Goal: Task Accomplishment & Management: Complete application form

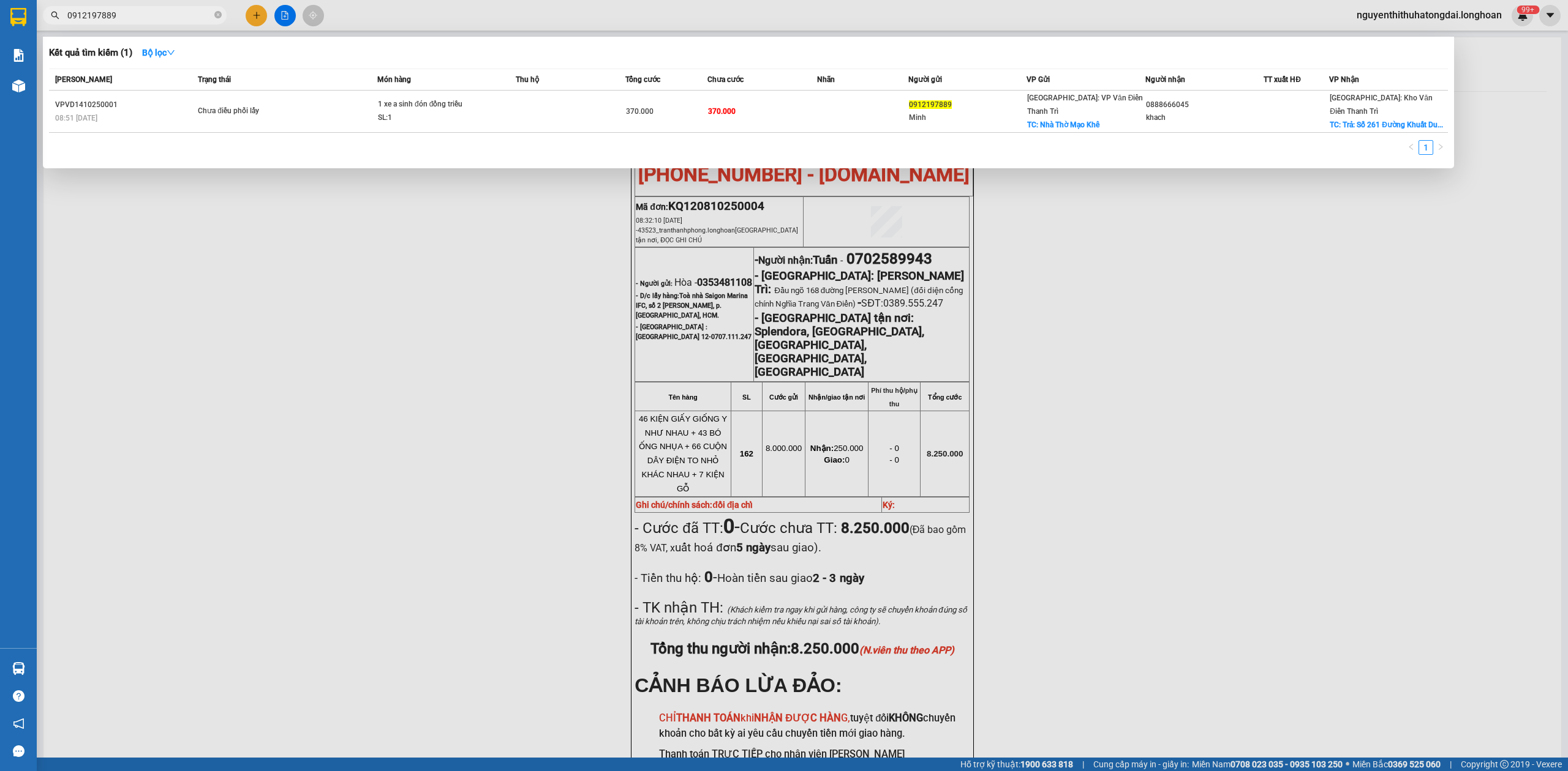
click at [123, 19] on input "0912197889" at bounding box center [139, 15] width 145 height 14
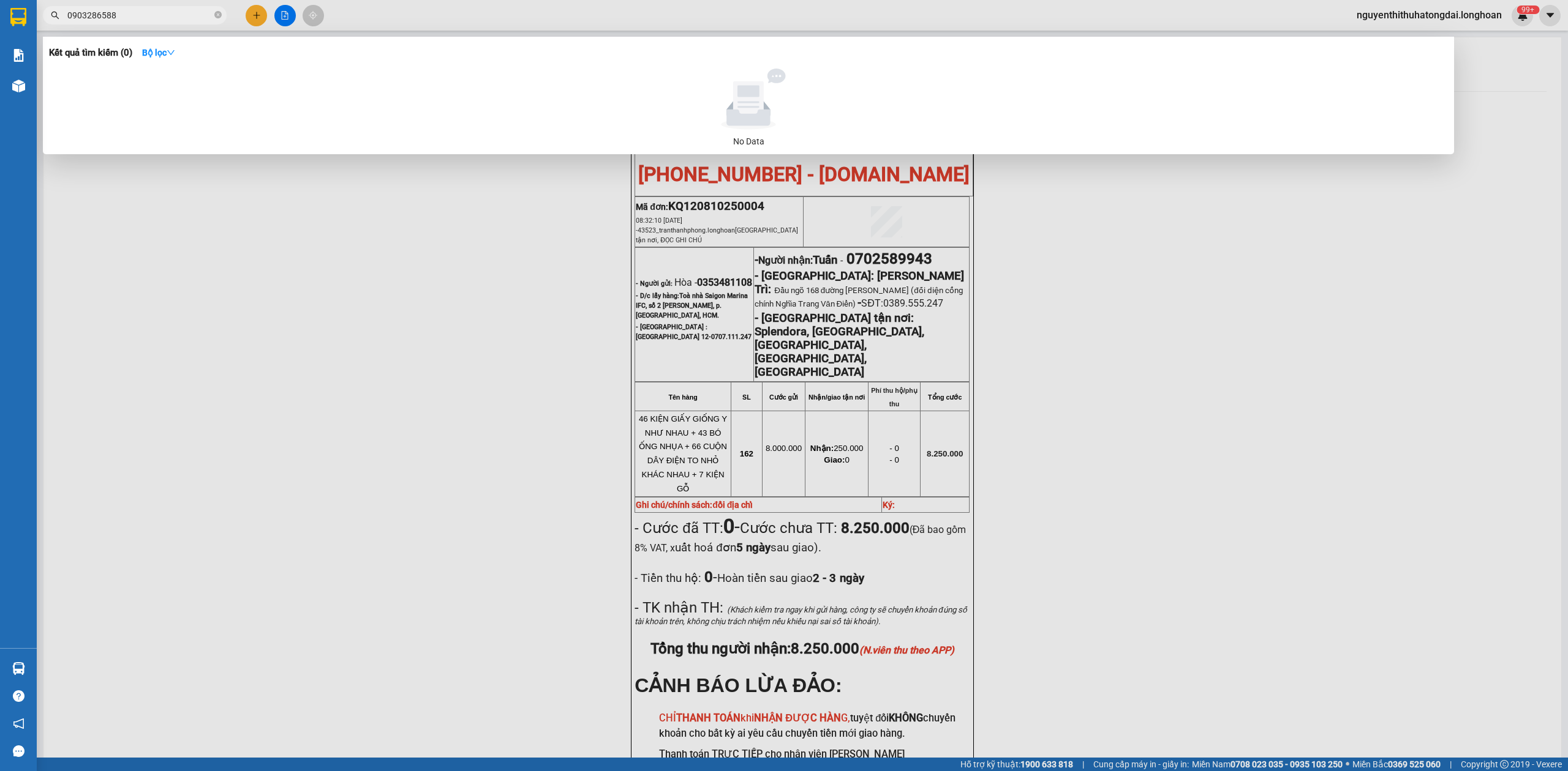
click at [126, 14] on input "0903286588" at bounding box center [139, 15] width 145 height 14
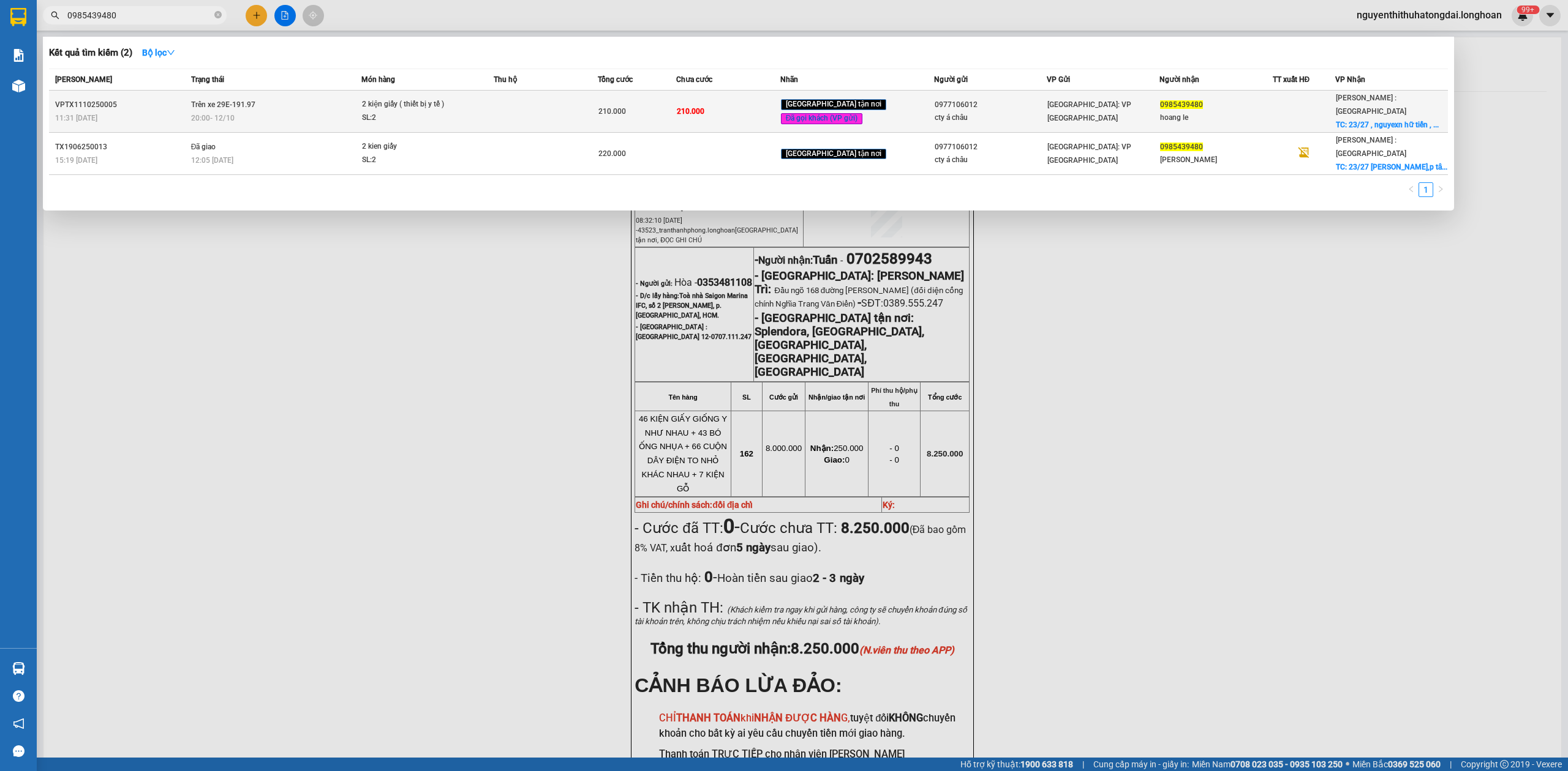
type input "0985439480"
click at [211, 104] on td "Trên xe 29E-191.97 20:00 [DATE]" at bounding box center [274, 111] width 174 height 42
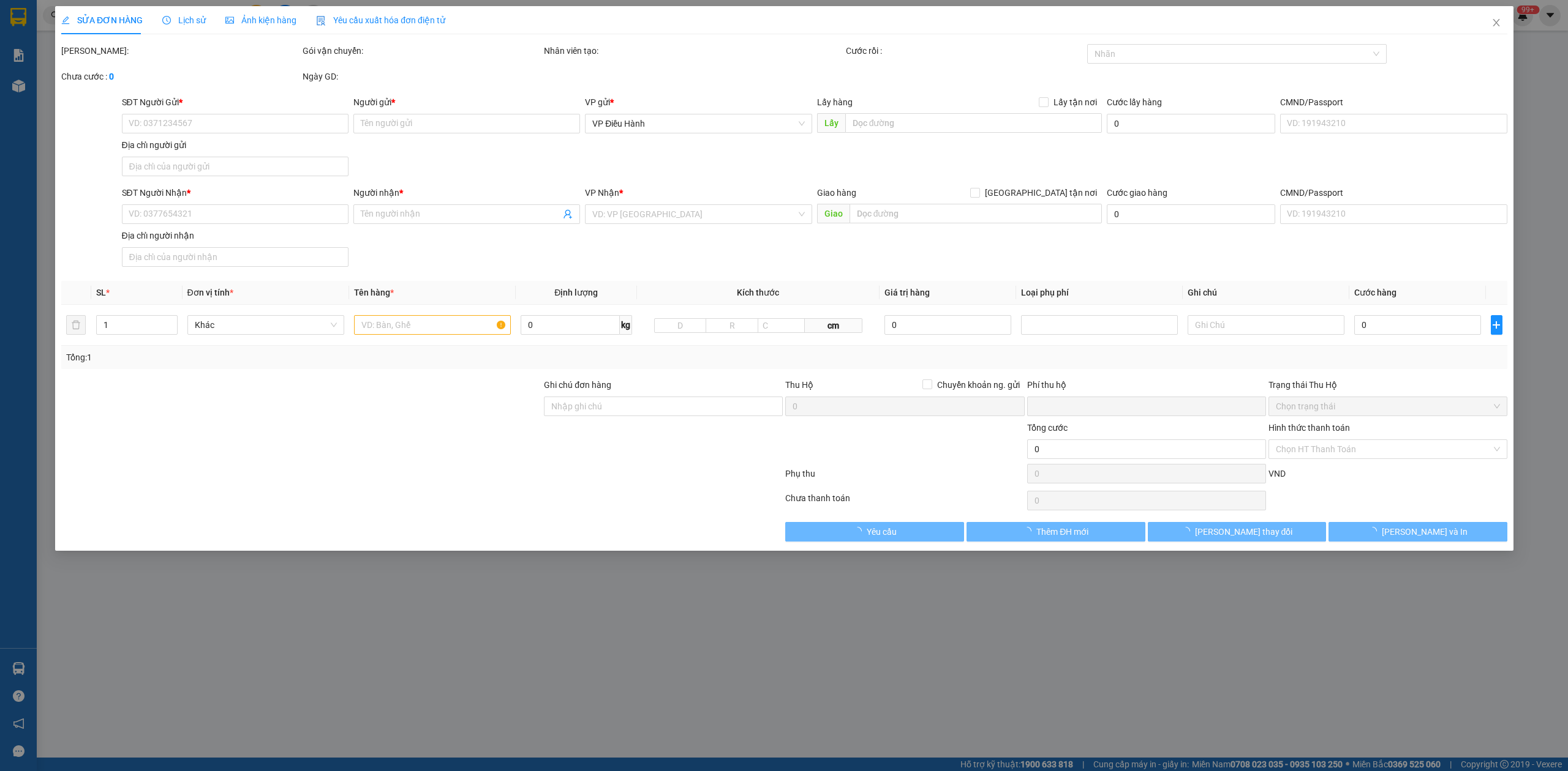
type input "0977106012"
type input "cty á châu"
type input "0985439480"
type input "hoang le"
checkbox input "true"
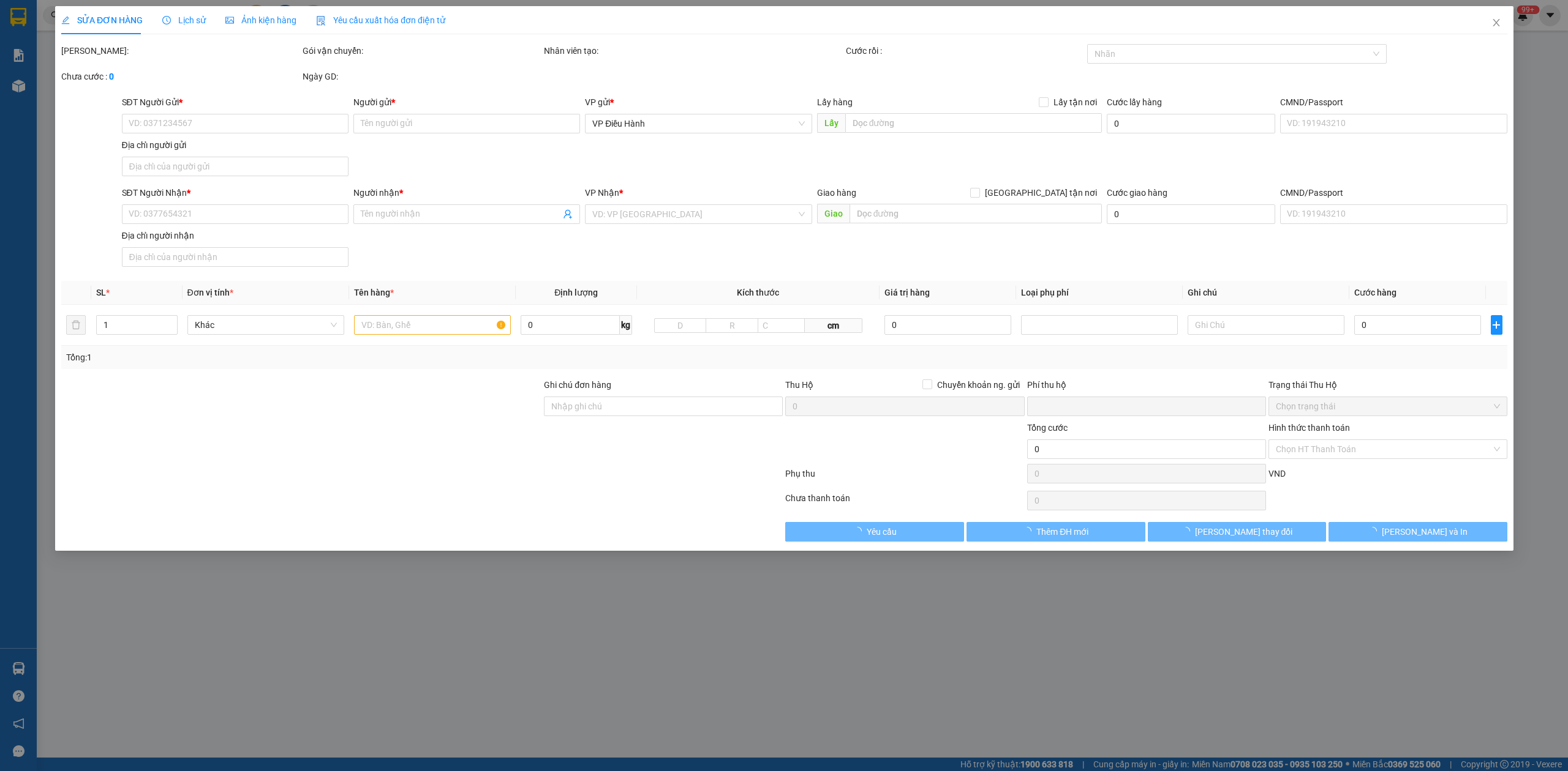
type input "23/27 , nguyexn hữ tiến , [GEOGRAPHIC_DATA] , [GEOGRAPHIC_DATA]"
type input "nhận nguyên kiện bể vỡ không đền"
type input "0"
type input "210.000"
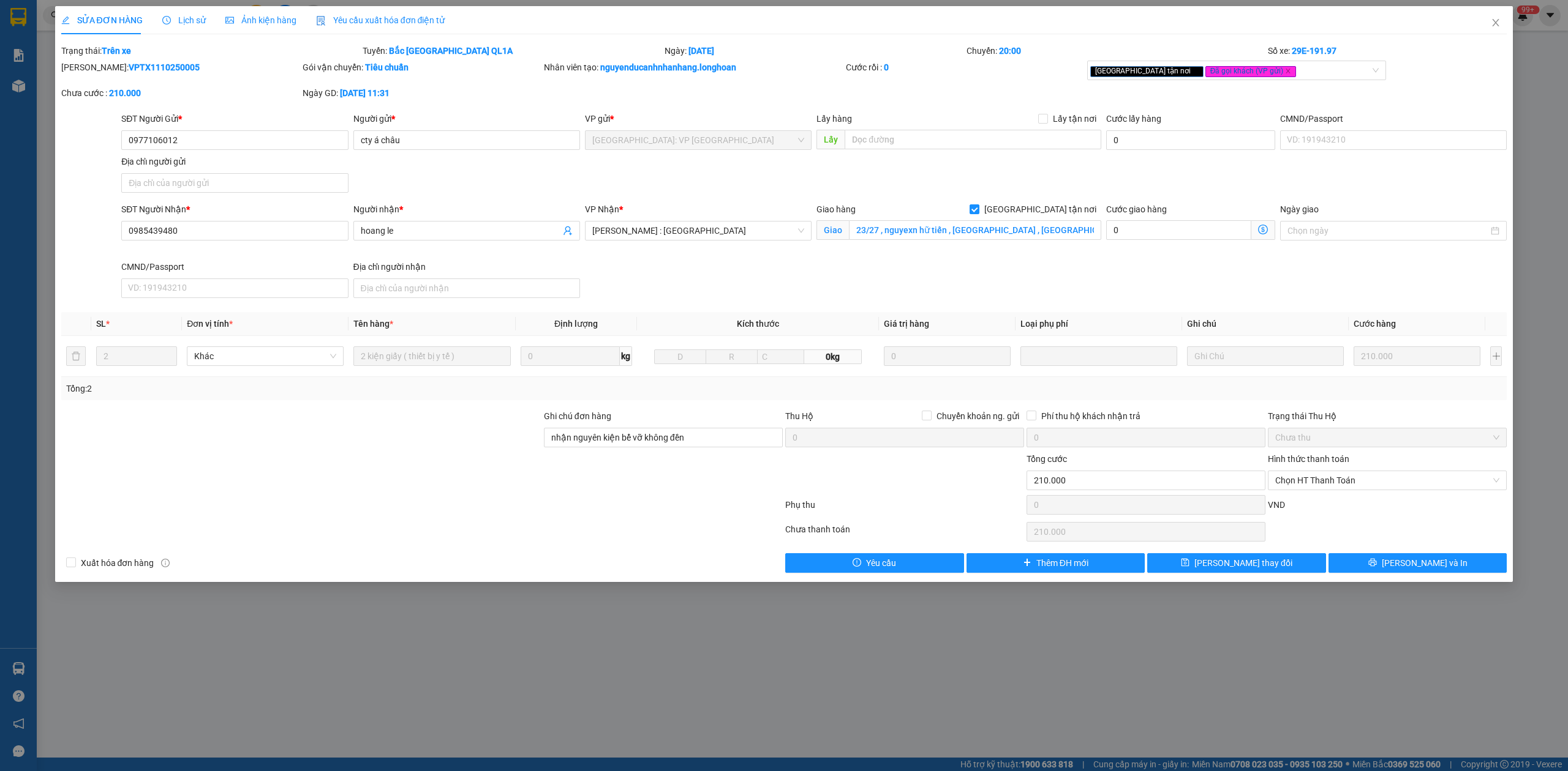
click at [190, 27] on div "Lịch sử" at bounding box center [184, 20] width 44 height 28
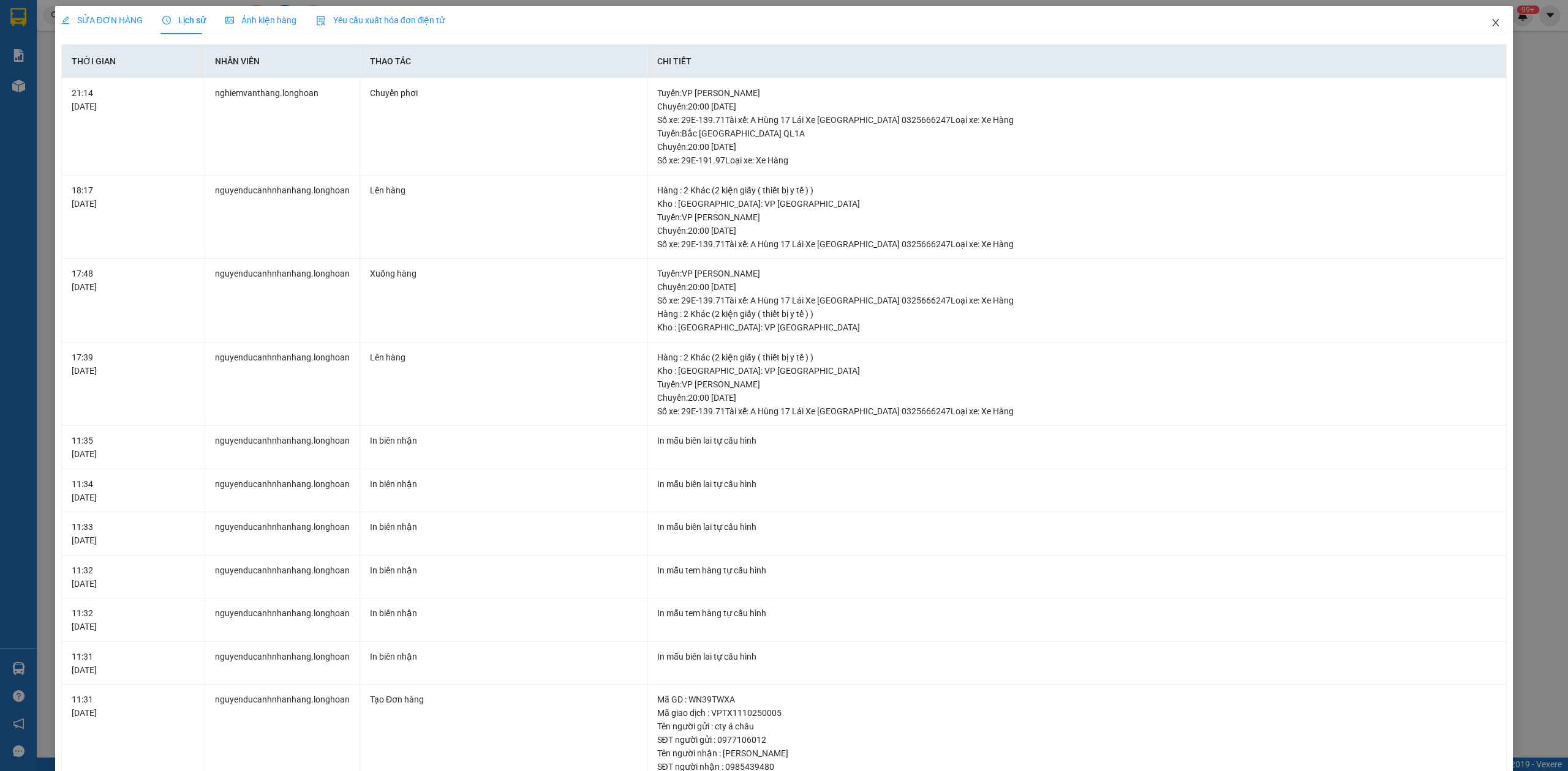
drag, startPoint x: 1490, startPoint y: 20, endPoint x: 593, endPoint y: 1, distance: 897.2
click at [1487, 20] on span "Close" at bounding box center [1496, 24] width 35 height 35
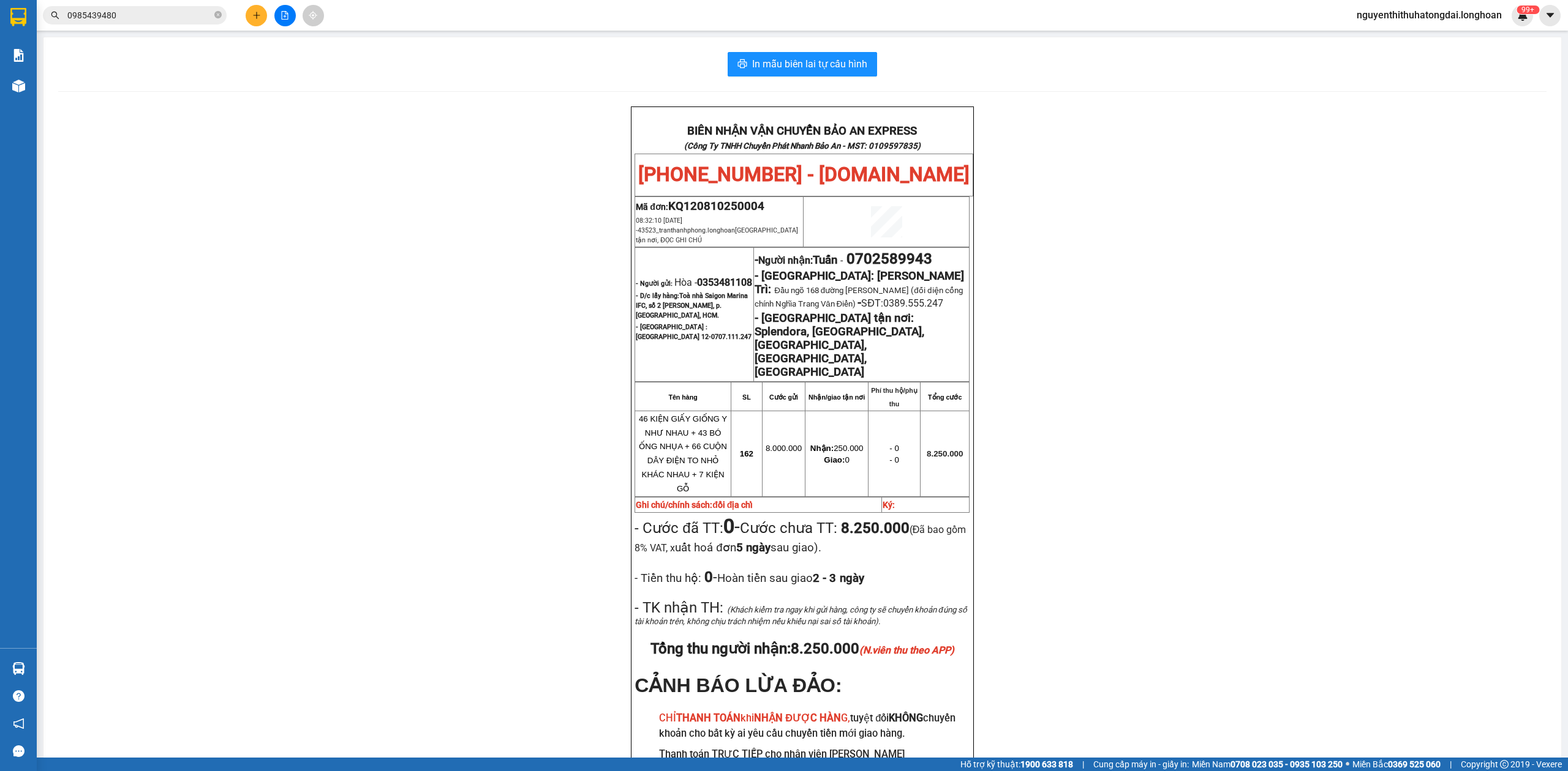
click at [149, 15] on input "0985439480" at bounding box center [139, 15] width 145 height 14
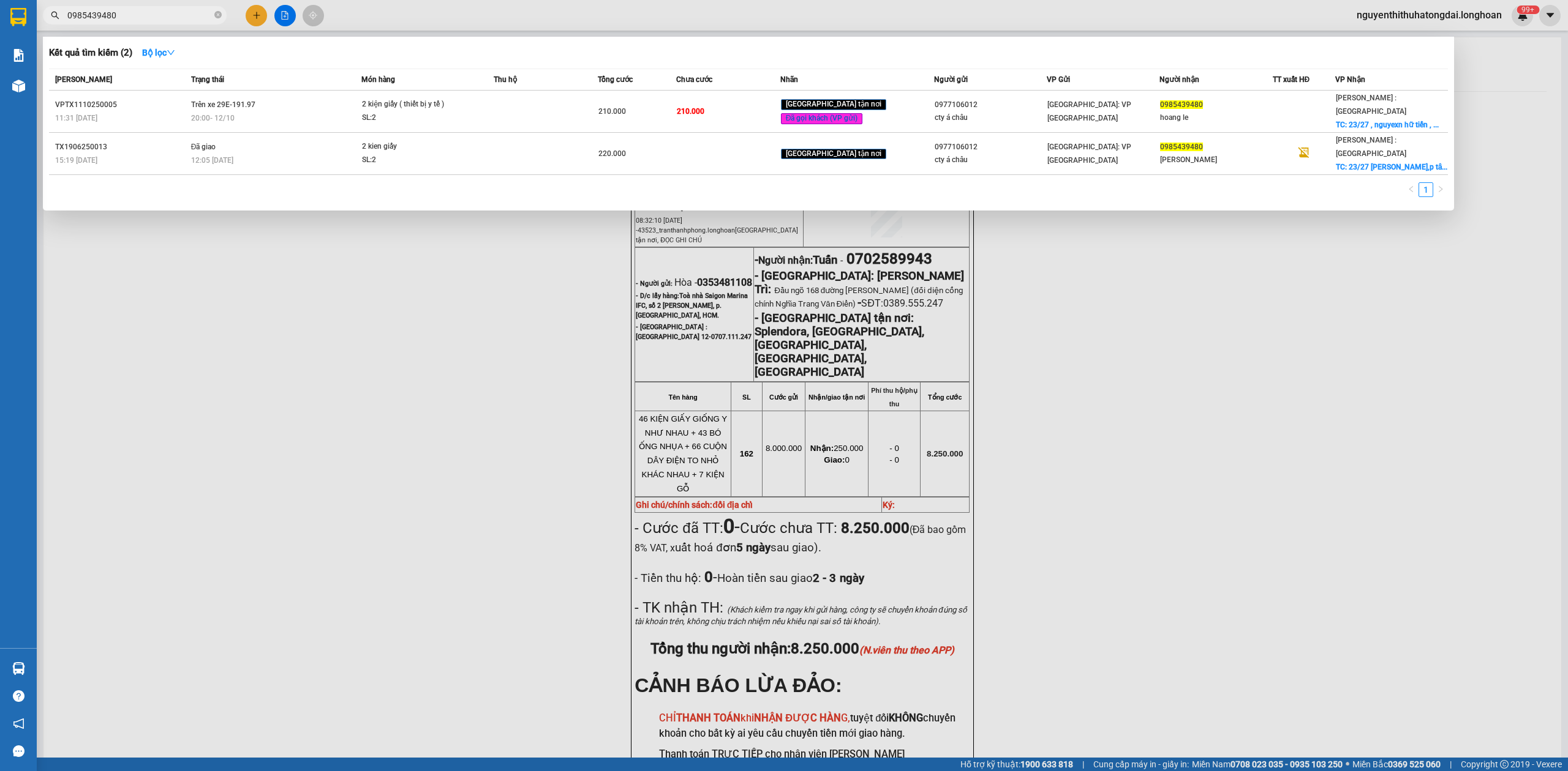
click at [149, 15] on input "0985439480" at bounding box center [139, 15] width 145 height 14
paste input "43050787"
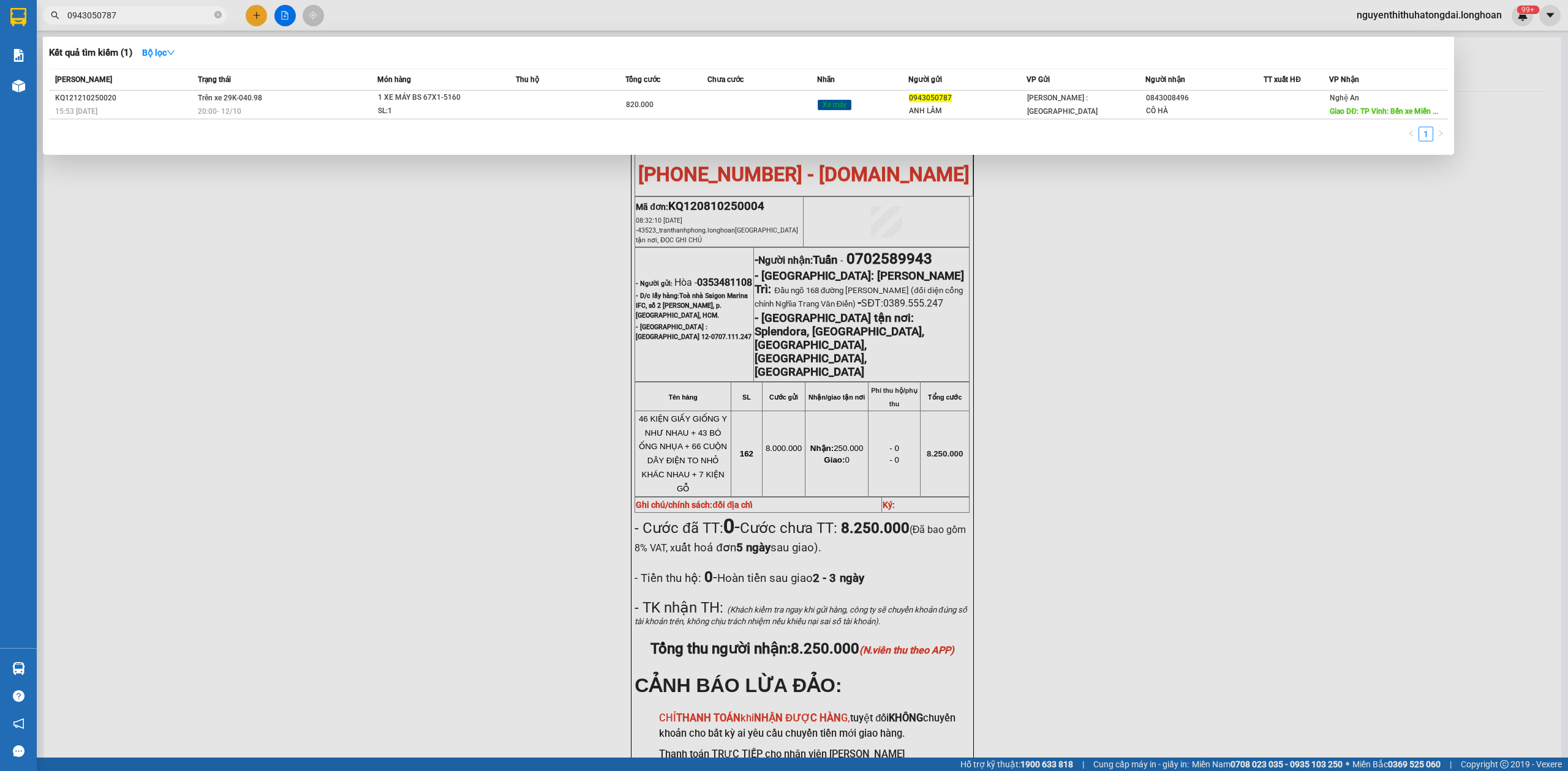
type input "0943050787"
click at [232, 121] on div "Mã ĐH Trạng thái Món hàng Thu hộ Tổng cước Chưa cước Nhãn Người gửi VP Gửi Ngườ…" at bounding box center [748, 108] width 1398 height 80
click at [275, 96] on td "Trên xe 29K-040.98 20:00 [DATE]" at bounding box center [286, 105] width 182 height 29
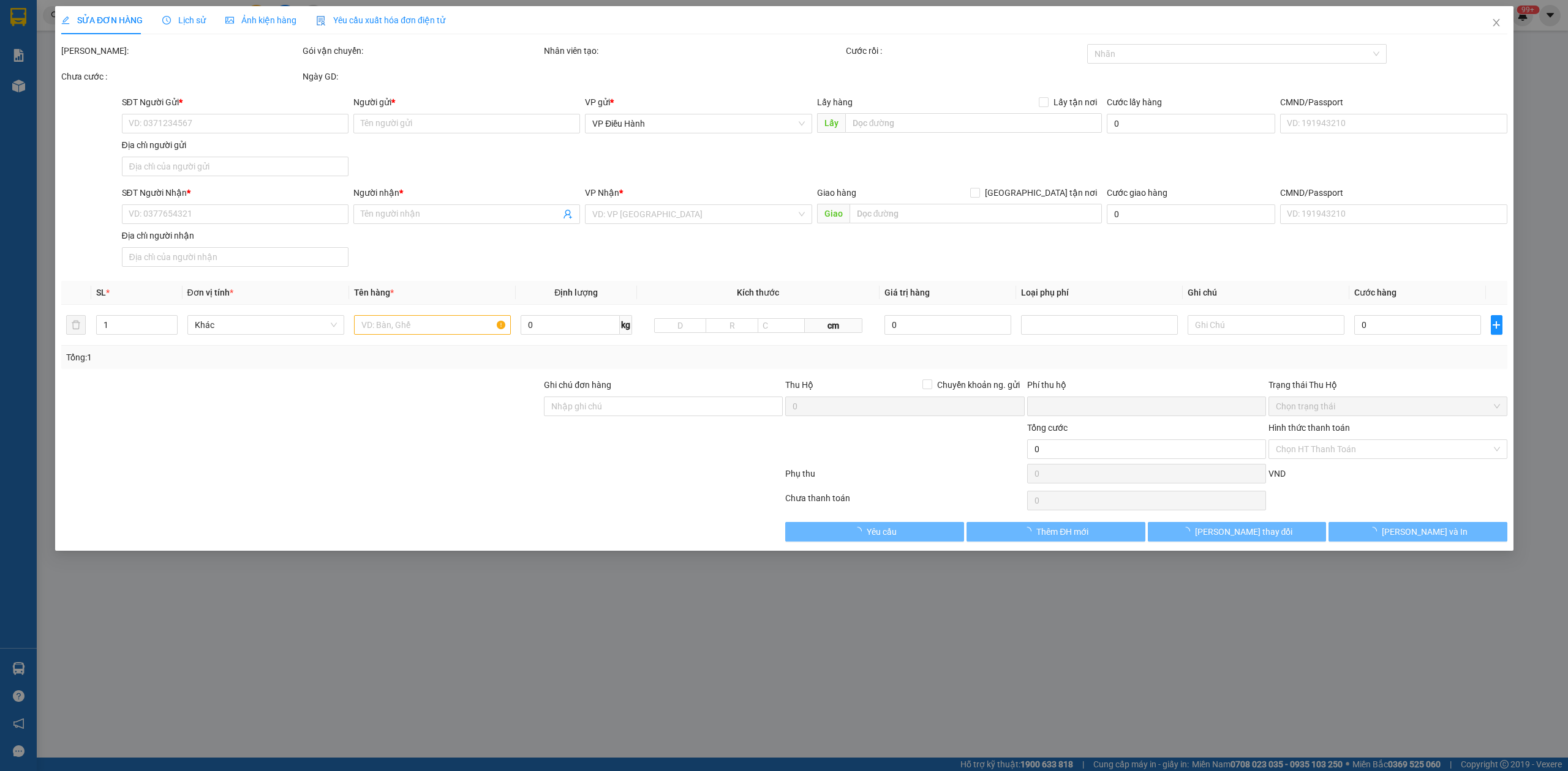
type input "0943050787"
type input "ANH LÂM"
type input "0843008496"
type input "CÔ HÀ"
type input "TP Vinh: Bến xe Miền Trung"
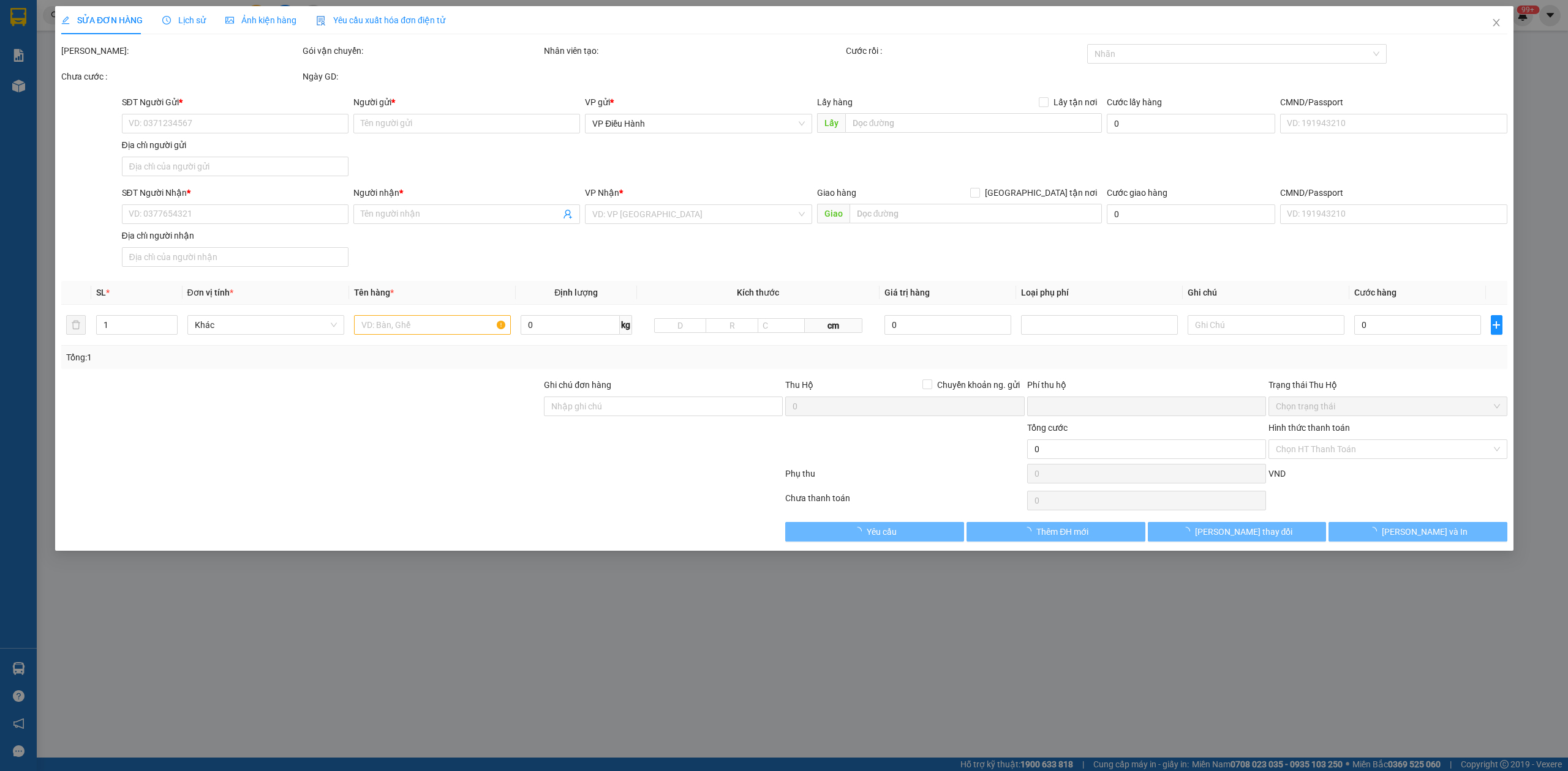
type input "CHÌA KHÓA QUẤN TAY LÁI+CAVET BỎ CỐP"
type input "0"
type input "820.000"
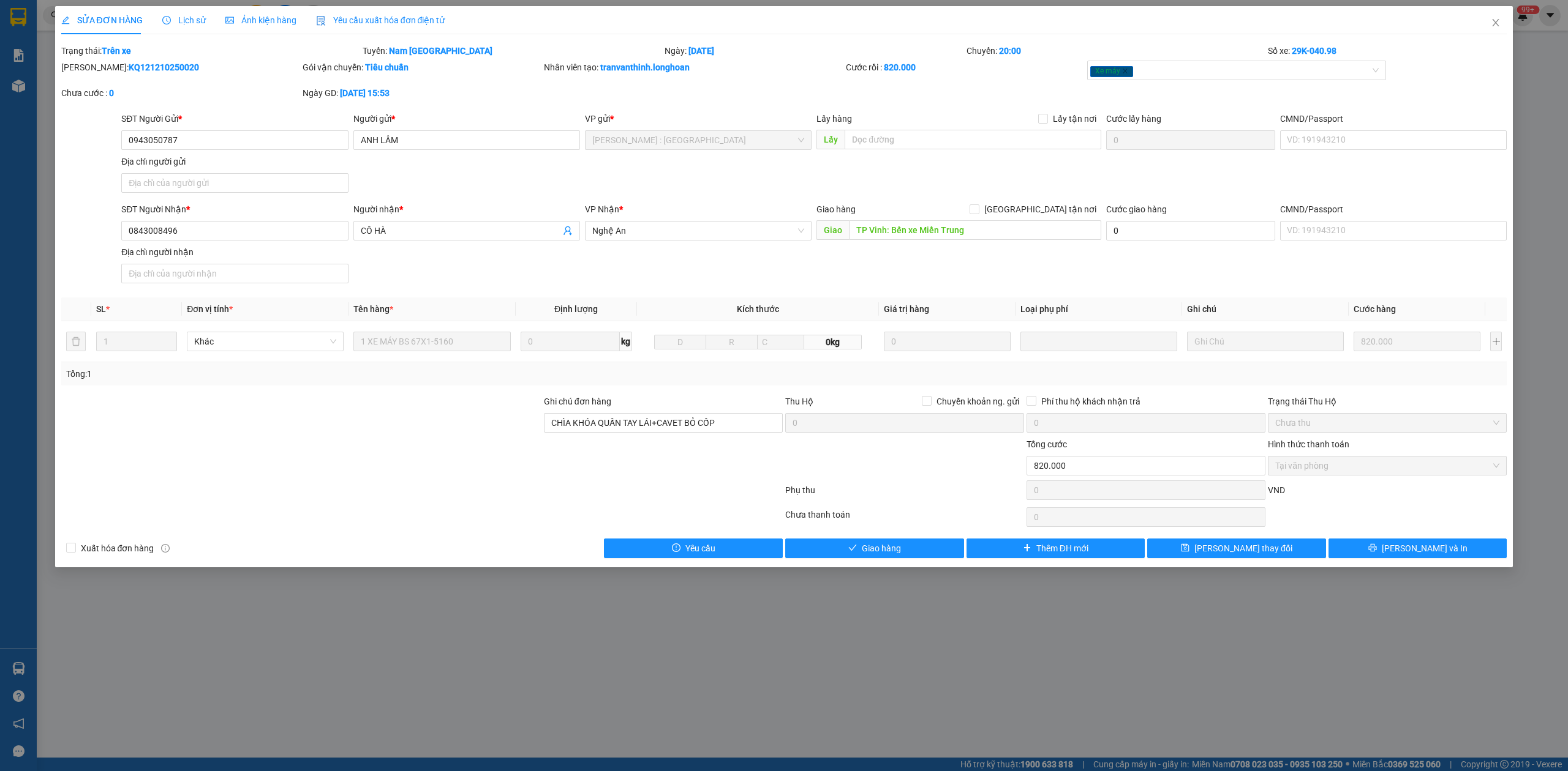
click at [182, 21] on span "Lịch sử" at bounding box center [184, 20] width 44 height 10
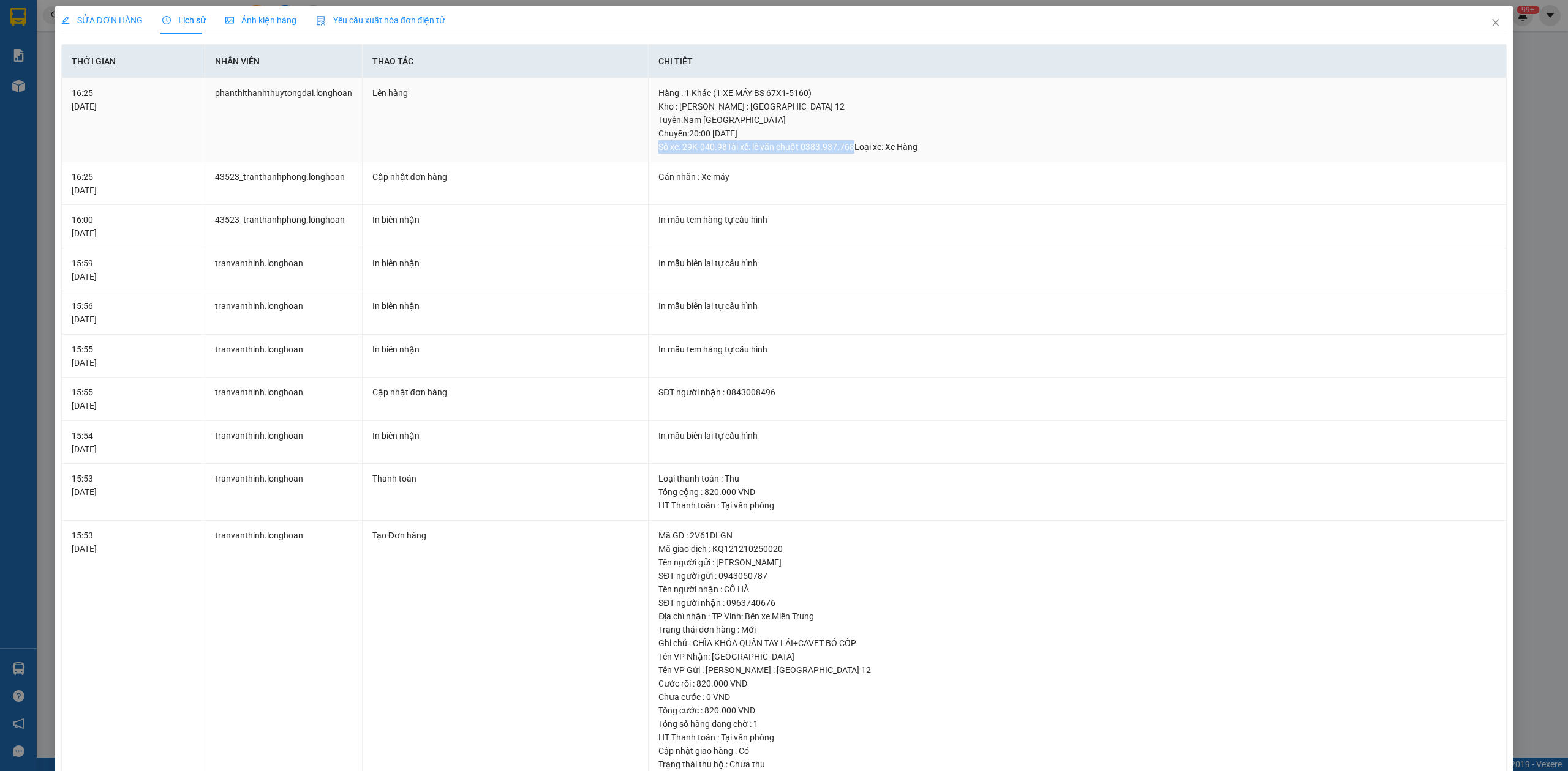
drag, startPoint x: 655, startPoint y: 145, endPoint x: 844, endPoint y: 152, distance: 189.1
click at [844, 152] on div "Tuyến : Nam [GEOGRAPHIC_DATA] Chuyến: 20:00 [DATE] Số xe: 29K-040.98 Tài xế: lê…" at bounding box center [1077, 133] width 838 height 40
copy div "Số xe: 29K-040.98 Tài xế: lê văn chuột 0383.937.768"
click at [1493, 20] on span "Close" at bounding box center [1496, 24] width 35 height 35
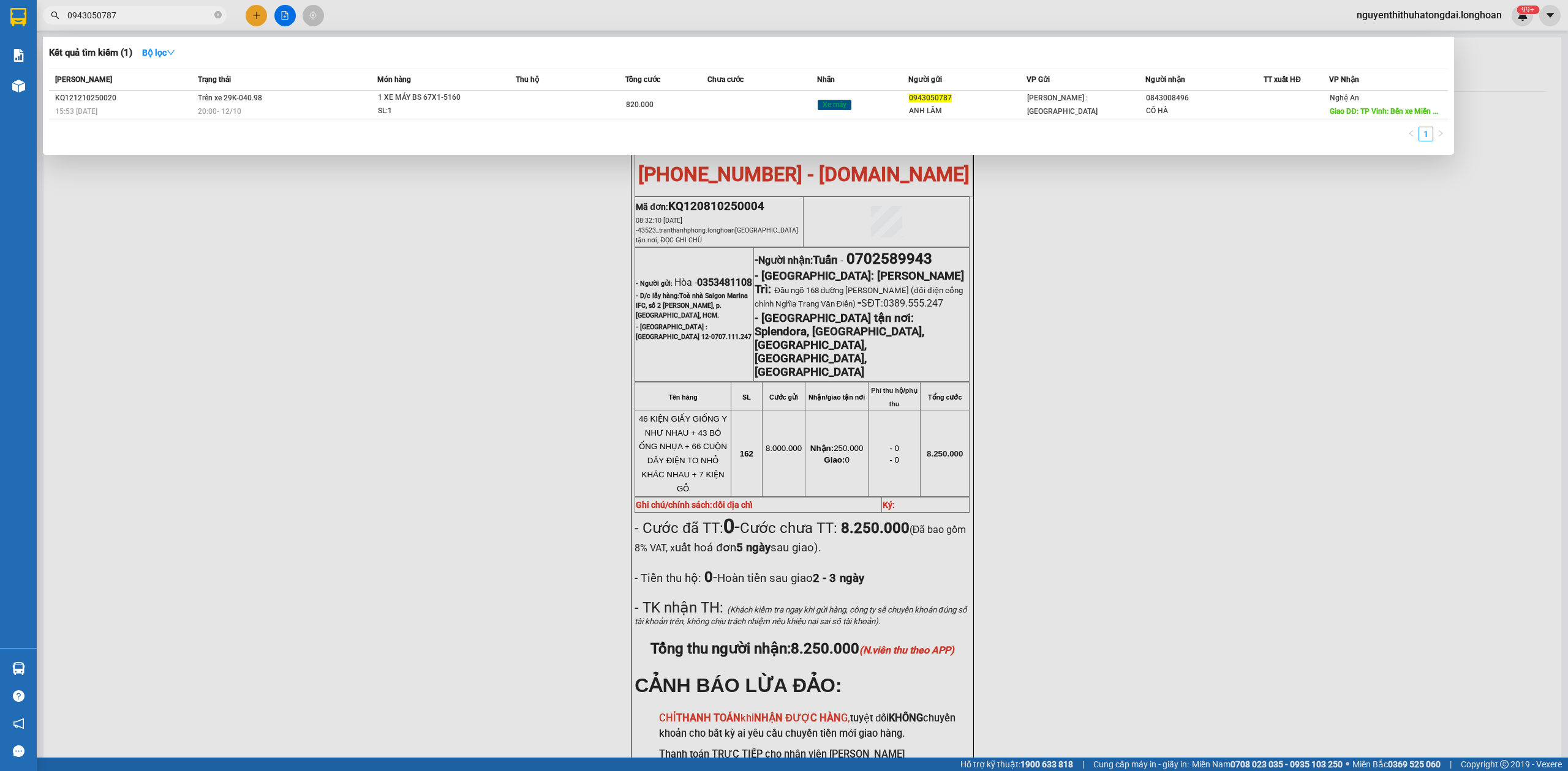
click at [138, 19] on input "0943050787" at bounding box center [139, 15] width 145 height 14
paste input "08512136"
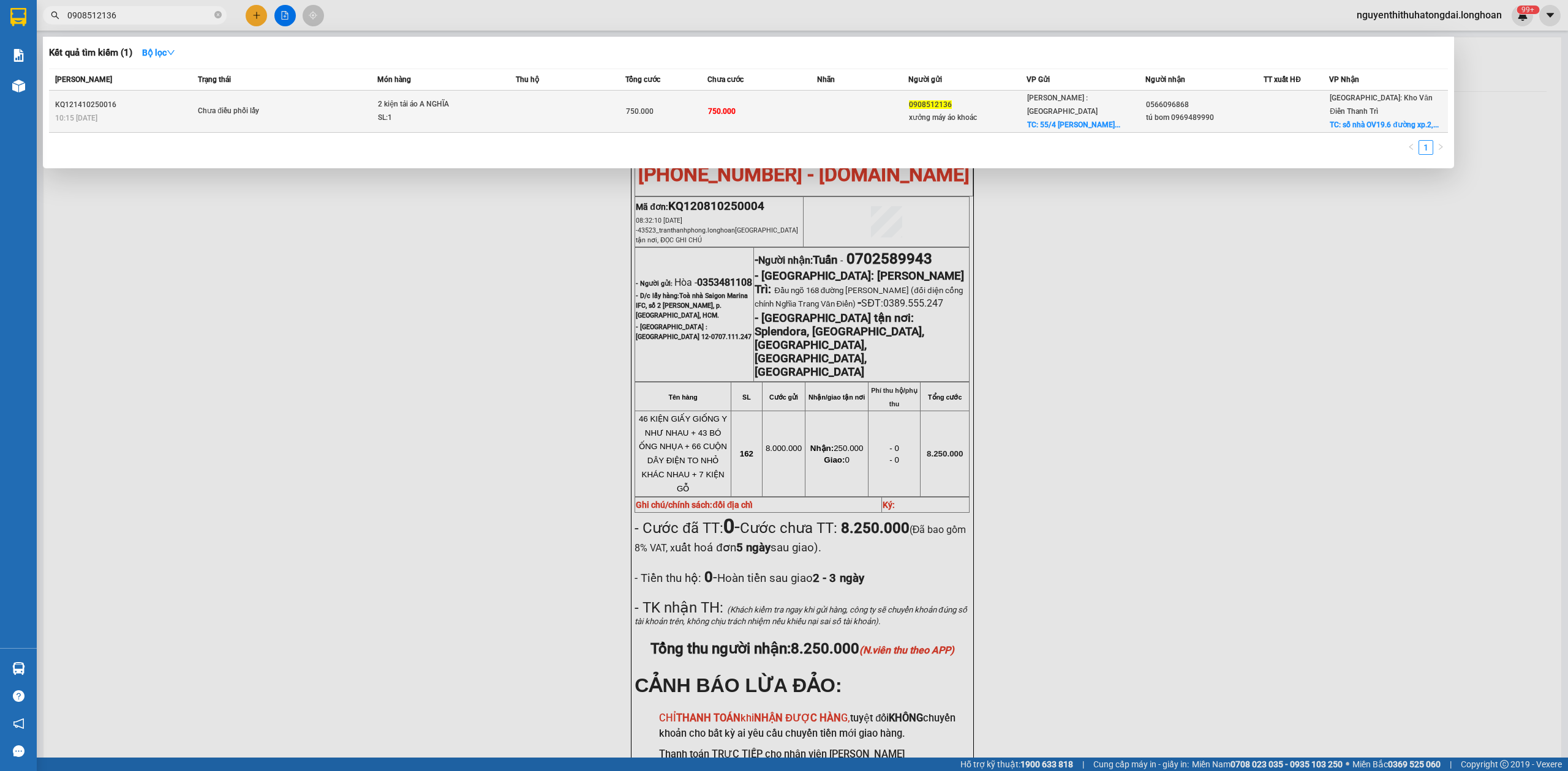
type input "0908512136"
click at [278, 96] on td "Chưa điều phối lấy" at bounding box center [286, 111] width 182 height 42
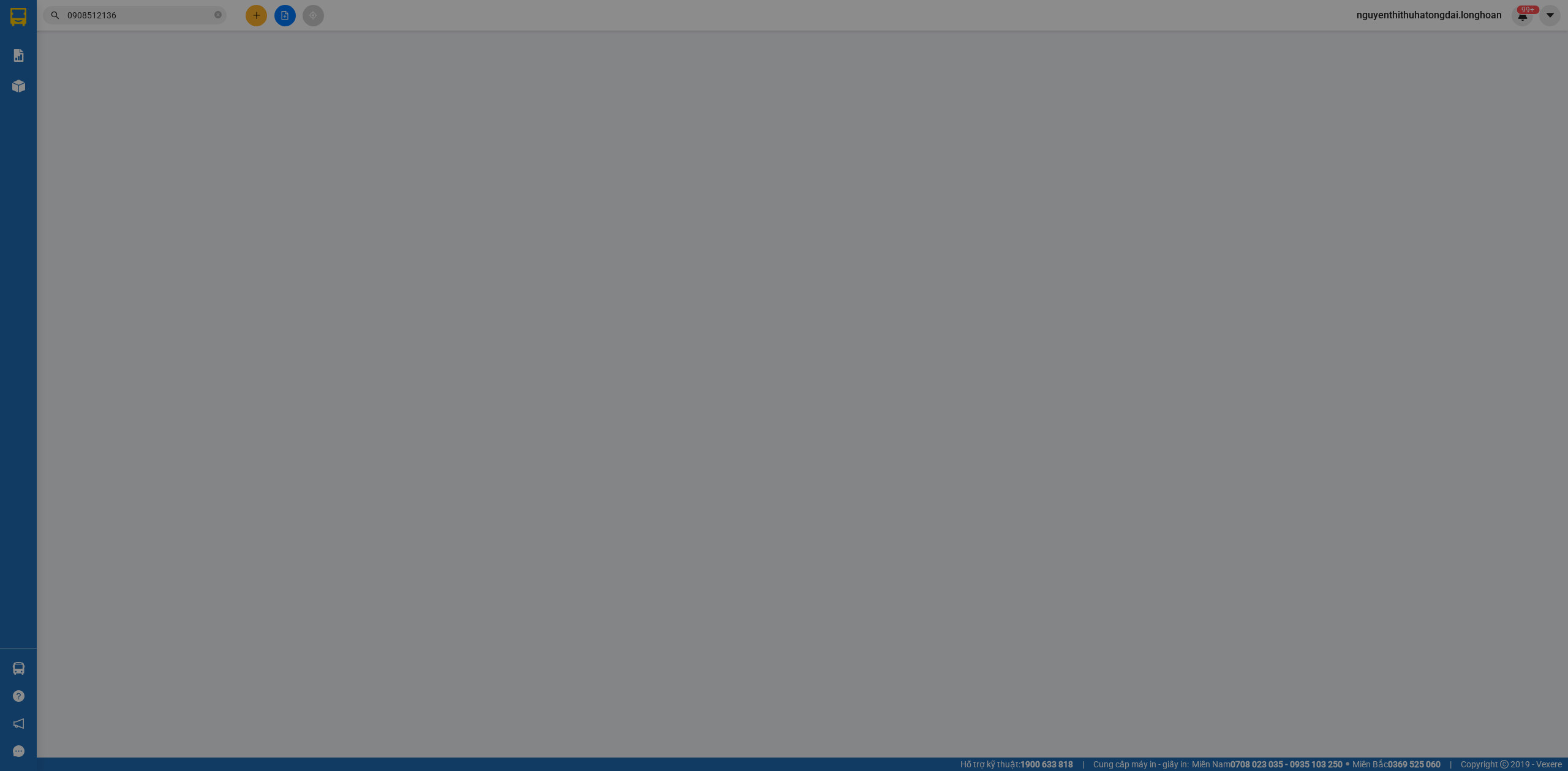
type input "0908512136"
type input "xưởng máy áo khoác"
checkbox input "true"
type input "55/4 [PERSON_NAME] trung [GEOGRAPHIC_DATA]"
type input "0566096868"
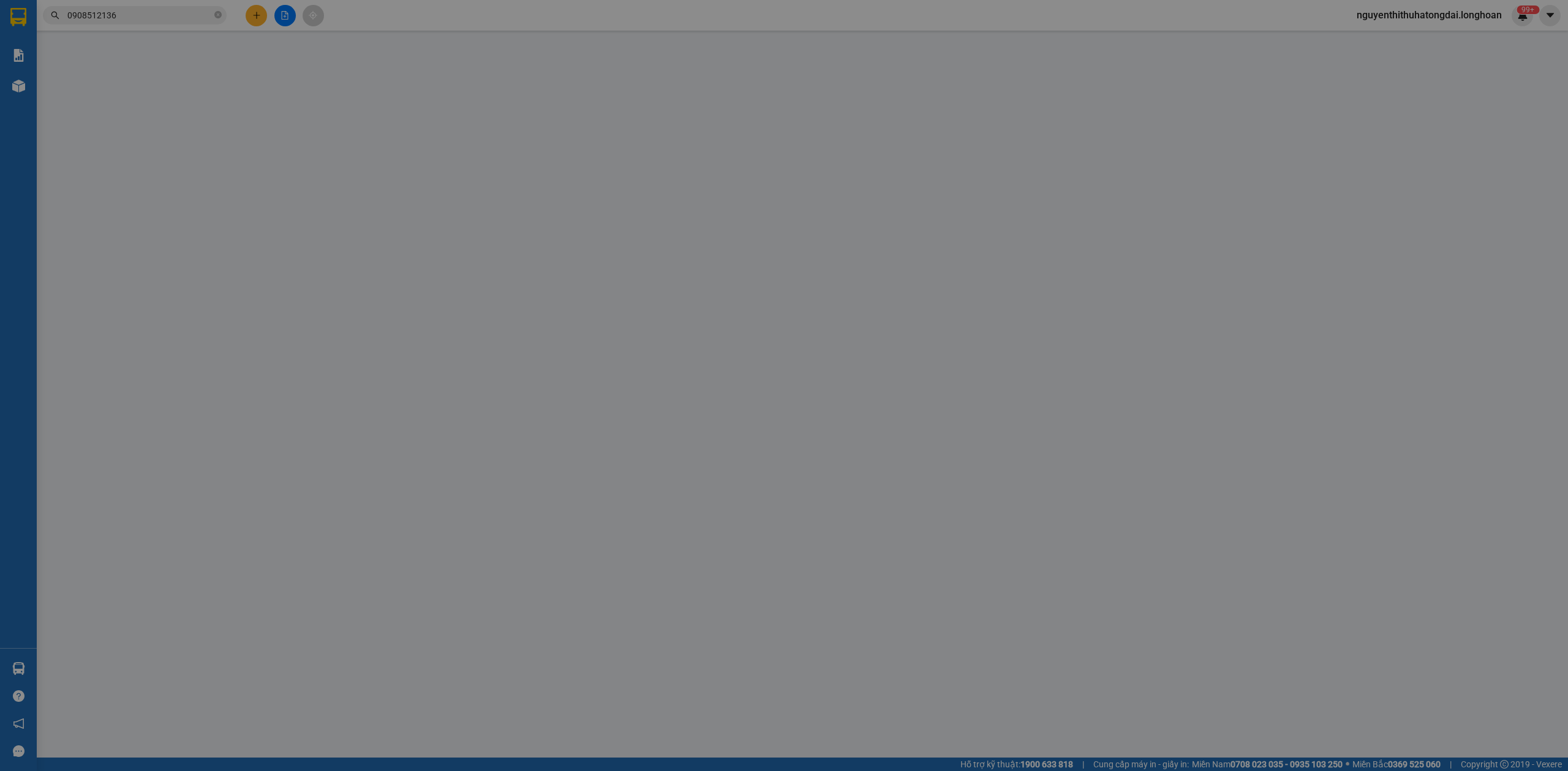
type input "tú bom 0969489990"
checkbox input "true"
type input "số nhà OV19.6 đường xp.2, [PERSON_NAME], nam từ [GEOGRAPHIC_DATA], [GEOGRAPHIC_…"
type input "0"
type input "750.000"
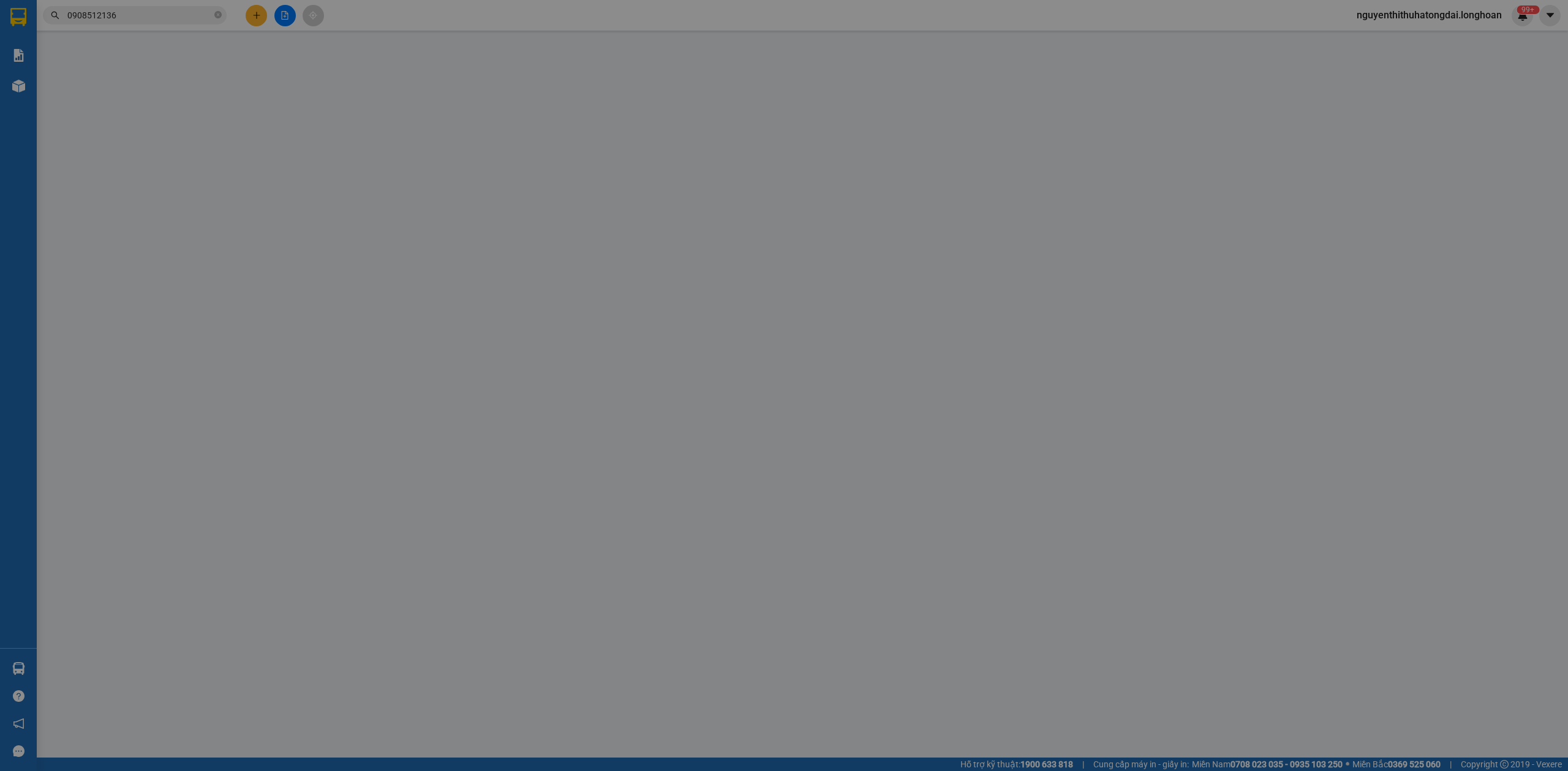
type input "750.000"
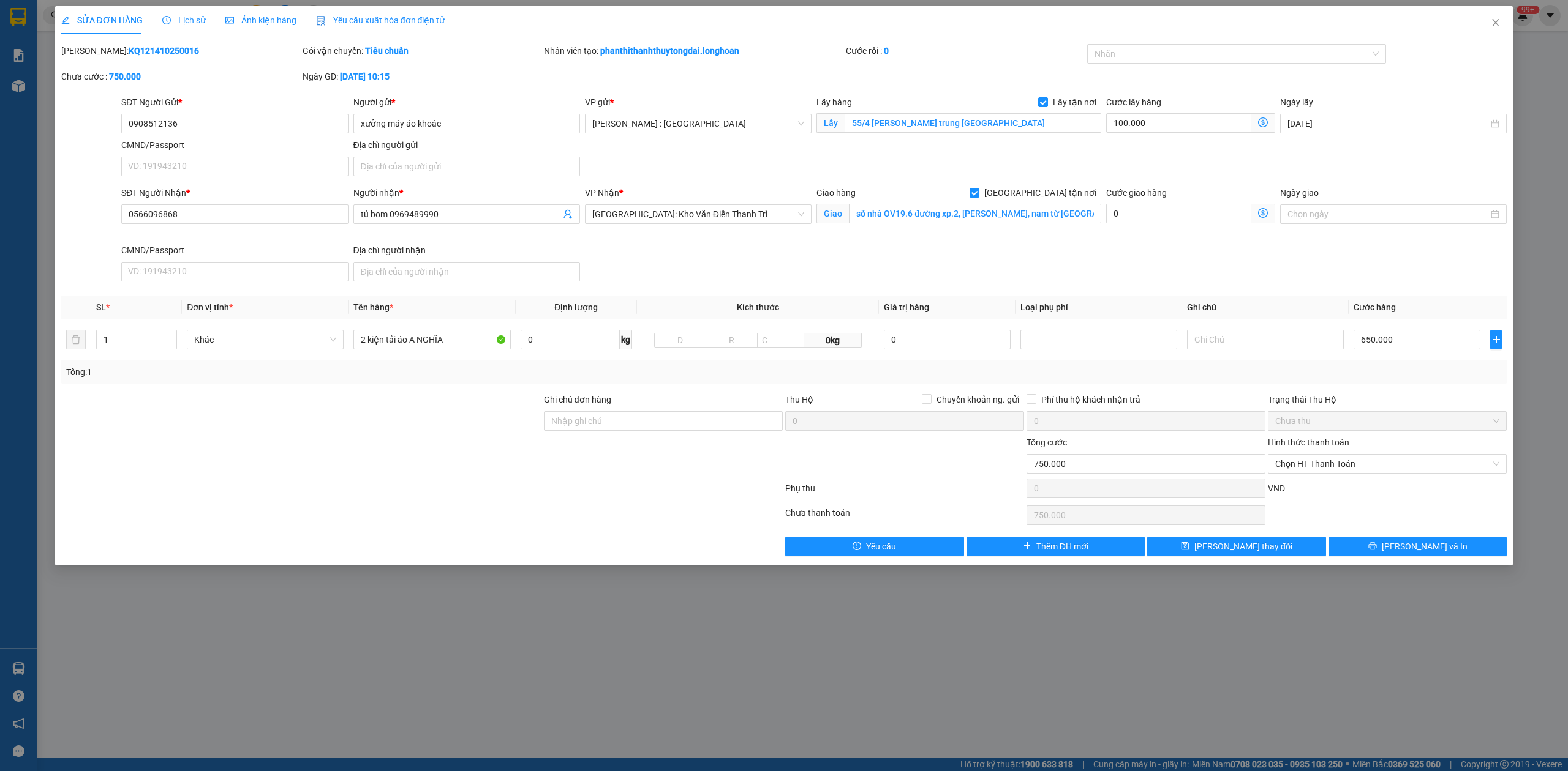
click at [572, 686] on div "SỬA ĐƠN HÀNG Lịch sử Ảnh kiện hàng Yêu cầu xuất hóa đơn điện tử Total Paid Fee …" at bounding box center [784, 386] width 1568 height 771
click at [1502, 25] on span "Close" at bounding box center [1496, 24] width 35 height 35
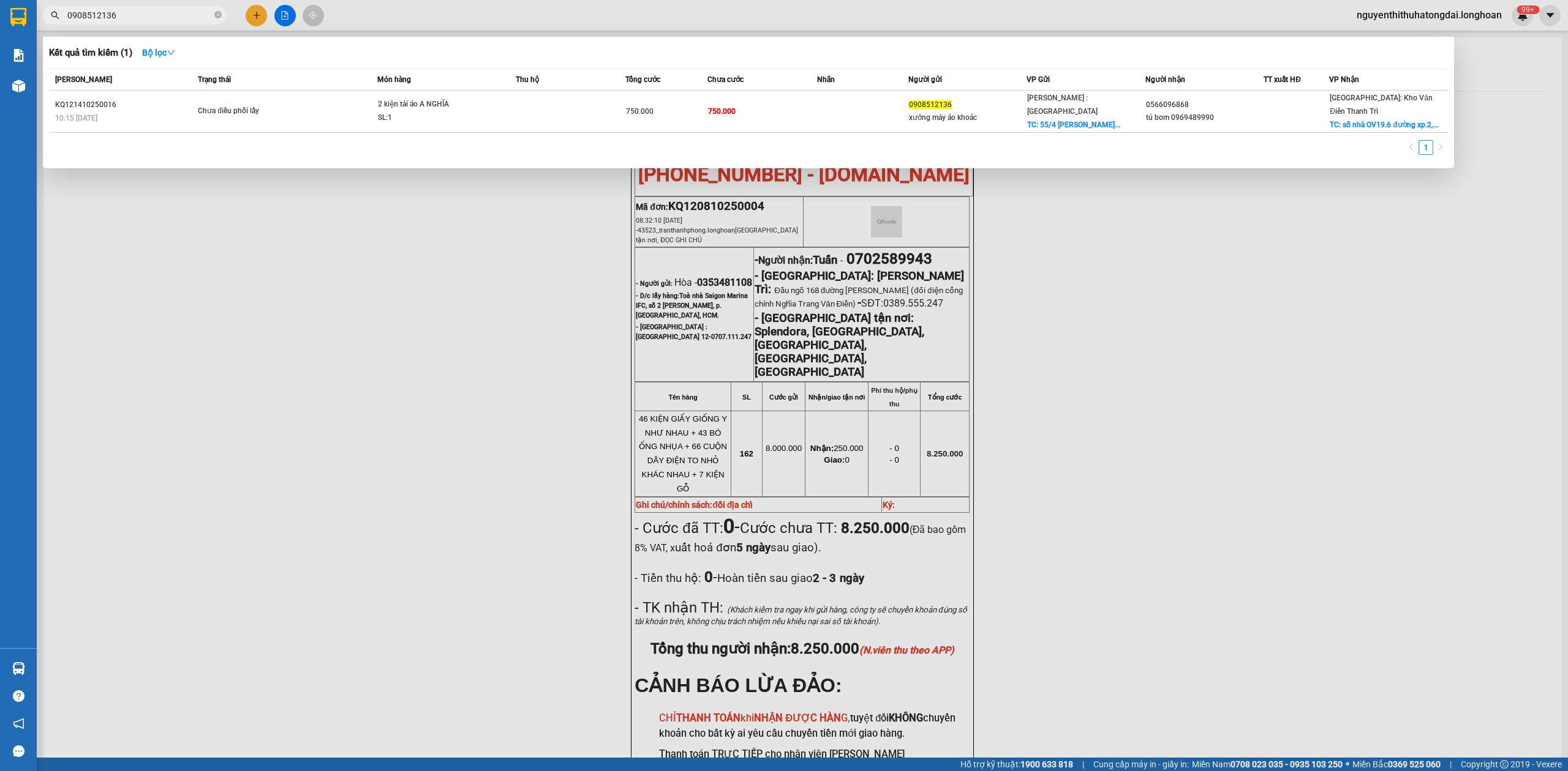
click at [94, 6] on span "0908512136" at bounding box center [135, 15] width 184 height 18
click at [100, 15] on input "0908512136" at bounding box center [139, 15] width 145 height 14
paste input "43050787"
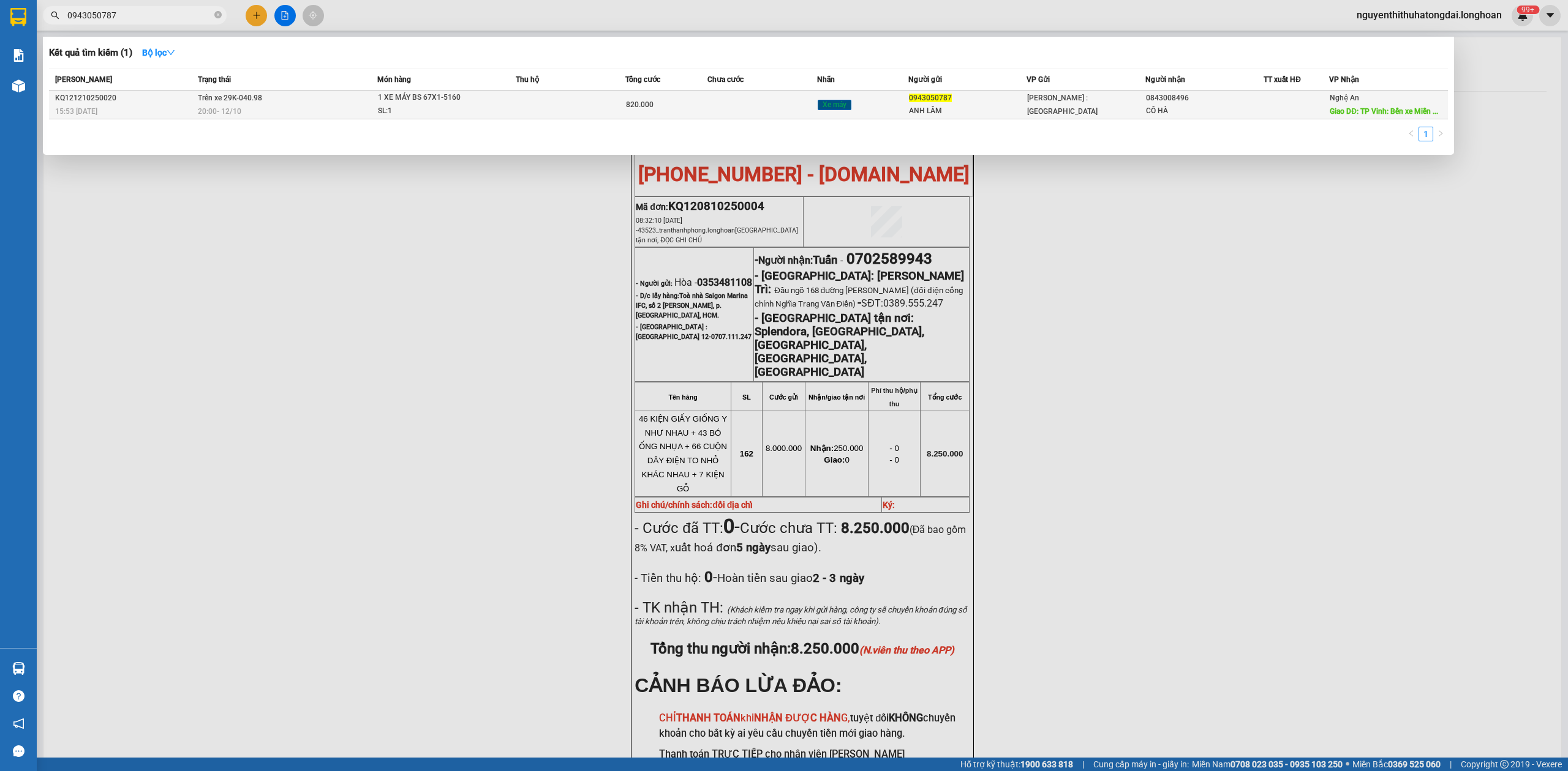
type input "0943050787"
click at [261, 106] on div "20:00 [DATE]" at bounding box center [287, 111] width 179 height 14
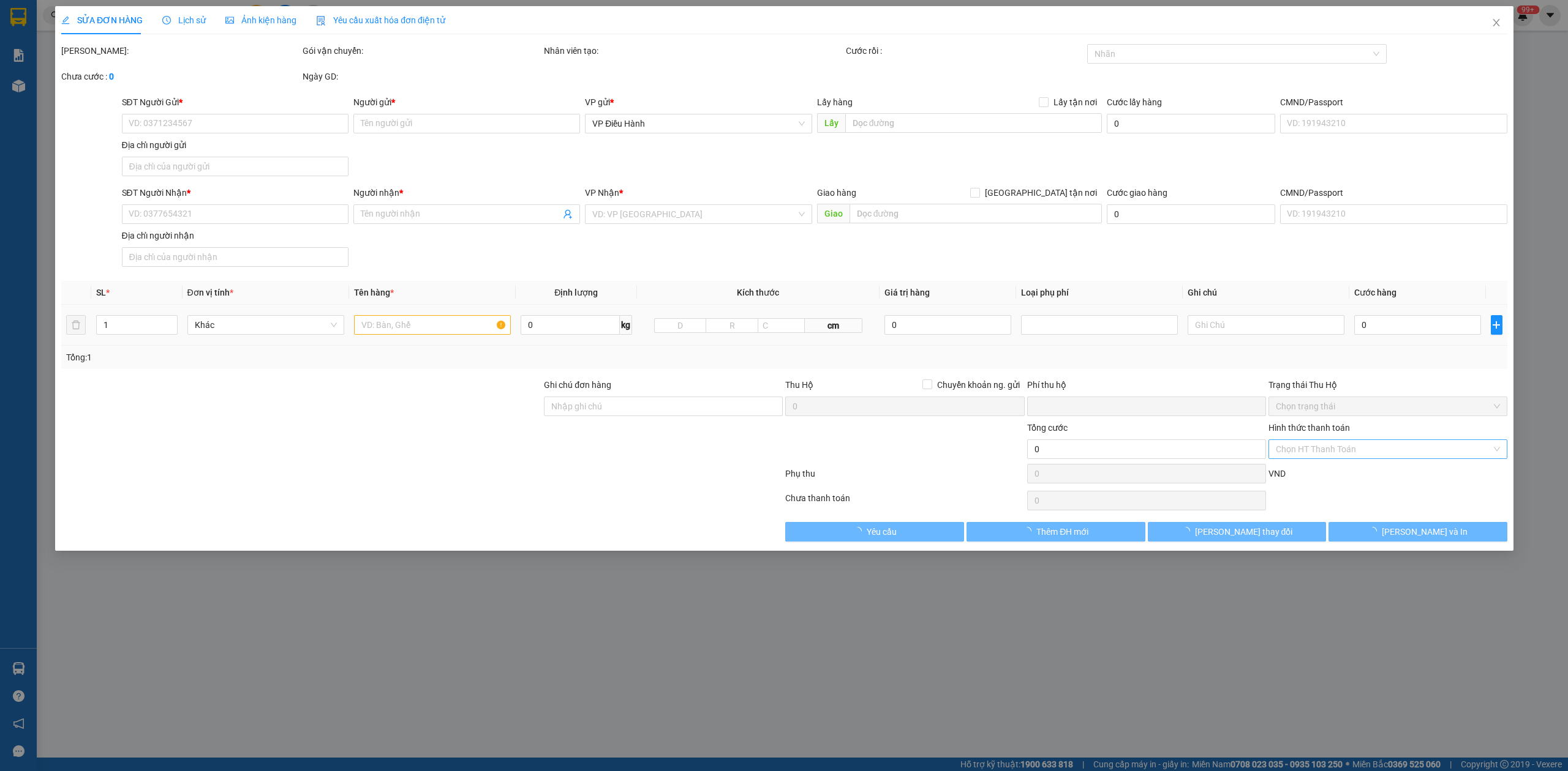
type input "0943050787"
type input "ANH LÂM"
type input "0843008496"
type input "CÔ HÀ"
type input "TP Vinh: Bến xe Miền Trung"
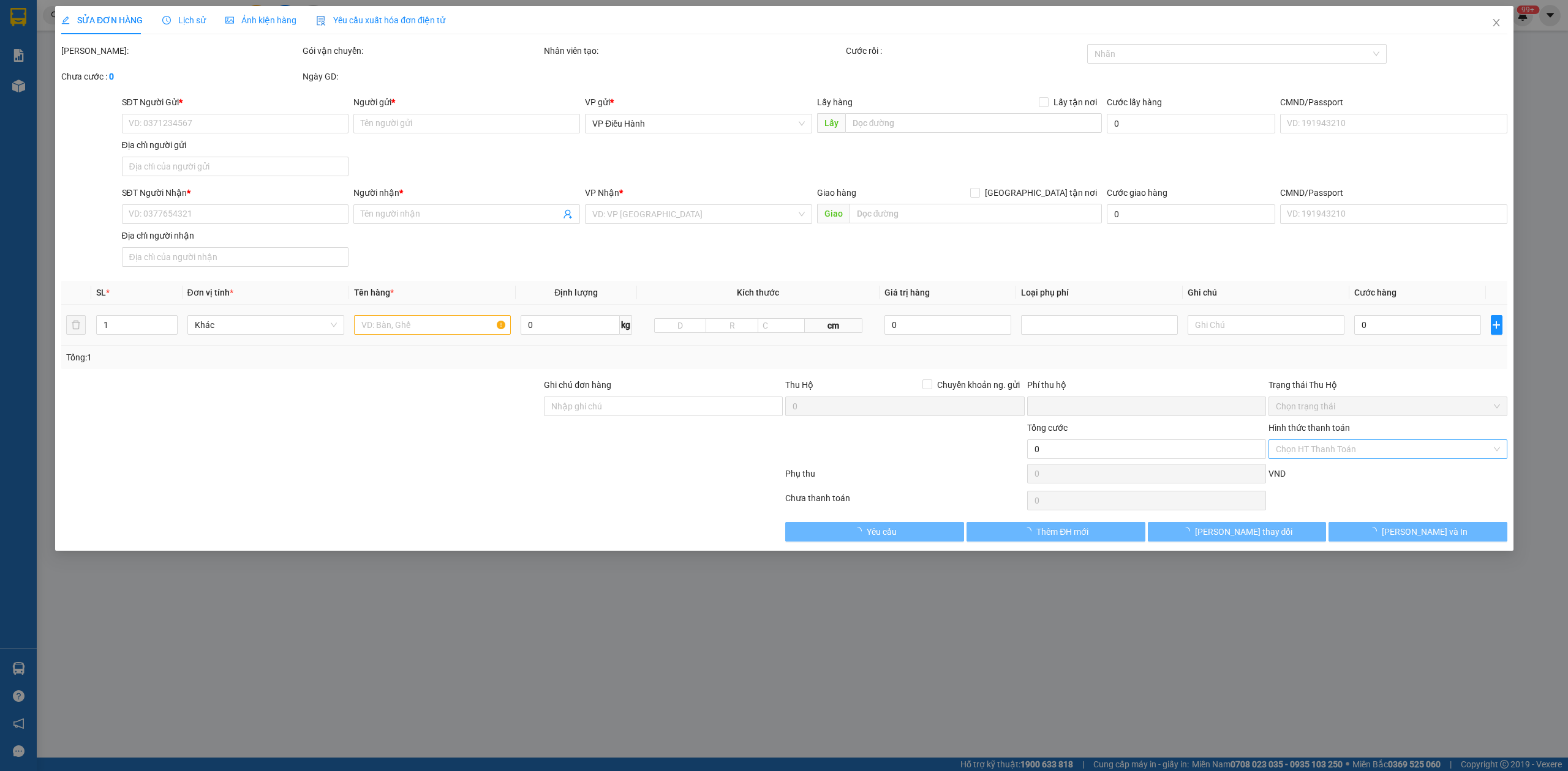
type input "CHÌA KHÓA QUẤN TAY LÁI+CAVET BỎ CỐP"
type input "0"
type input "820.000"
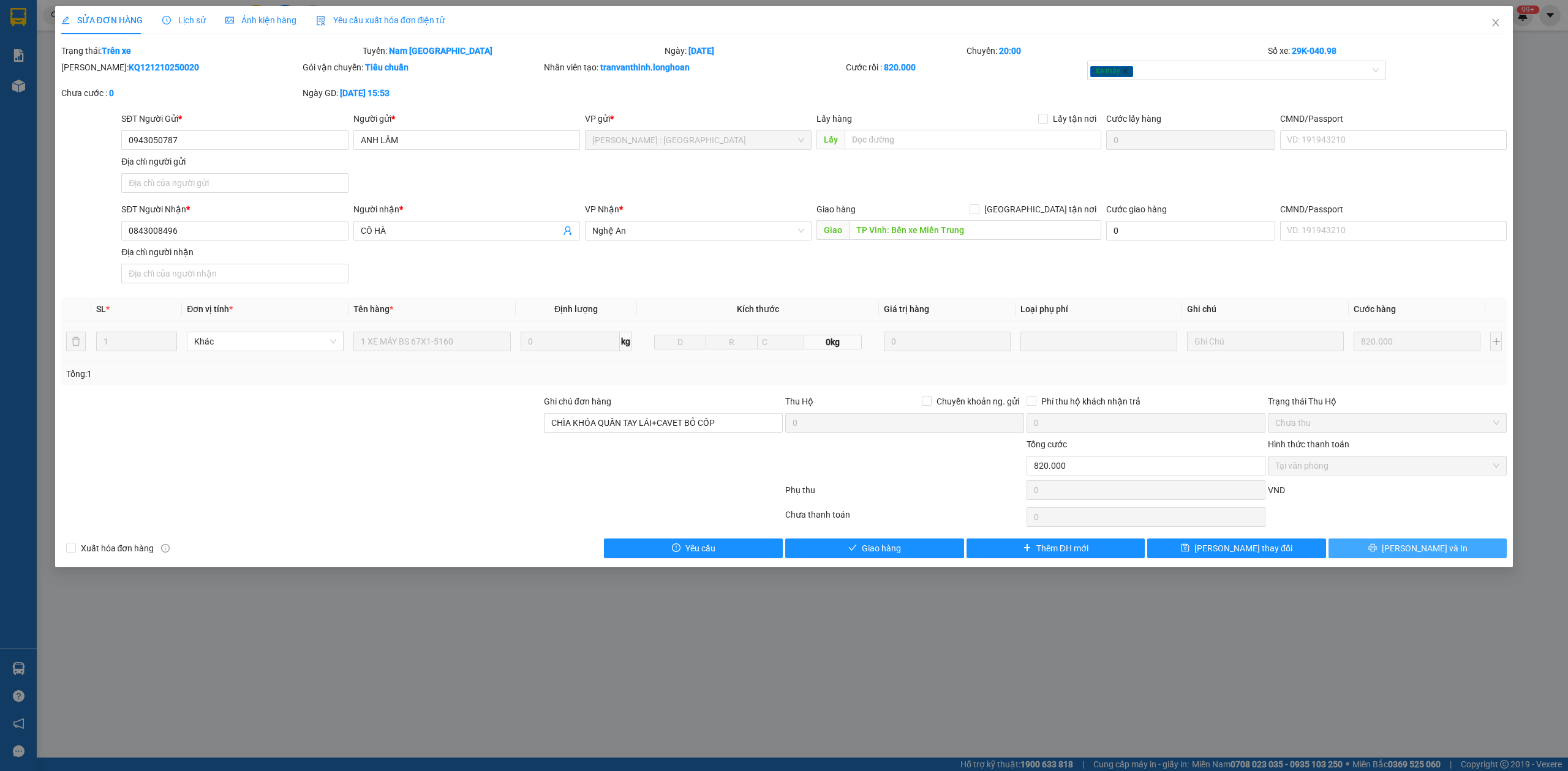
click at [1380, 556] on button "[PERSON_NAME] và In" at bounding box center [1418, 548] width 179 height 19
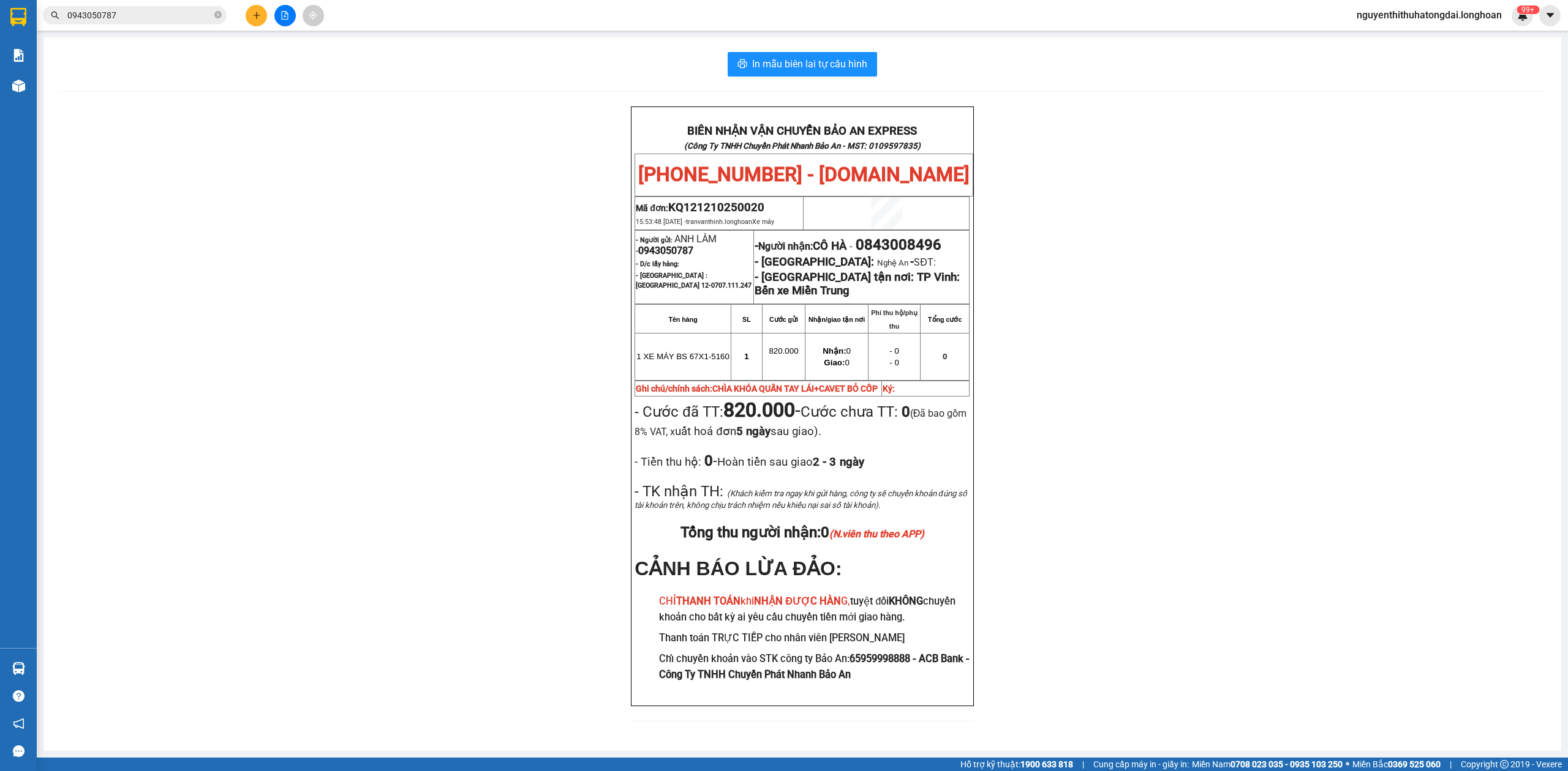
click at [123, 15] on input "0943050787" at bounding box center [139, 15] width 145 height 14
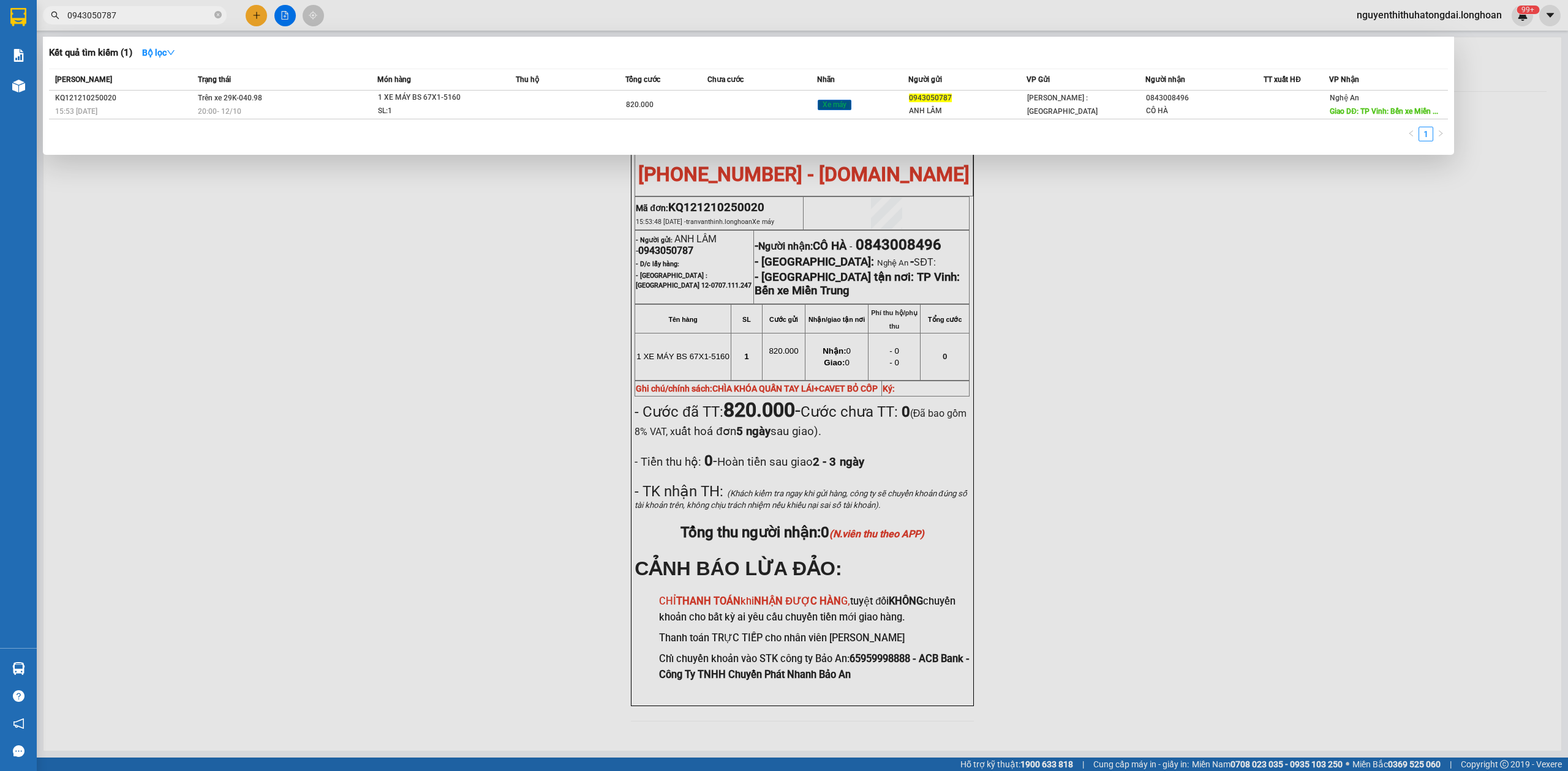
click at [123, 15] on input "0943050787" at bounding box center [139, 15] width 145 height 14
paste input "333 594933"
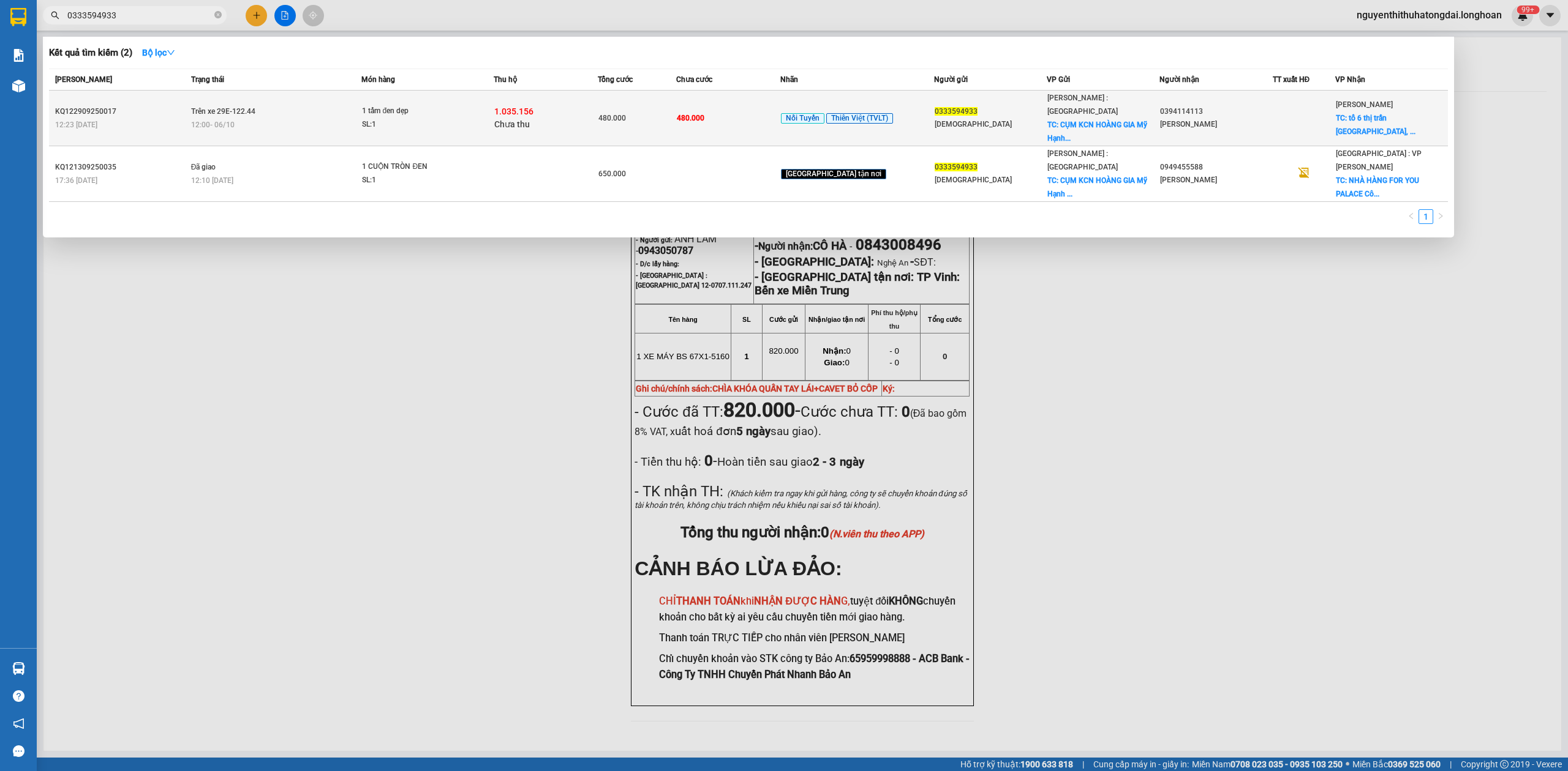
type input "0333594933"
click at [307, 103] on td "Trên xe 29E-122.44 12:00 [DATE]" at bounding box center [274, 118] width 174 height 56
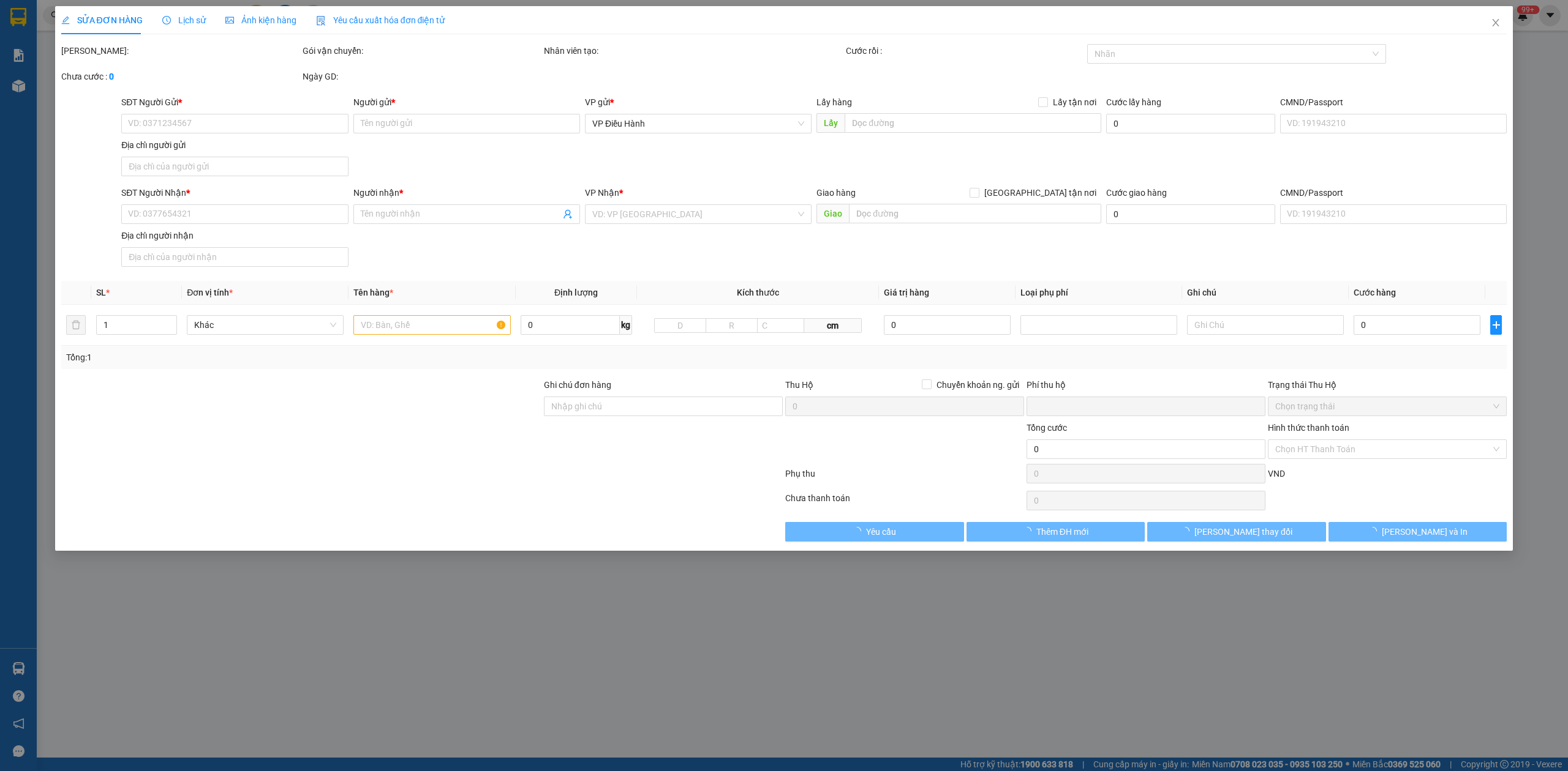
type input "0333594933"
type input "[DEMOGRAPHIC_DATA]"
checkbox input "true"
type input "CỤM KCN HOÀNG GIA Mỹ Hạnh Nam, [GEOGRAPHIC_DATA], [GEOGRAPHIC_DATA], [GEOGRAPHI…"
type input "0394114113"
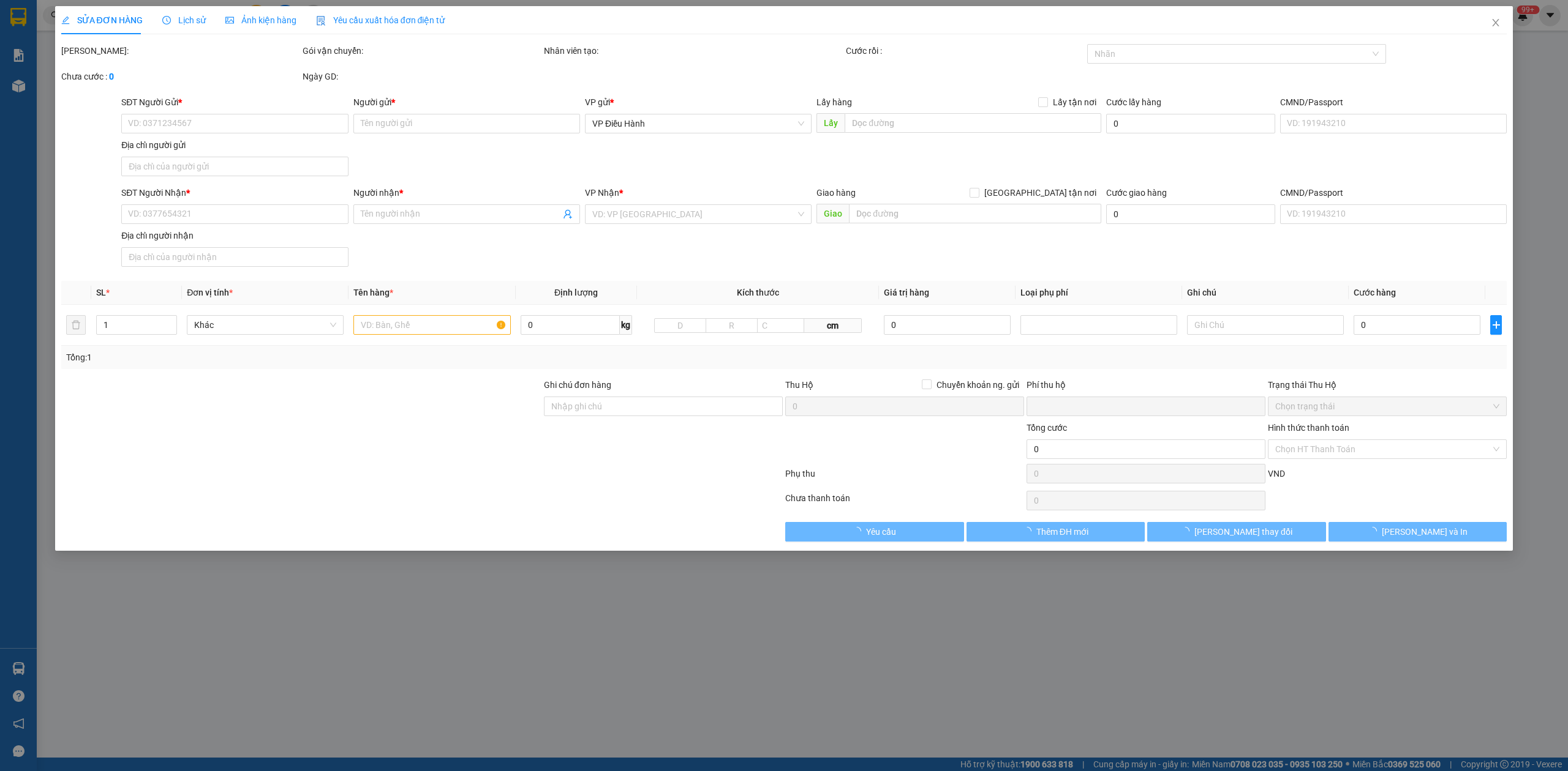
type input "[PERSON_NAME]"
checkbox input "true"
type input "tổ 6 thị trấn [GEOGRAPHIC_DATA], huyện [GEOGRAPHIC_DATA] , tỉnh [GEOGRAPHIC_DAT…"
type input "480.000"
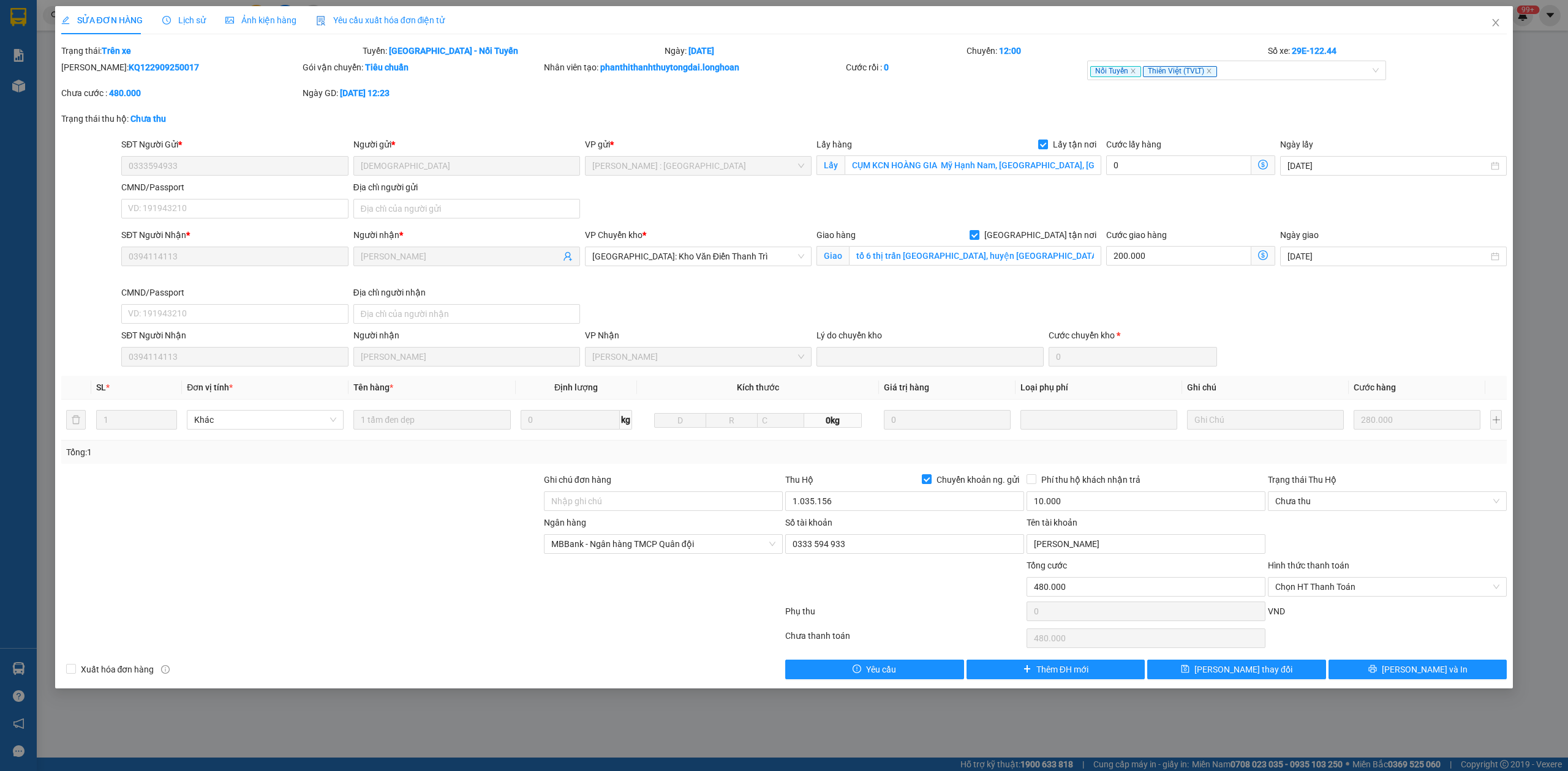
click at [197, 26] on span "Lịch sử" at bounding box center [184, 20] width 44 height 10
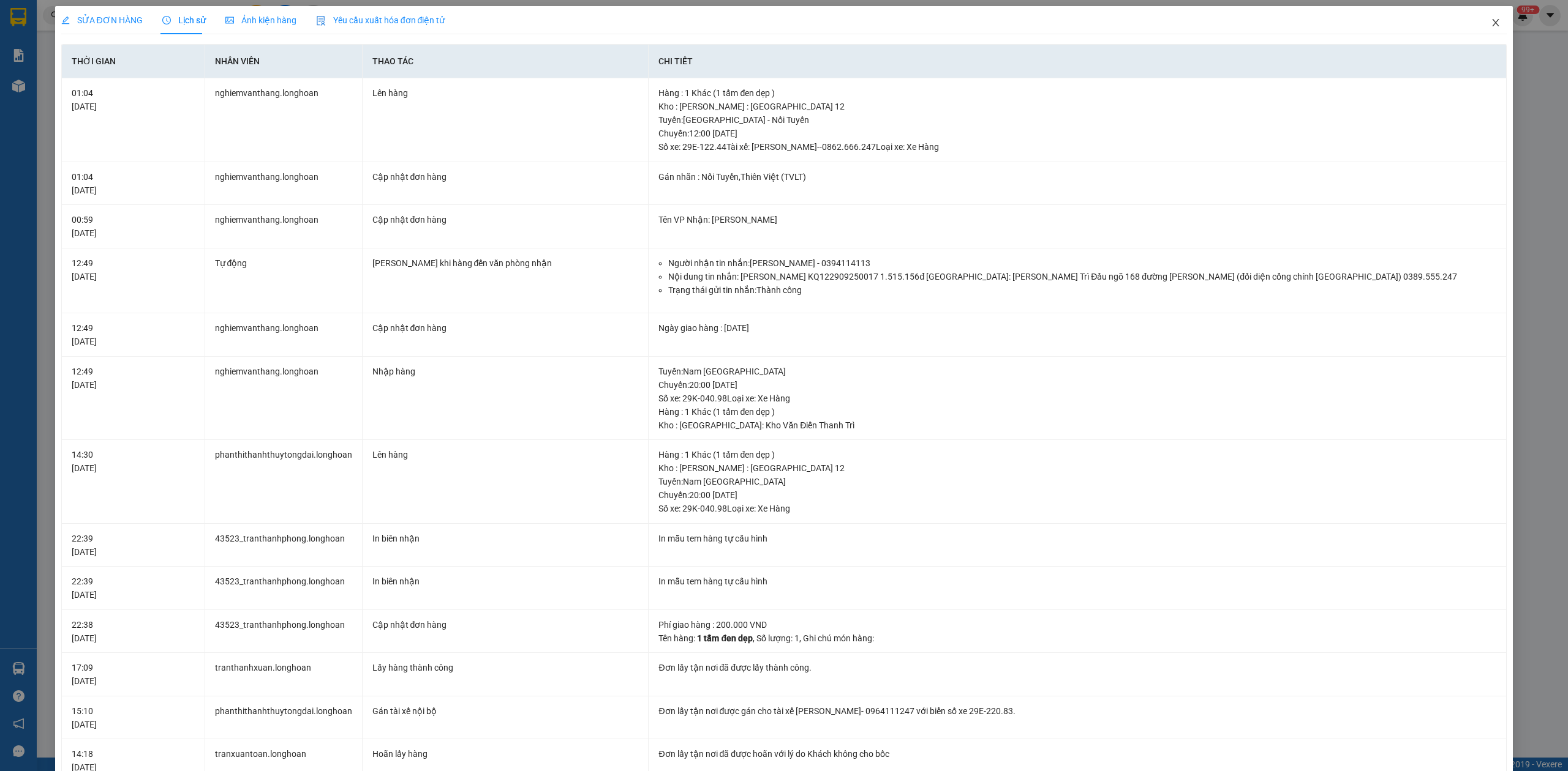
click at [1479, 15] on span "Close" at bounding box center [1496, 24] width 35 height 35
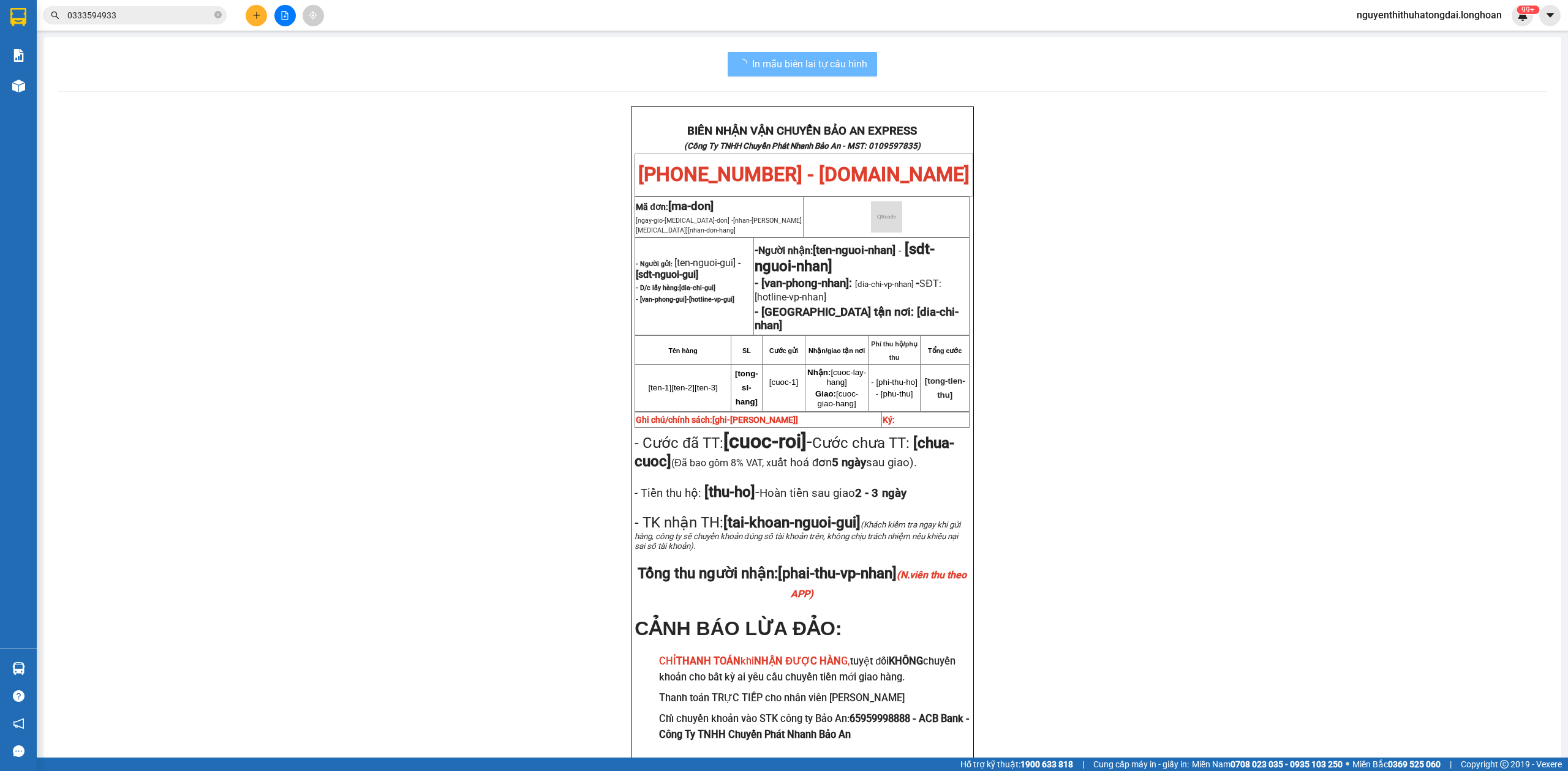
click at [132, 15] on input "0333594933" at bounding box center [139, 15] width 145 height 14
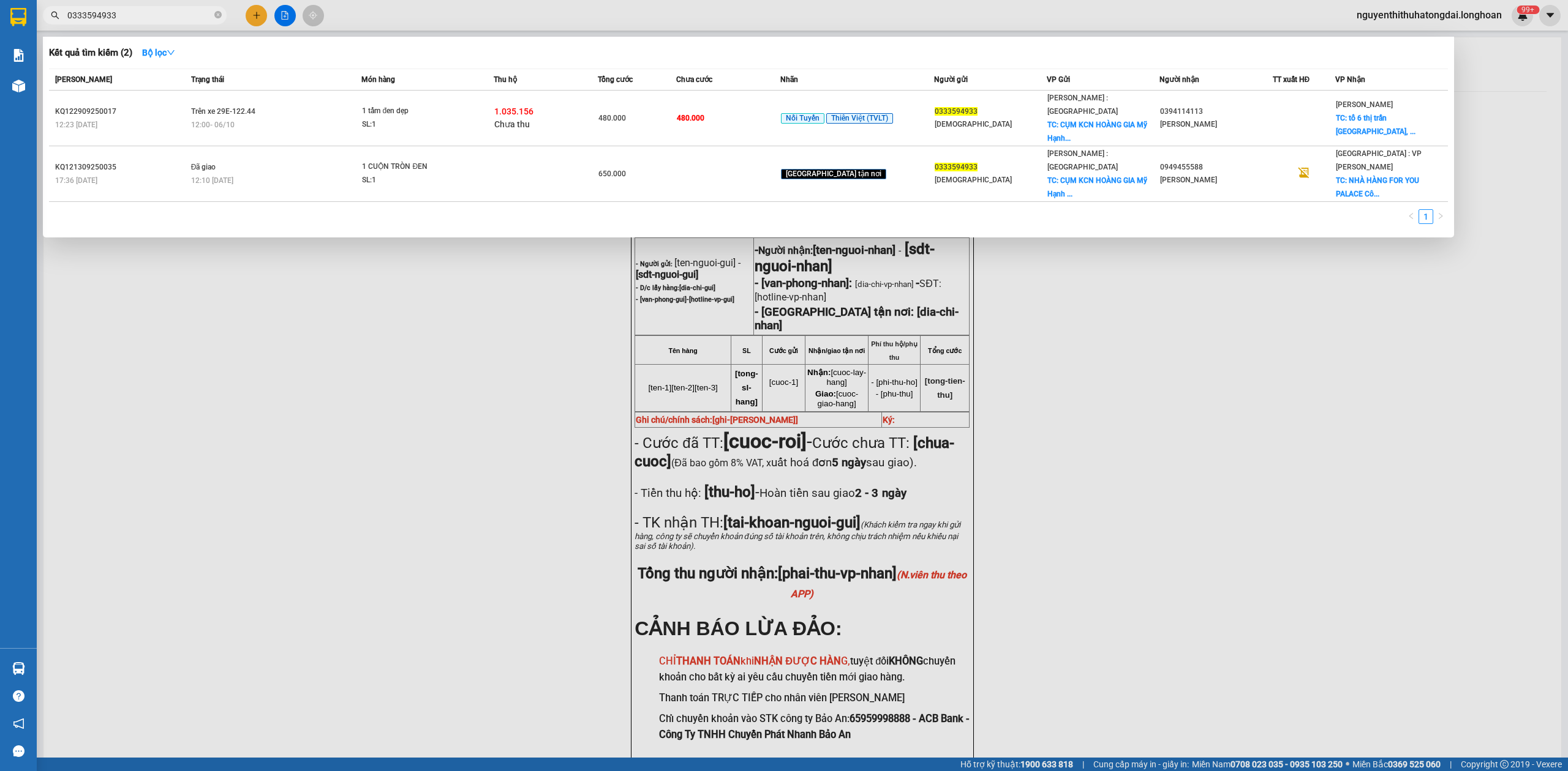
click at [132, 15] on input "0333594933" at bounding box center [139, 15] width 145 height 14
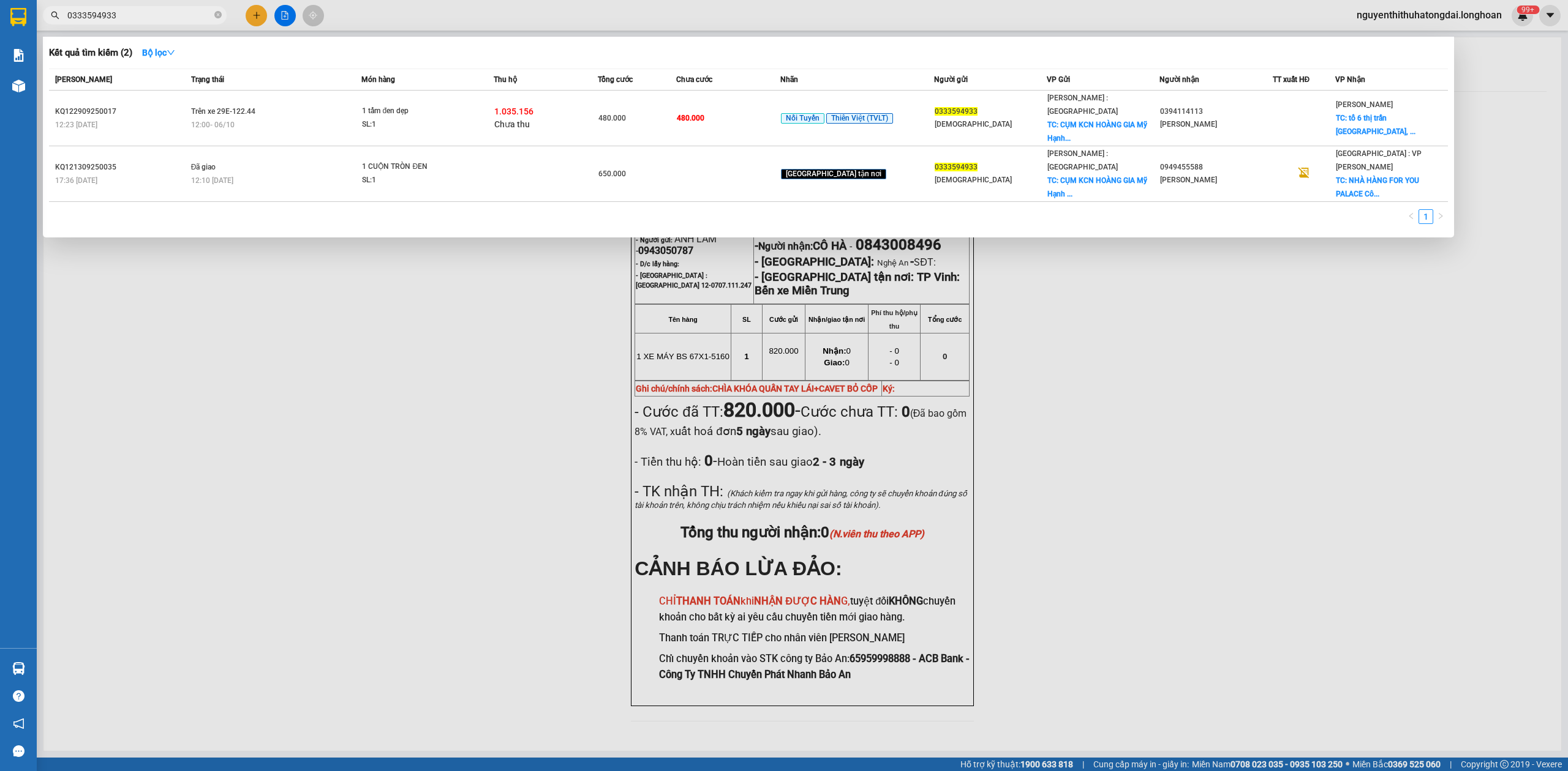
paste input "911204502"
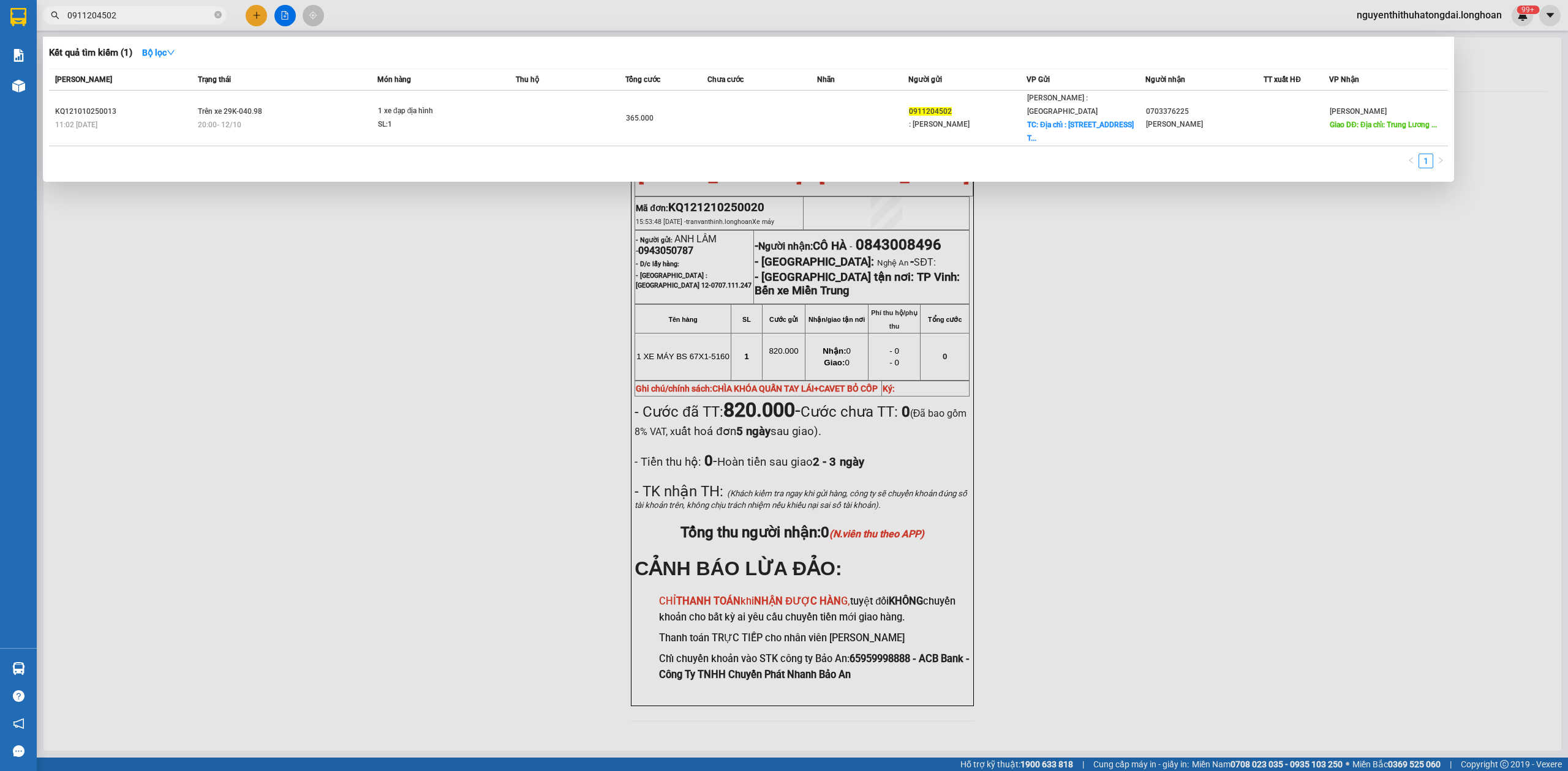
click at [102, 12] on input "0911204502" at bounding box center [139, 15] width 145 height 14
paste input "837481111"
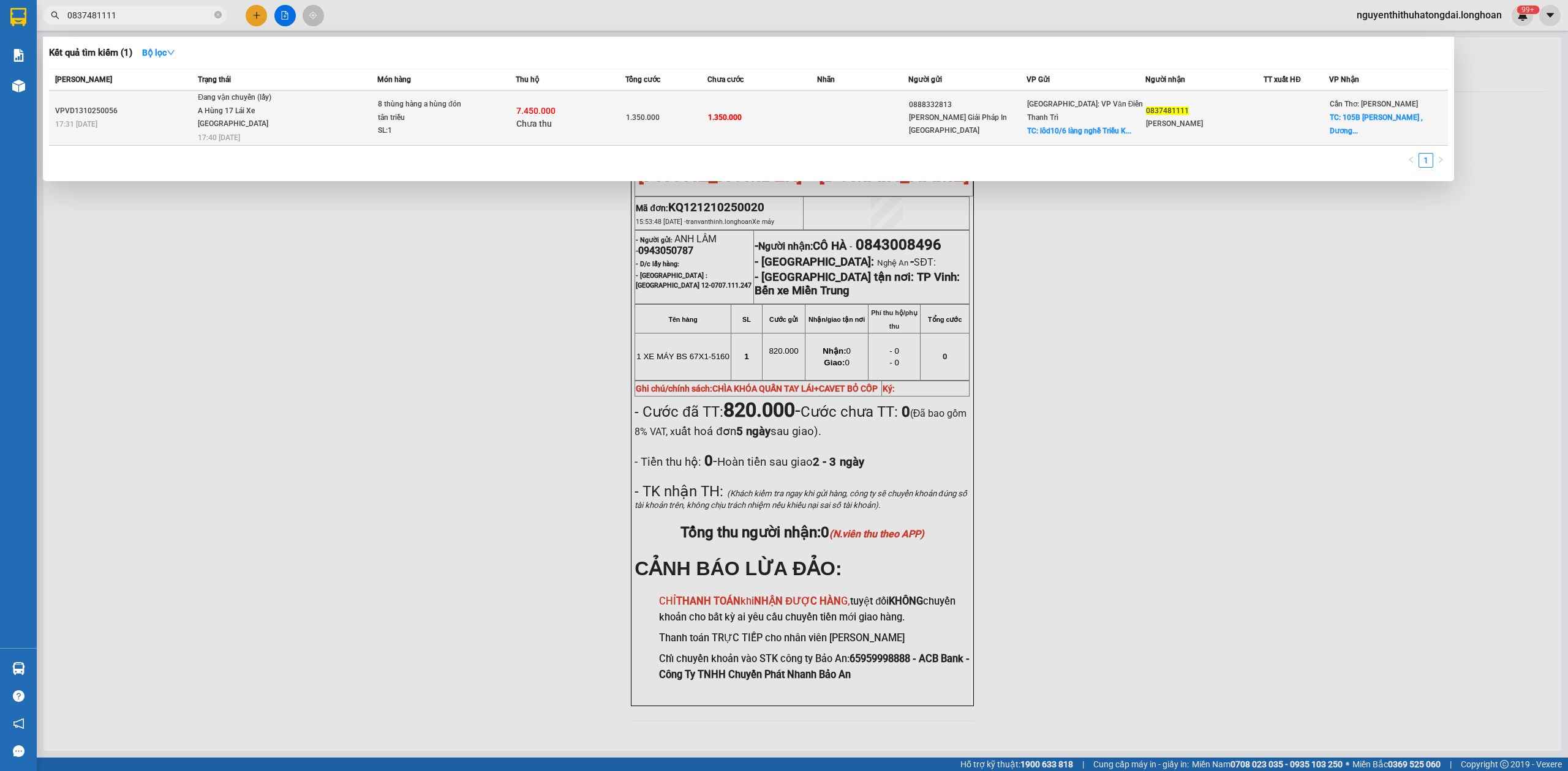
type input "0837481111"
click at [216, 126] on div "A Hùng 17 Lái Xe [GEOGRAPHIC_DATA] 0325666247" at bounding box center [243, 118] width 92 height 26
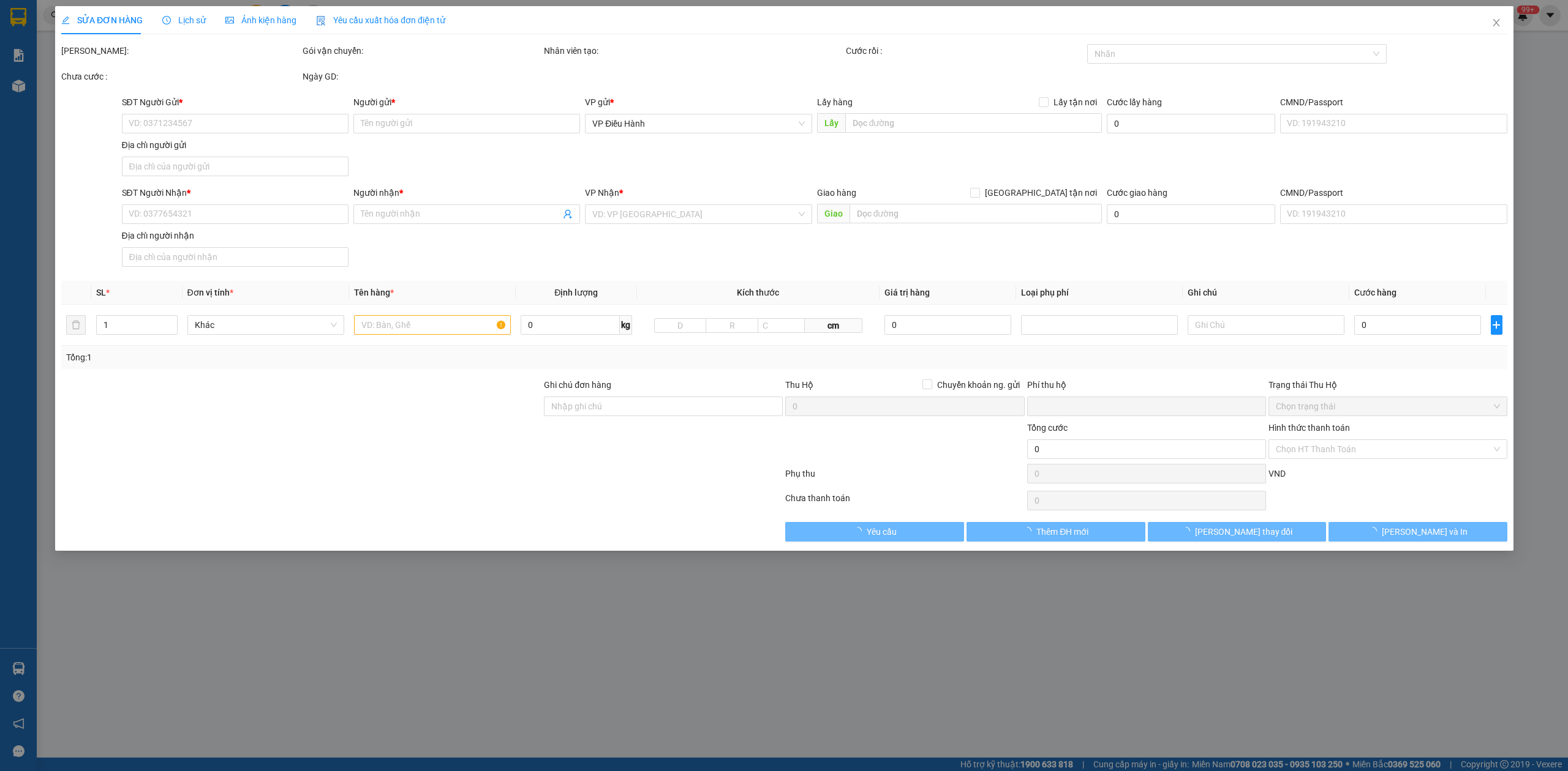
type input "0888332813"
type input "[PERSON_NAME] Giải Pháp In [GEOGRAPHIC_DATA]"
checkbox input "true"
type input "lôd10/6 làng nghề [GEOGRAPHIC_DATA], [GEOGRAPHIC_DATA], [GEOGRAPHIC_DATA]"
type input "0837481111"
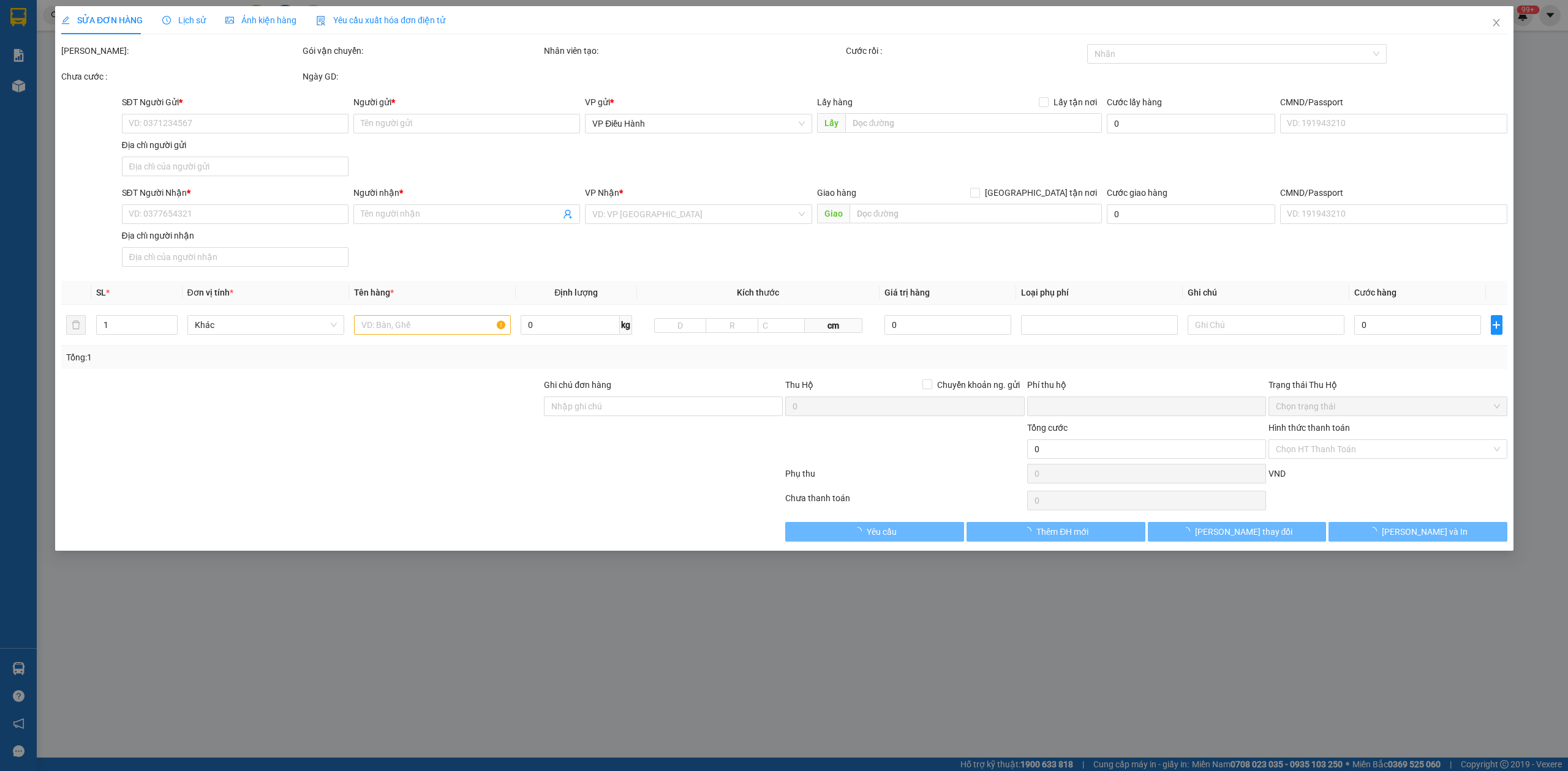
type input "[PERSON_NAME]"
checkbox input "true"
type input "105B [PERSON_NAME] , [GEOGRAPHIC_DATA] , [GEOGRAPHIC_DATA] , [GEOGRAPHIC_DATA]"
type input "1.350.000"
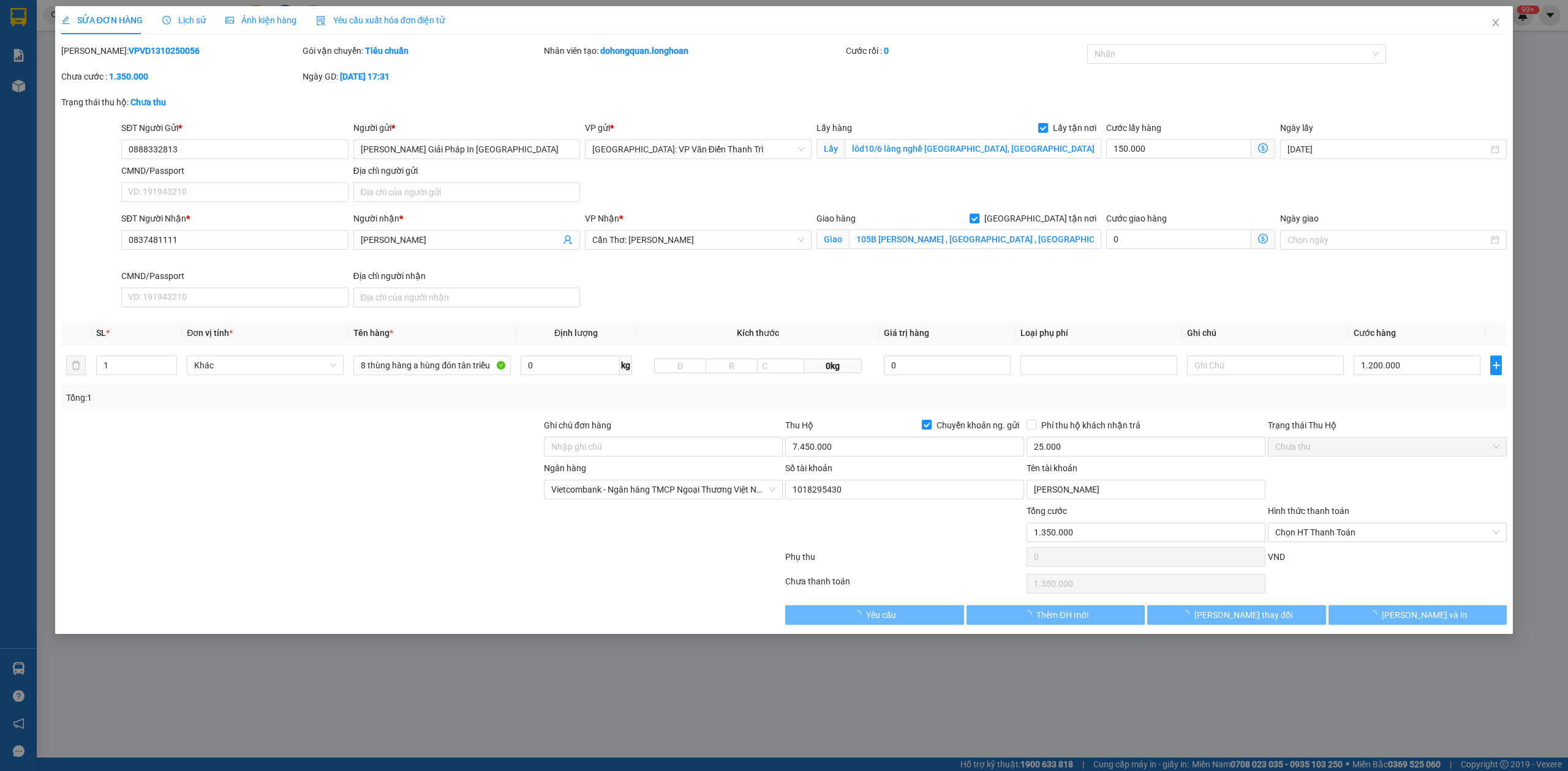
click at [178, 21] on span "Lịch sử" at bounding box center [184, 20] width 44 height 10
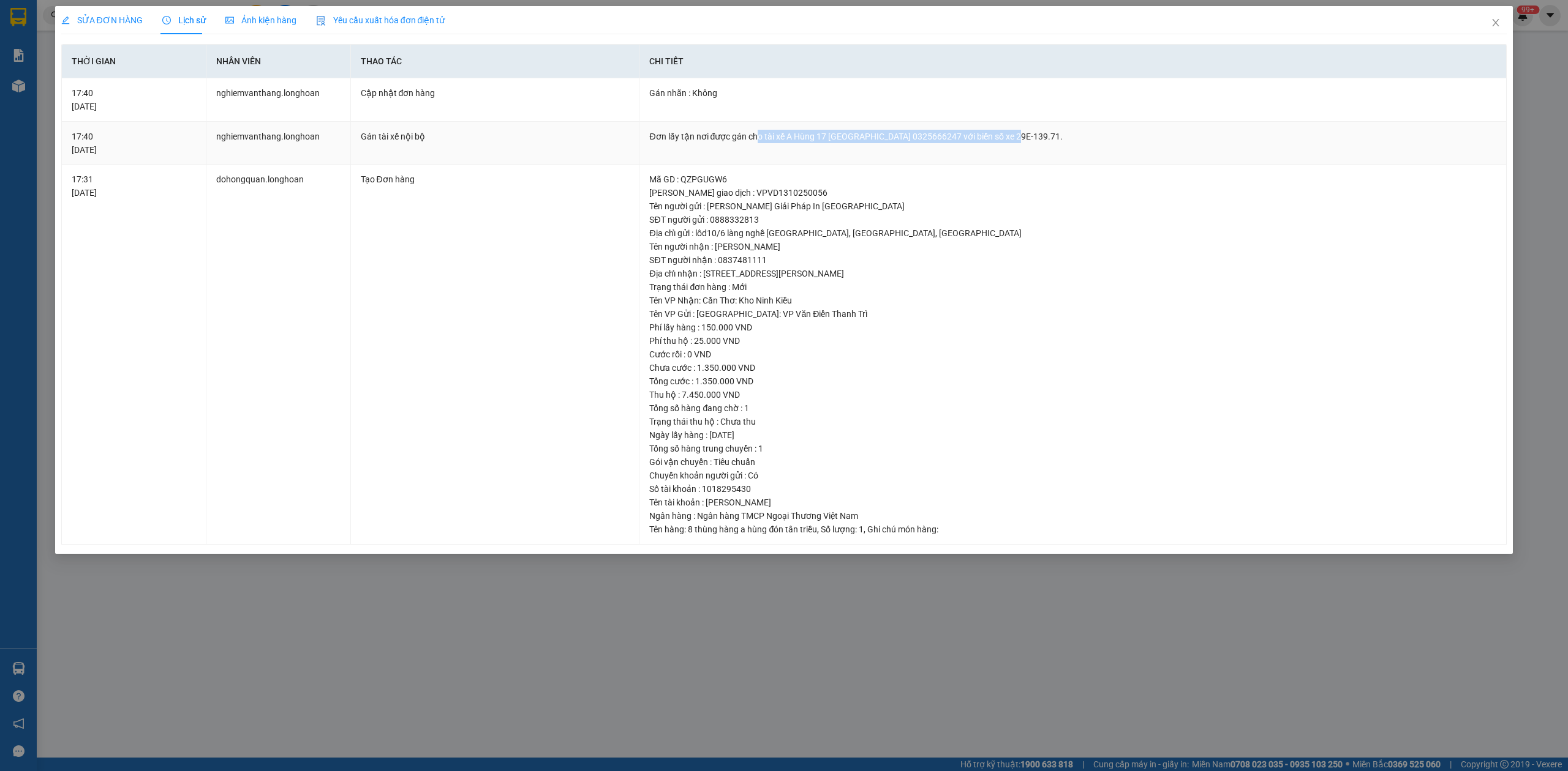
drag, startPoint x: 758, startPoint y: 138, endPoint x: 1005, endPoint y: 145, distance: 247.1
click at [1005, 145] on td "Đơn lấy tận nơi được gán cho tài xế A Hùng 17 [GEOGRAPHIC_DATA] 0325666247 với …" at bounding box center [1072, 144] width 867 height 44
click at [766, 135] on div "Đơn lấy tận nơi được gán cho tài xế A Hùng 17 [GEOGRAPHIC_DATA] 0325666247 với …" at bounding box center [1072, 136] width 847 height 14
drag, startPoint x: 763, startPoint y: 135, endPoint x: 1090, endPoint y: 133, distance: 327.0
click at [1090, 133] on div "Đơn lấy tận nơi được gán cho tài xế A Hùng 17 [GEOGRAPHIC_DATA] 0325666247 với …" at bounding box center [1072, 136] width 847 height 14
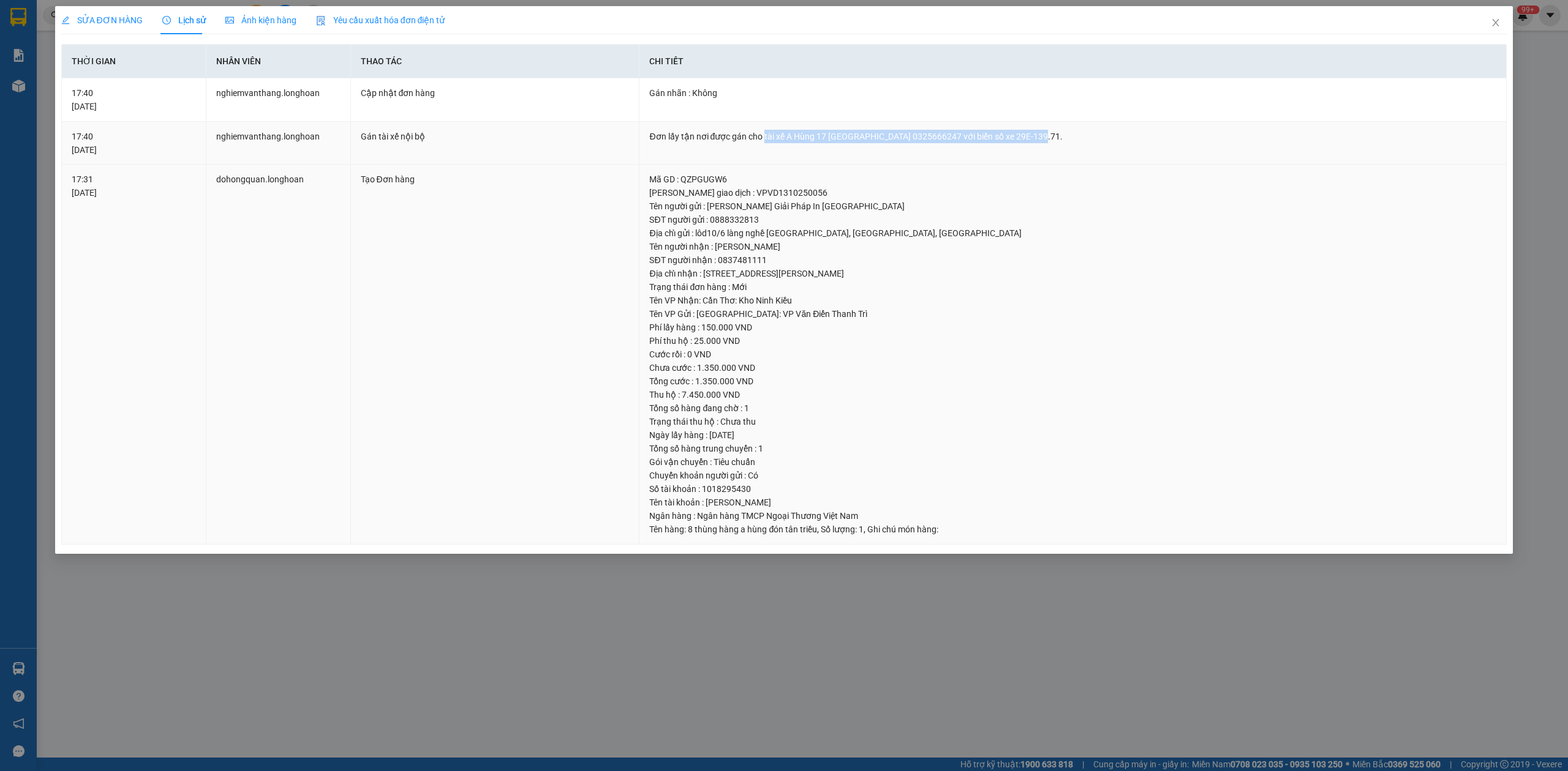
copy div "tài xế A Hùng 17 Lái Xe [GEOGRAPHIC_DATA] 0325666247 với biển số xe 29E-139.71."
click at [1501, 27] on span "Close" at bounding box center [1496, 24] width 35 height 35
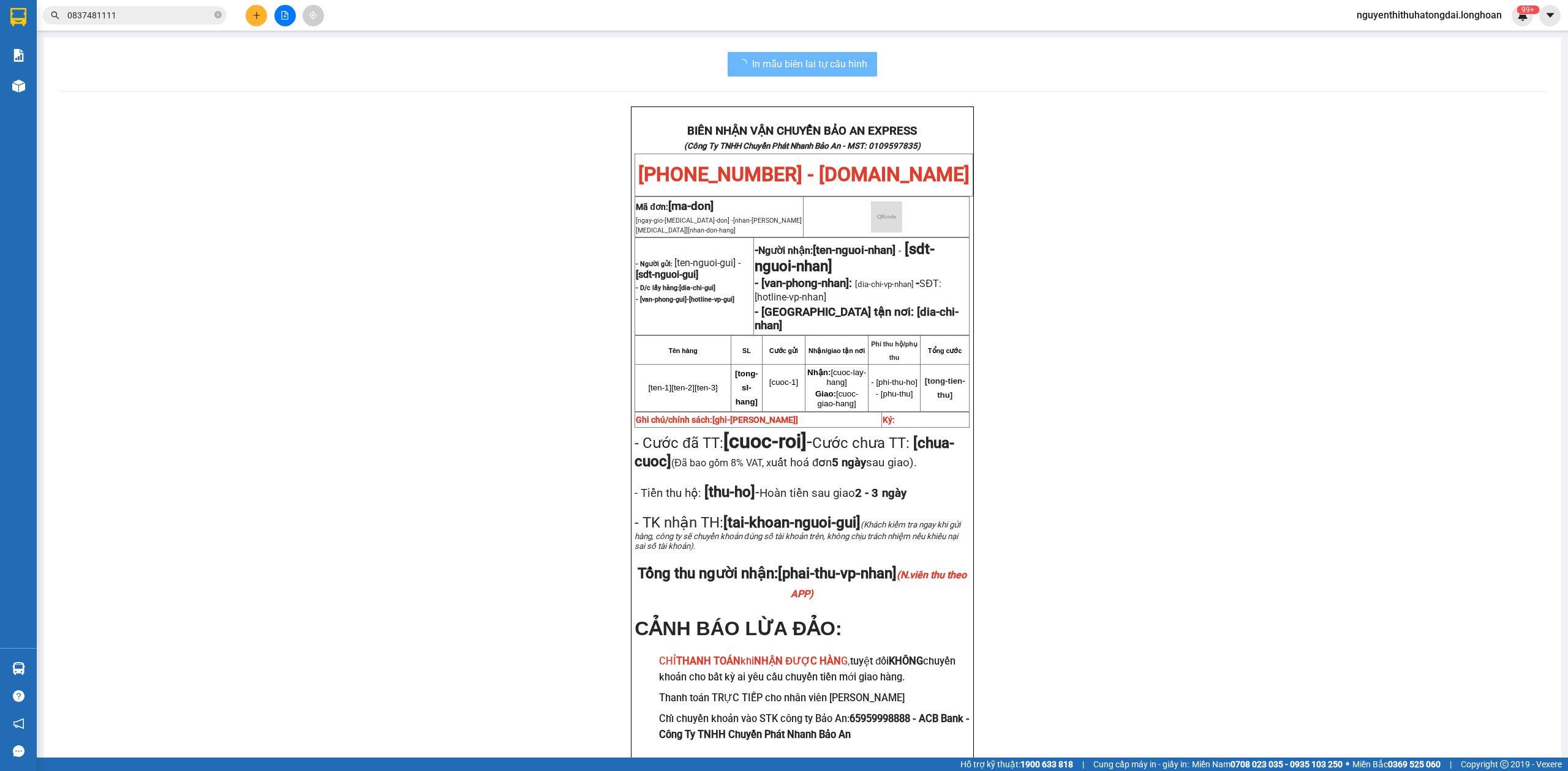
click at [126, 13] on input "0837481111" at bounding box center [139, 15] width 145 height 14
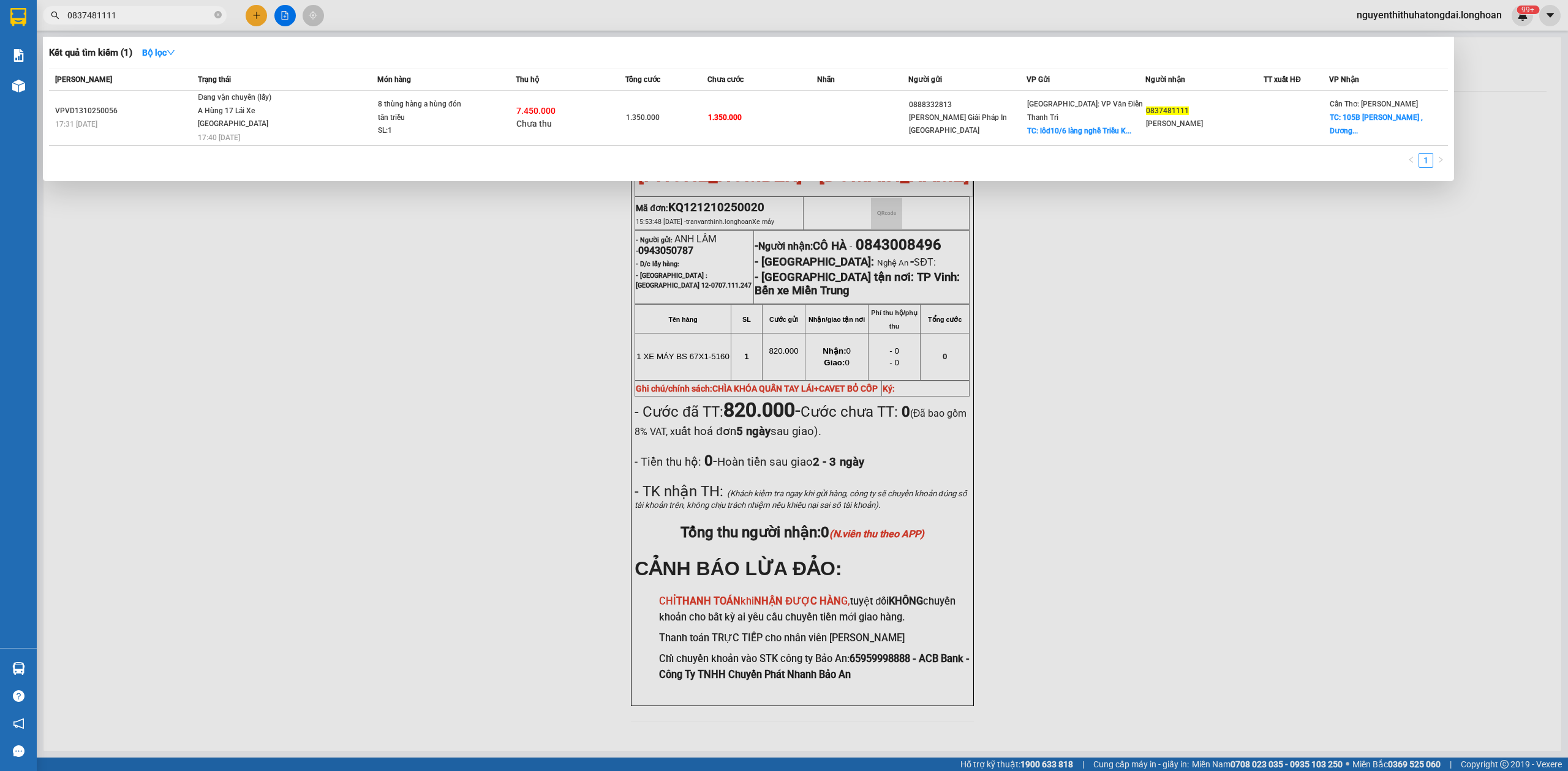
click at [126, 13] on input "0837481111" at bounding box center [139, 15] width 145 height 14
paste input "988467674"
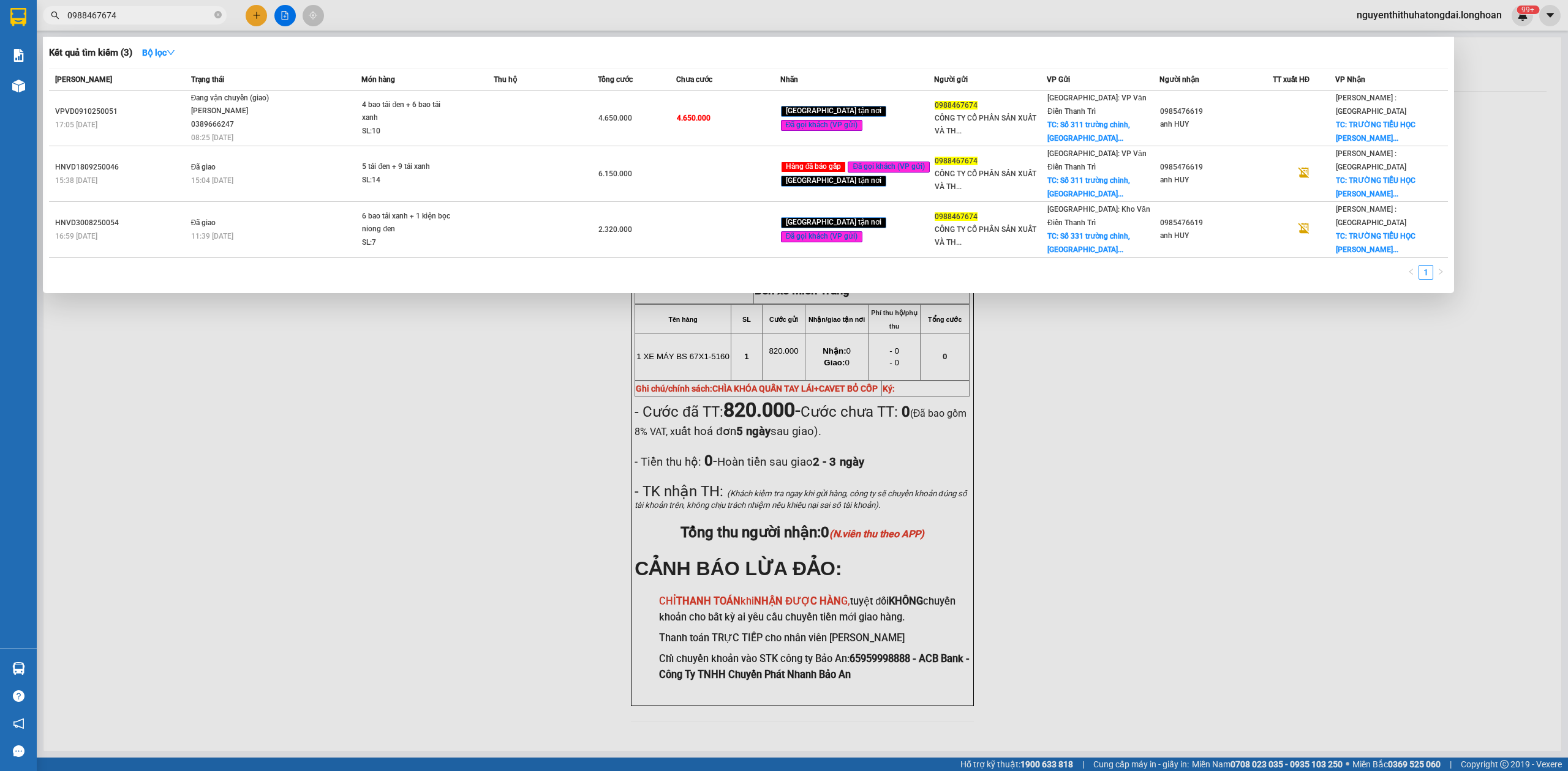
click at [351, 115] on span "Đang vận chuyển (giao) [PERSON_NAME] 0389666247 08:25 [DATE]" at bounding box center [276, 118] width 170 height 51
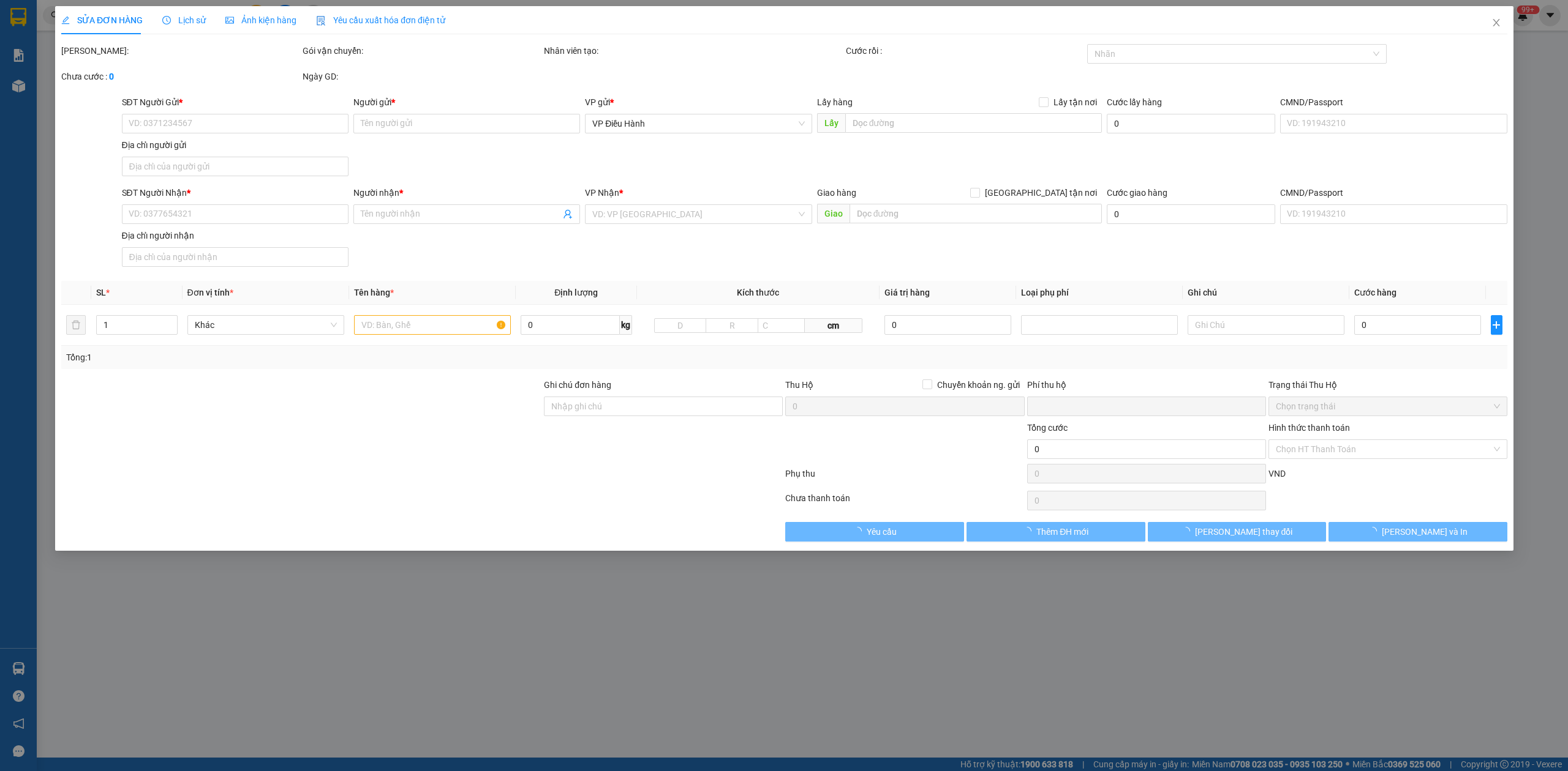
click at [190, 26] on div "Lịch sử" at bounding box center [184, 20] width 44 height 14
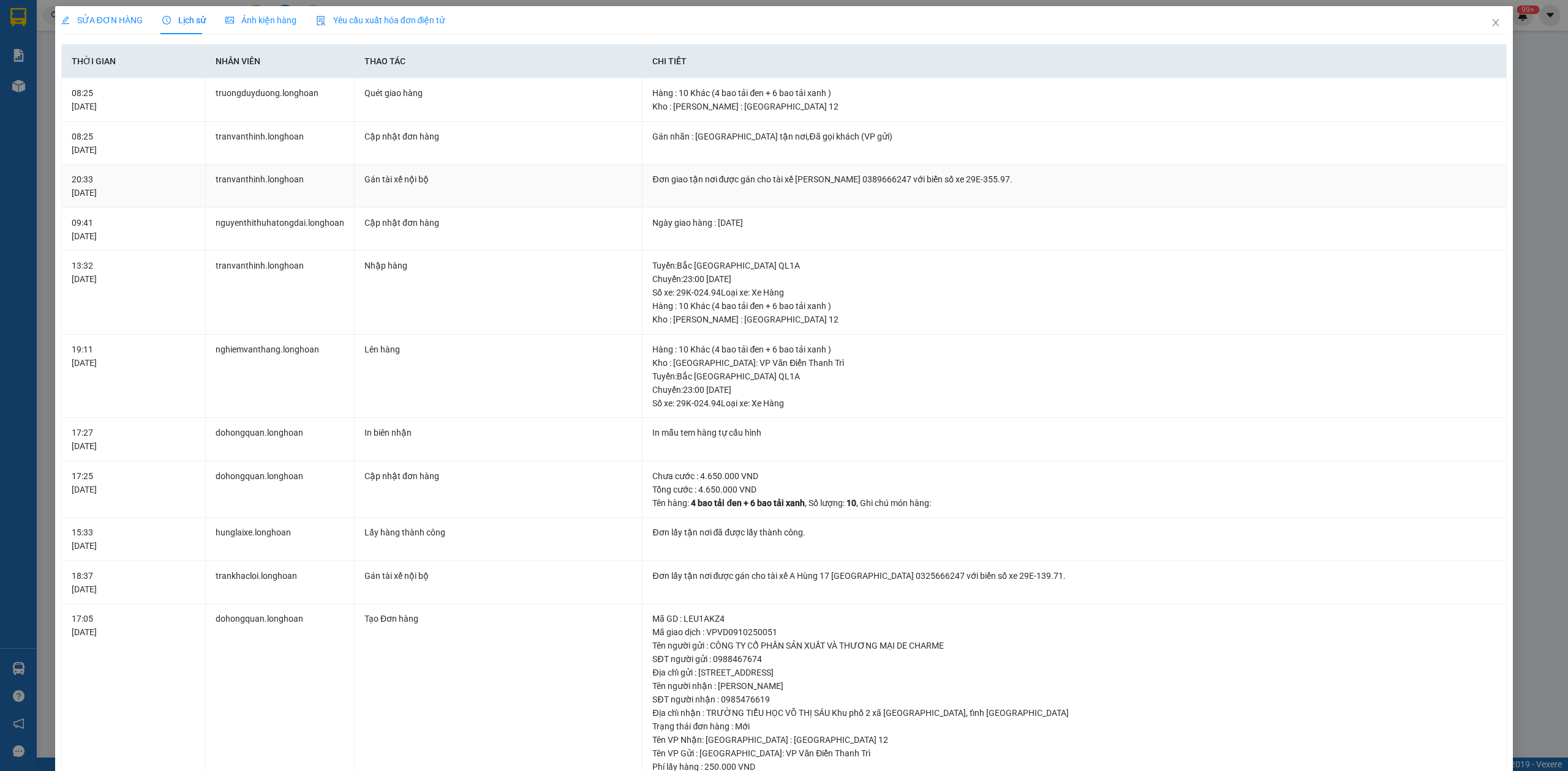
drag, startPoint x: 766, startPoint y: 180, endPoint x: 1067, endPoint y: 182, distance: 301.0
click at [1067, 182] on div "Đơn giao tận nơi được gán cho tài xế [PERSON_NAME] 0389666247 với biển số xe 29…" at bounding box center [1074, 179] width 844 height 14
copy div "tài xế [PERSON_NAME] 0389666247 với biển số xe 29E-355.97."
click at [1491, 25] on icon "close" at bounding box center [1495, 22] width 10 height 10
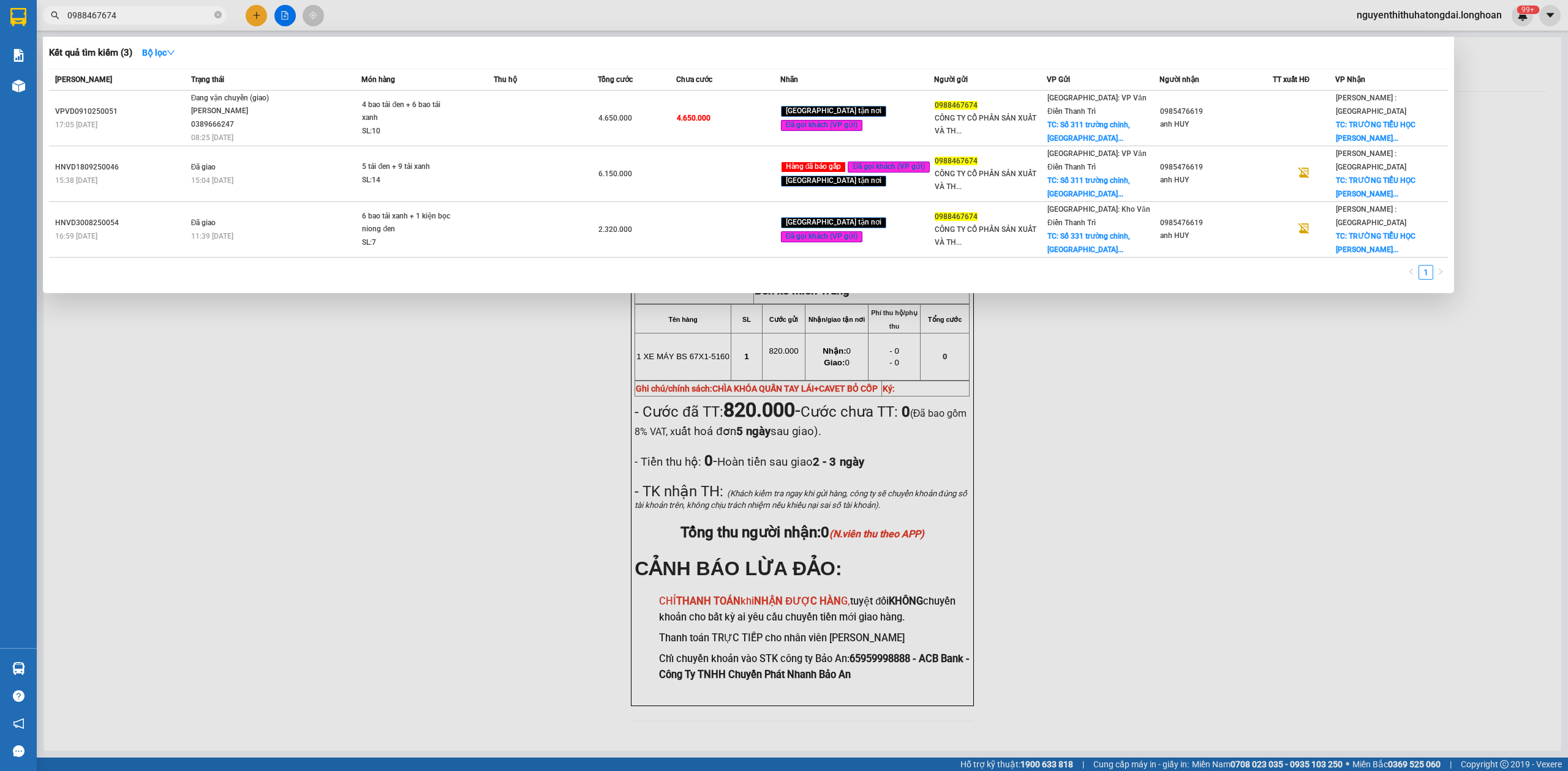
click at [125, 7] on span "0988467674" at bounding box center [135, 15] width 184 height 18
click at [128, 17] on input "0988467674" at bounding box center [139, 15] width 145 height 14
paste input "379795098"
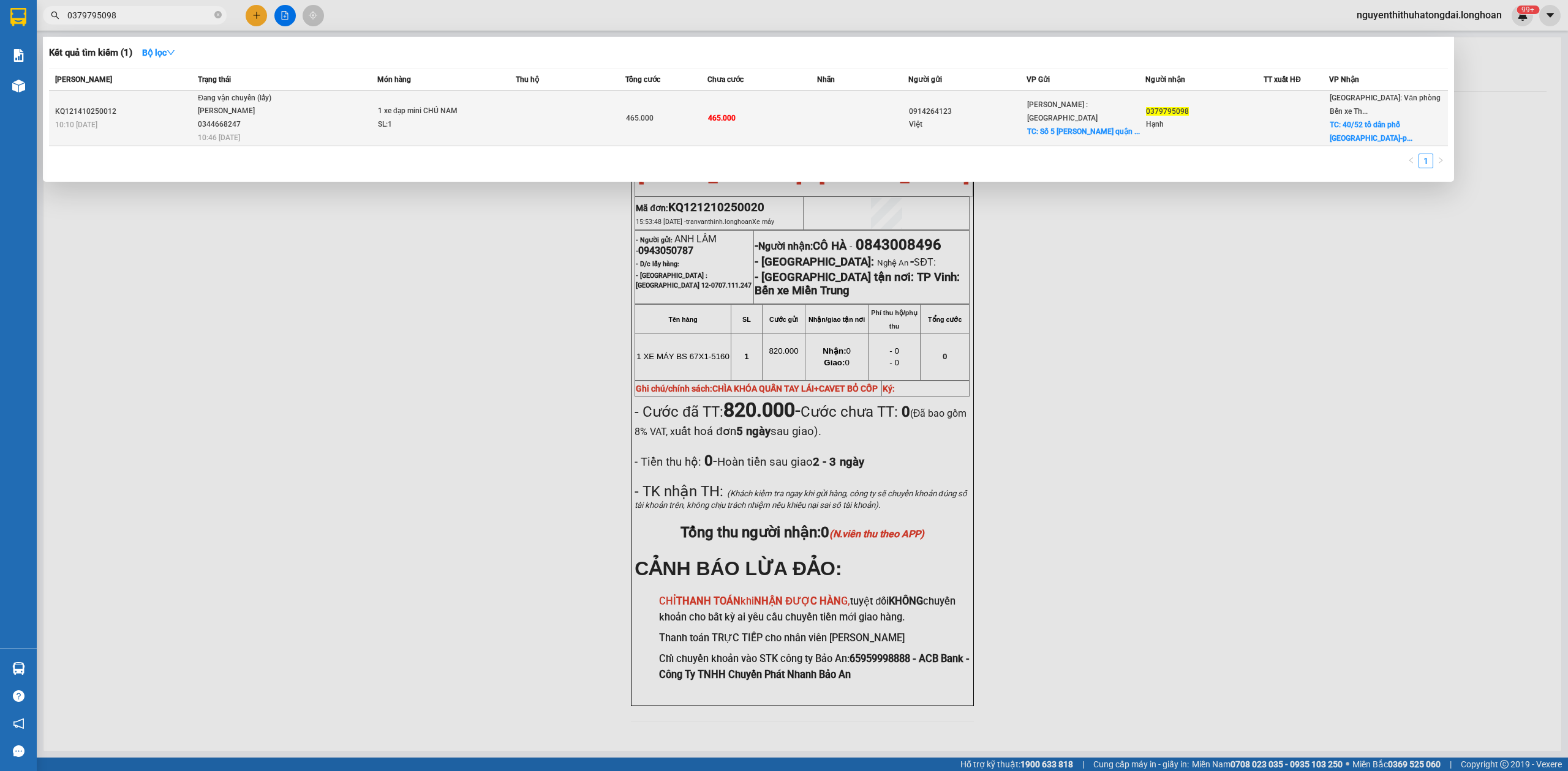
click at [489, 108] on span "1 xe đạp mini CHÚ NAM SL: 1" at bounding box center [446, 118] width 137 height 26
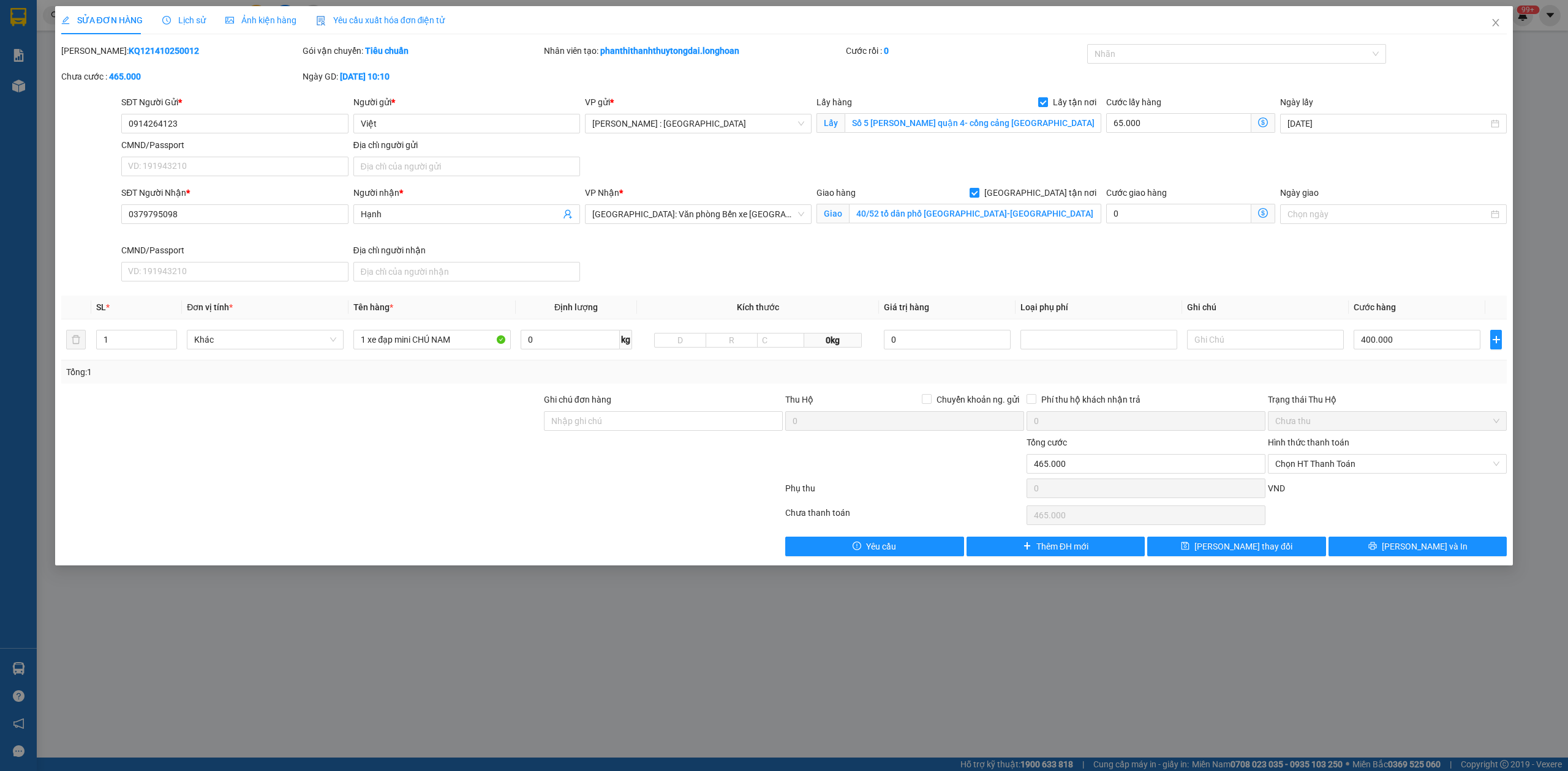
drag, startPoint x: 165, startPoint y: 13, endPoint x: 206, endPoint y: 17, distance: 41.2
click at [170, 12] on div "Lịch sử" at bounding box center [184, 20] width 44 height 28
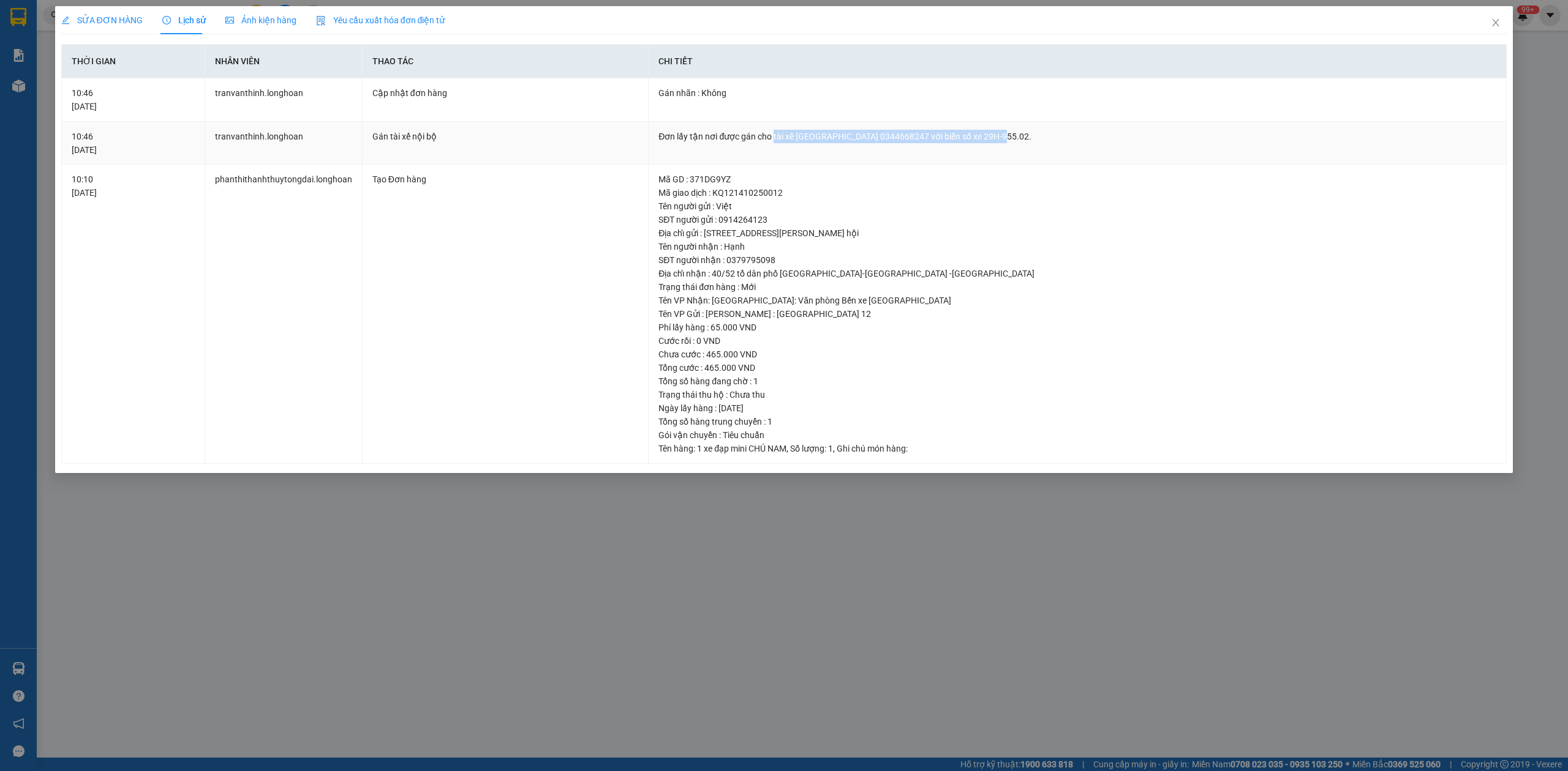
drag, startPoint x: 770, startPoint y: 137, endPoint x: 1026, endPoint y: 148, distance: 256.2
click at [1026, 148] on td "Đơn lấy tận nơi được gán cho tài xế [GEOGRAPHIC_DATA] 0344668247 với biển số xe…" at bounding box center [1077, 144] width 858 height 44
drag, startPoint x: 1498, startPoint y: 17, endPoint x: 1323, endPoint y: 17, distance: 175.0
click at [1493, 17] on span "Close" at bounding box center [1496, 24] width 35 height 35
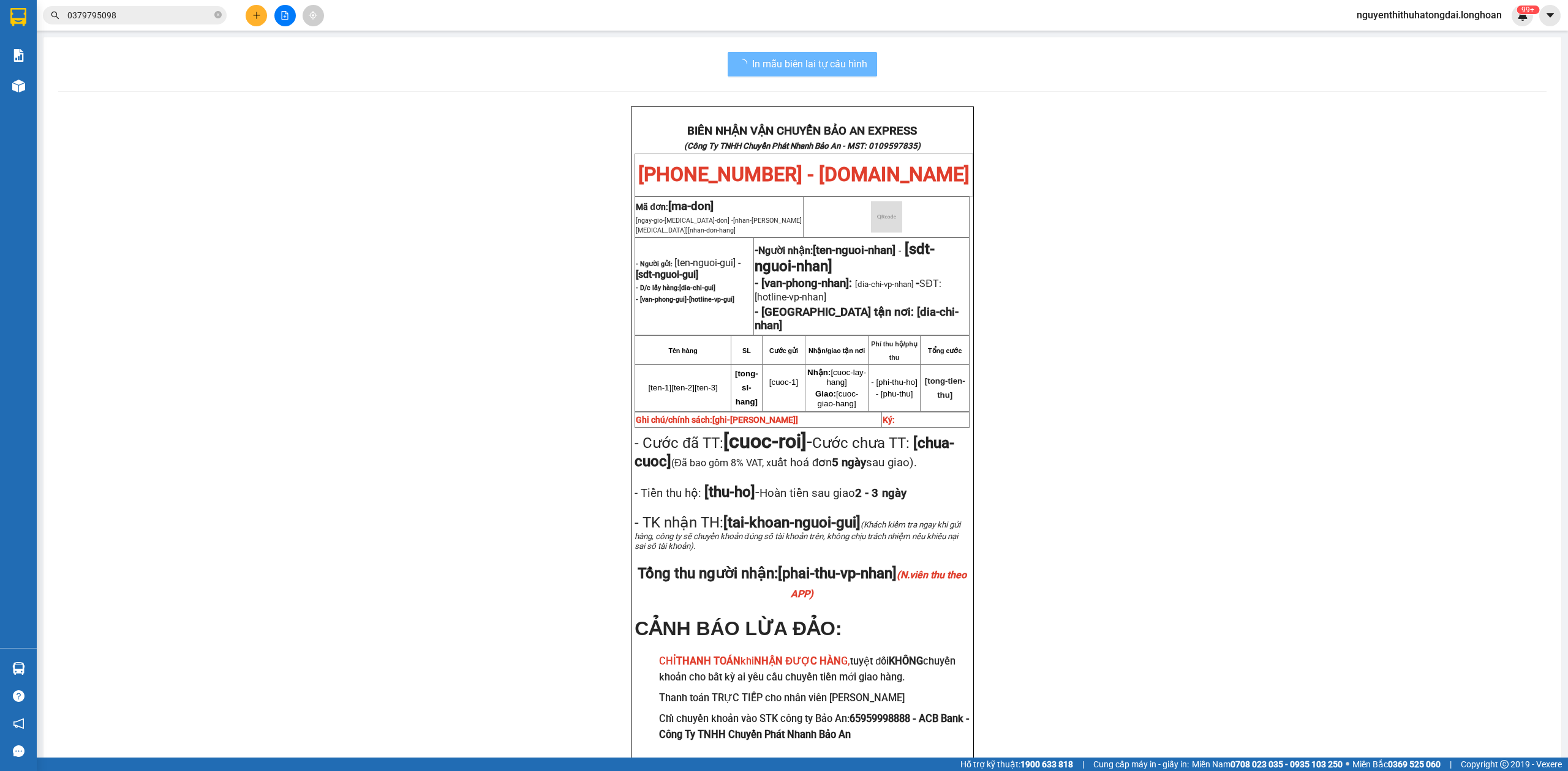
click at [119, 18] on input "0379795098" at bounding box center [139, 15] width 145 height 14
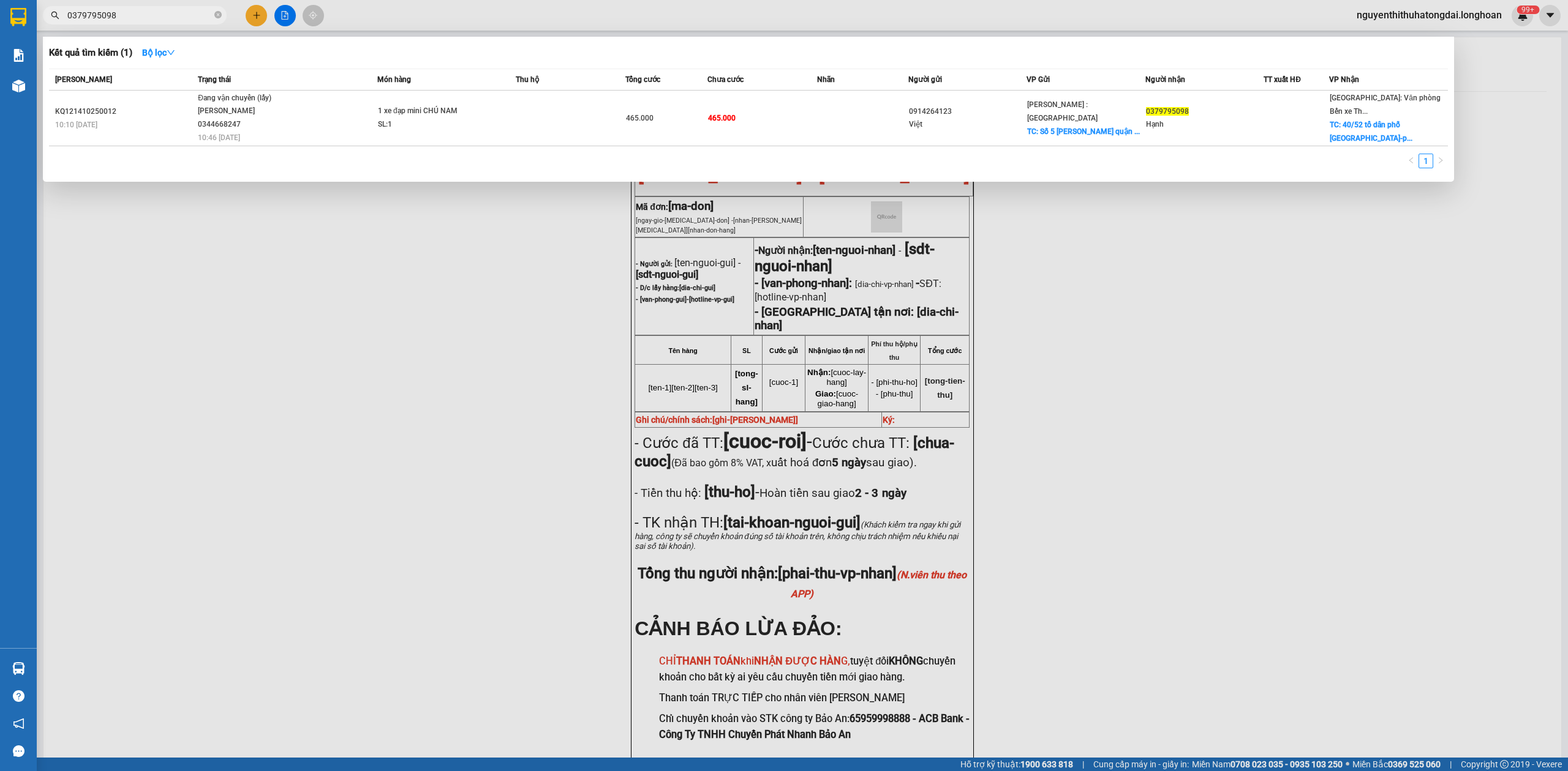
click at [119, 18] on input "0379795098" at bounding box center [139, 15] width 145 height 14
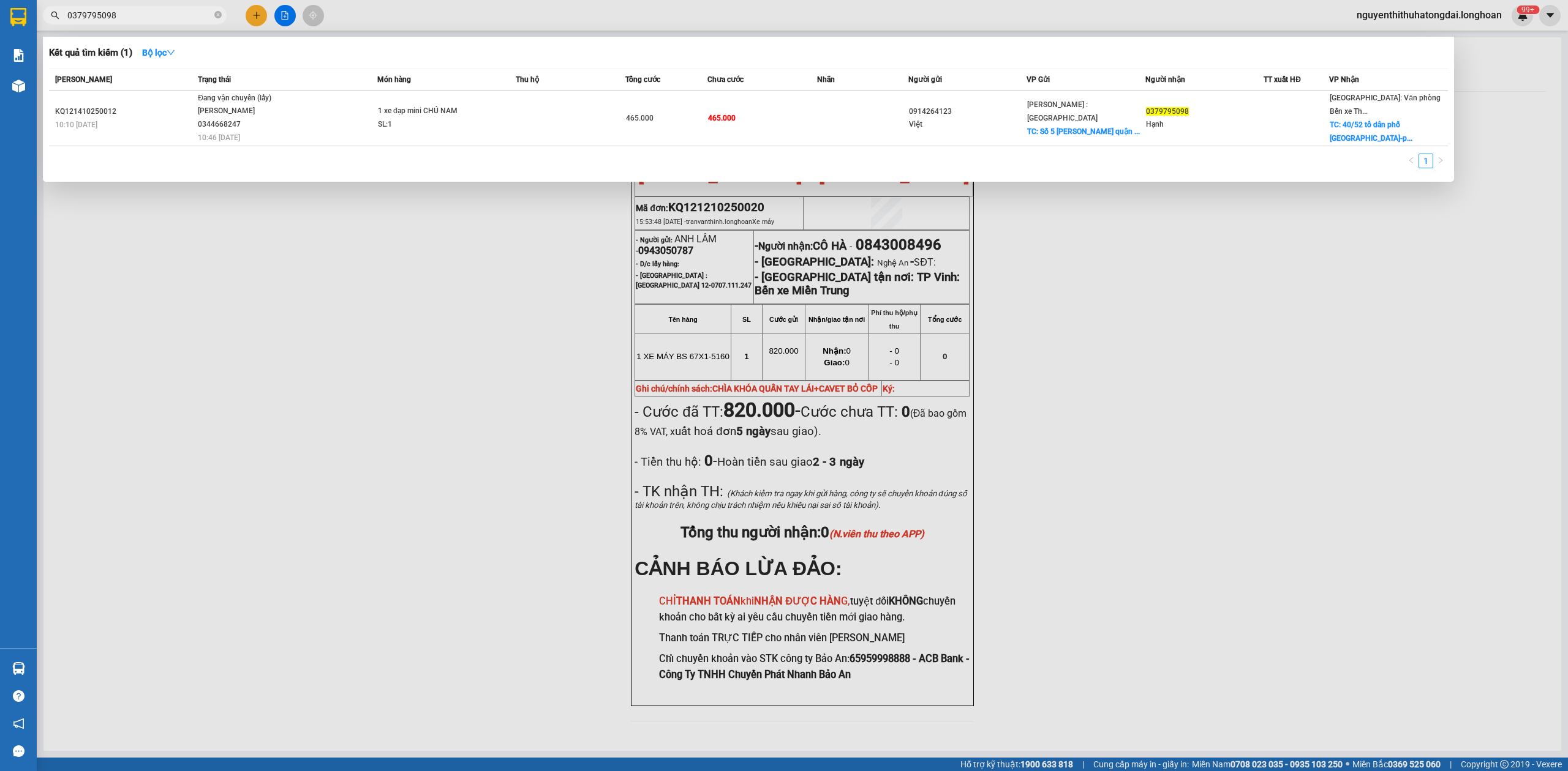
paste input "47541365"
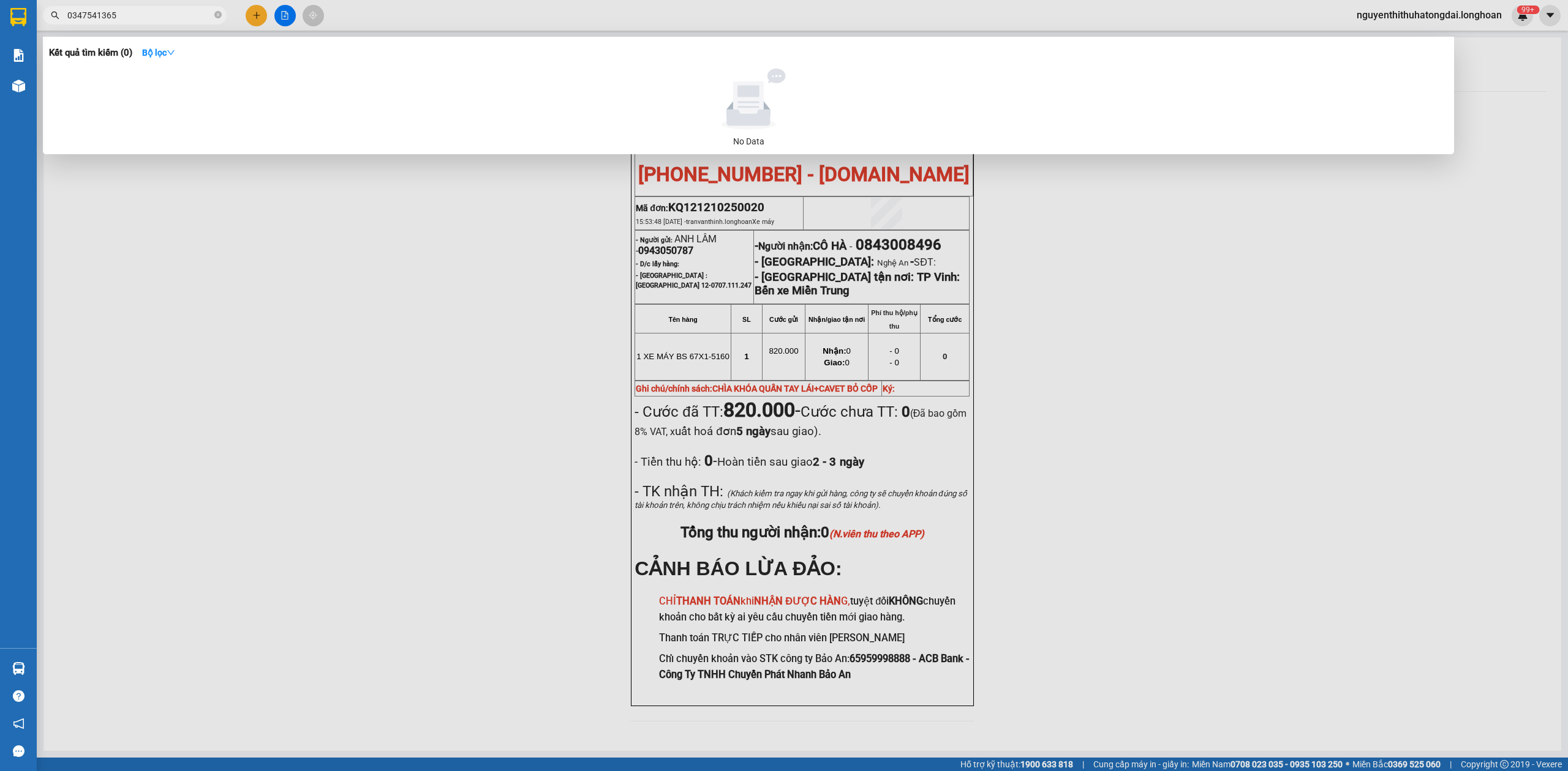
click at [140, 15] on input "0347541365" at bounding box center [139, 15] width 145 height 14
click at [123, 19] on input "0347541365" at bounding box center [139, 15] width 145 height 14
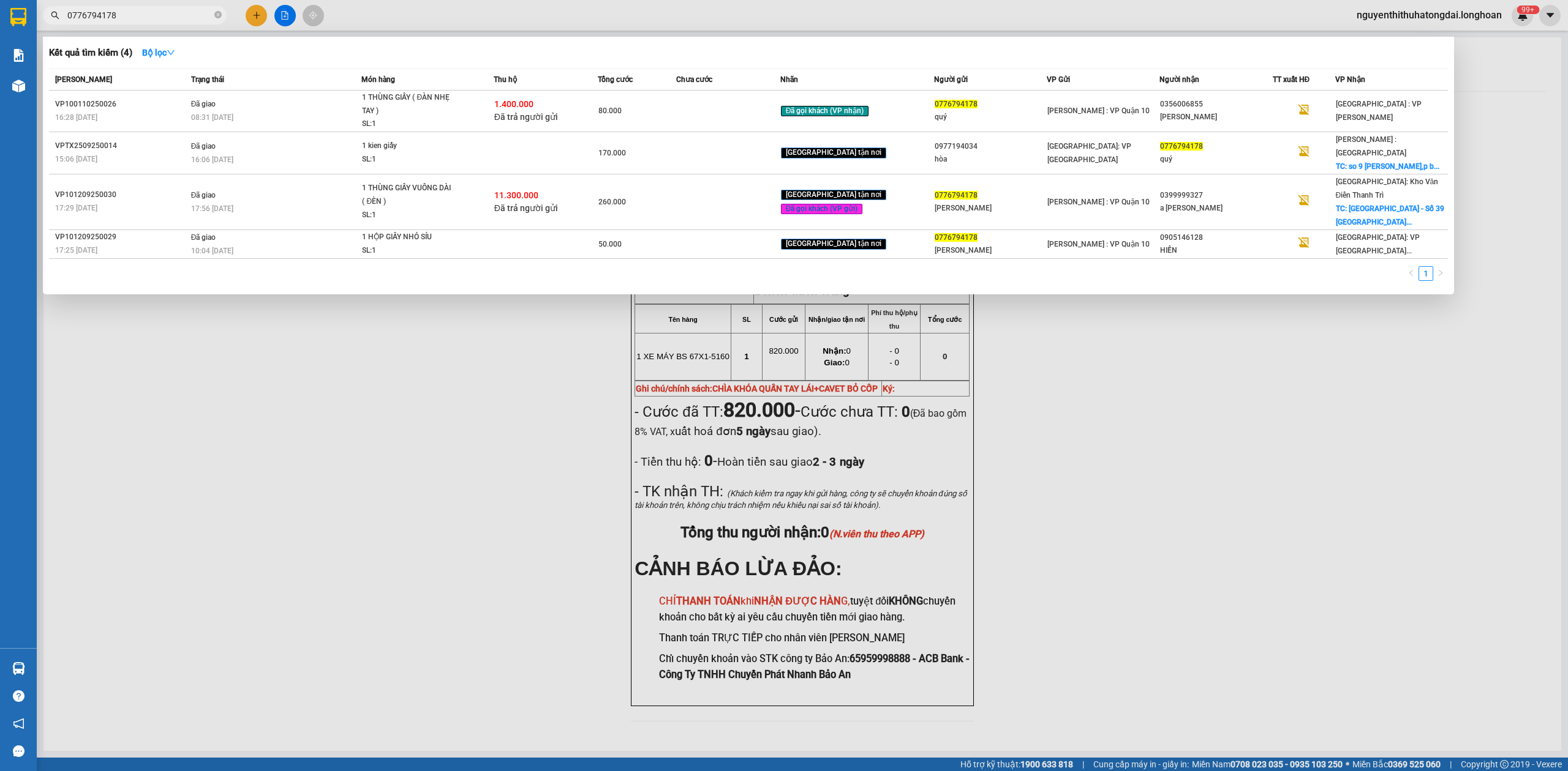
click at [177, 14] on input "0776794178" at bounding box center [139, 15] width 145 height 14
click at [147, 23] on span "0776794178" at bounding box center [135, 15] width 184 height 18
click at [147, 18] on input "0776794178" at bounding box center [139, 15] width 145 height 14
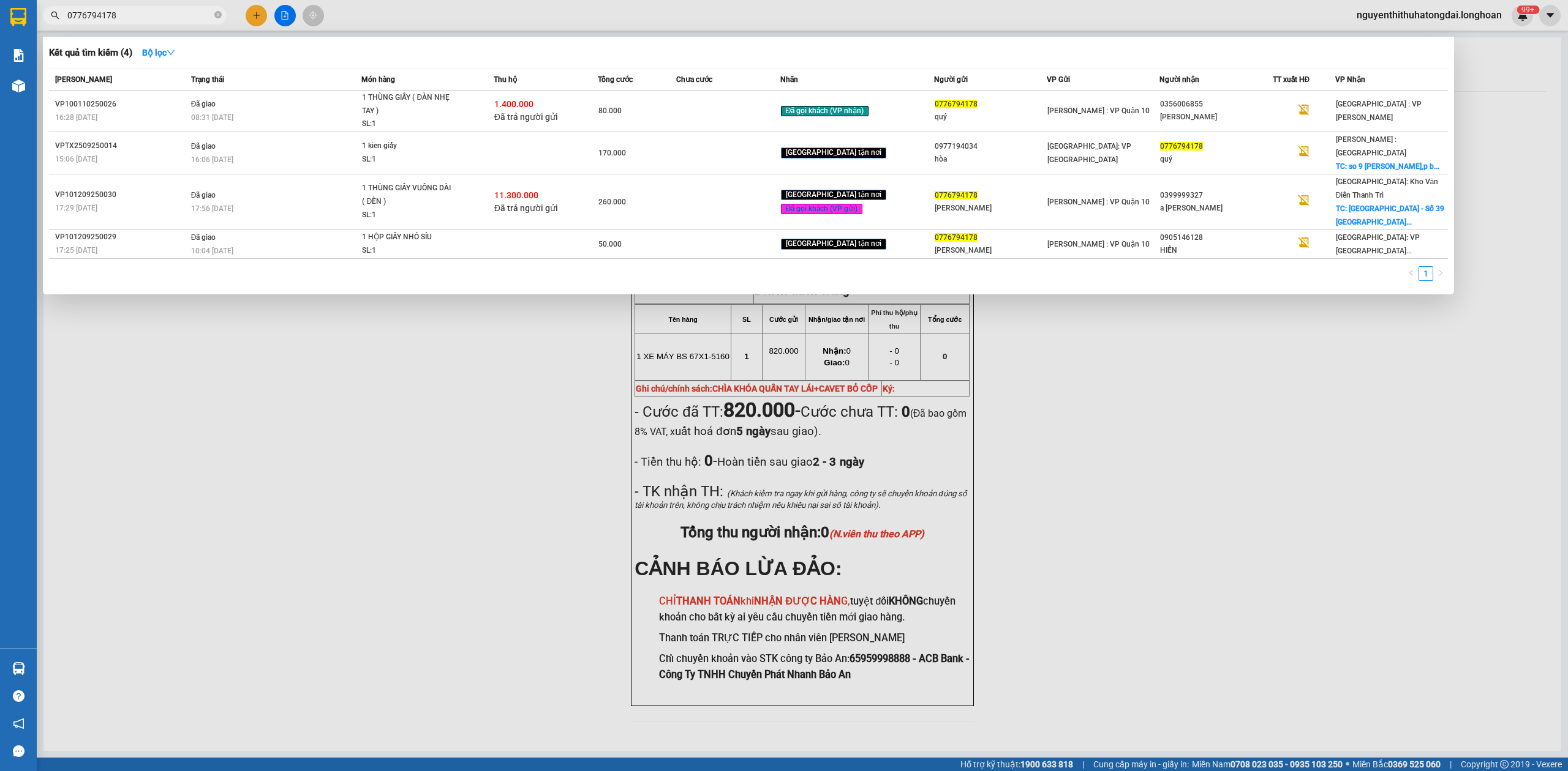
click at [147, 18] on input "0776794178" at bounding box center [139, 15] width 145 height 14
paste input "0988799574"
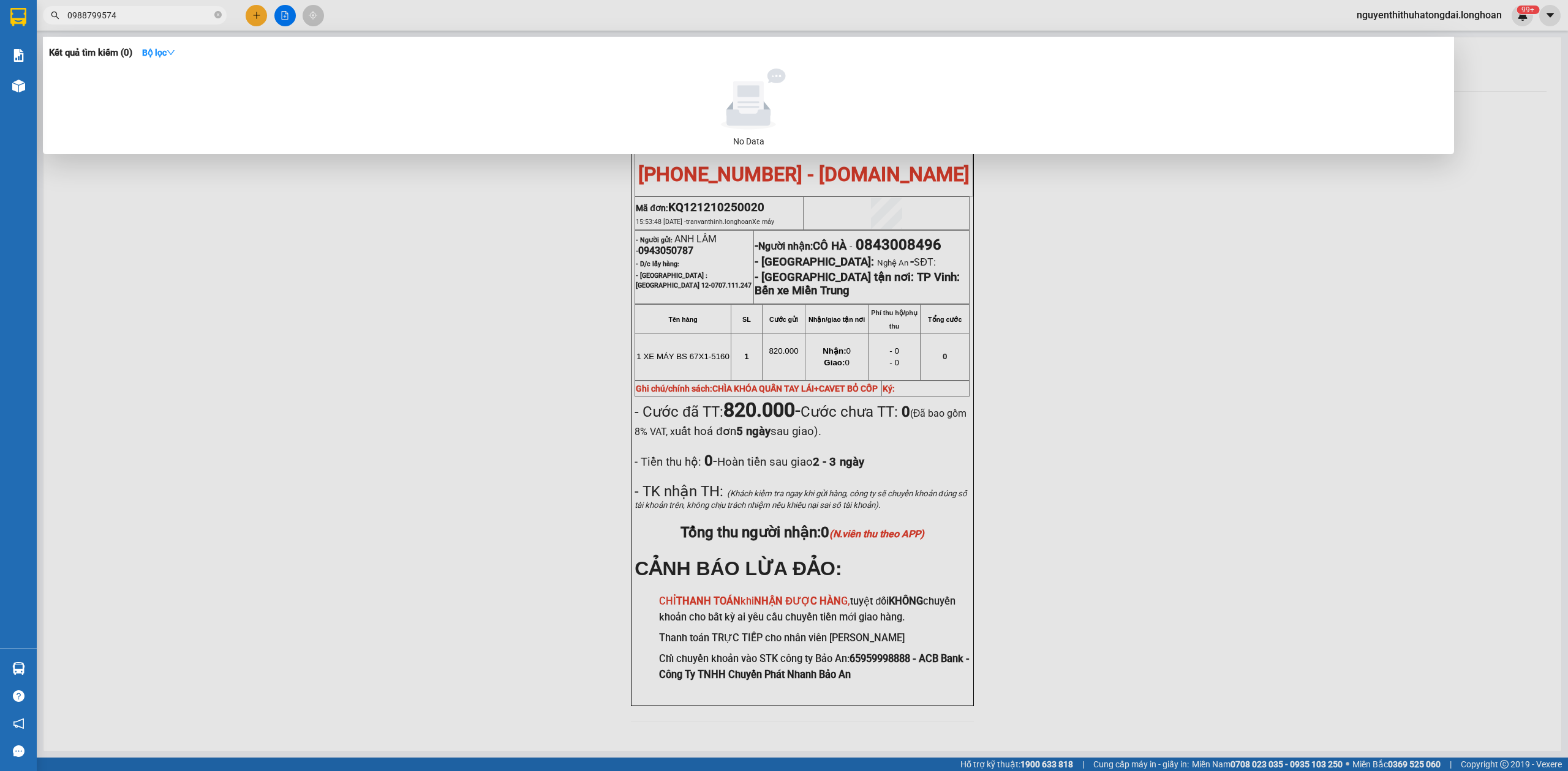
click at [113, 14] on input "0988799574" at bounding box center [139, 15] width 145 height 14
paste input "397911231"
click at [116, 15] on input "0397911231" at bounding box center [139, 15] width 145 height 14
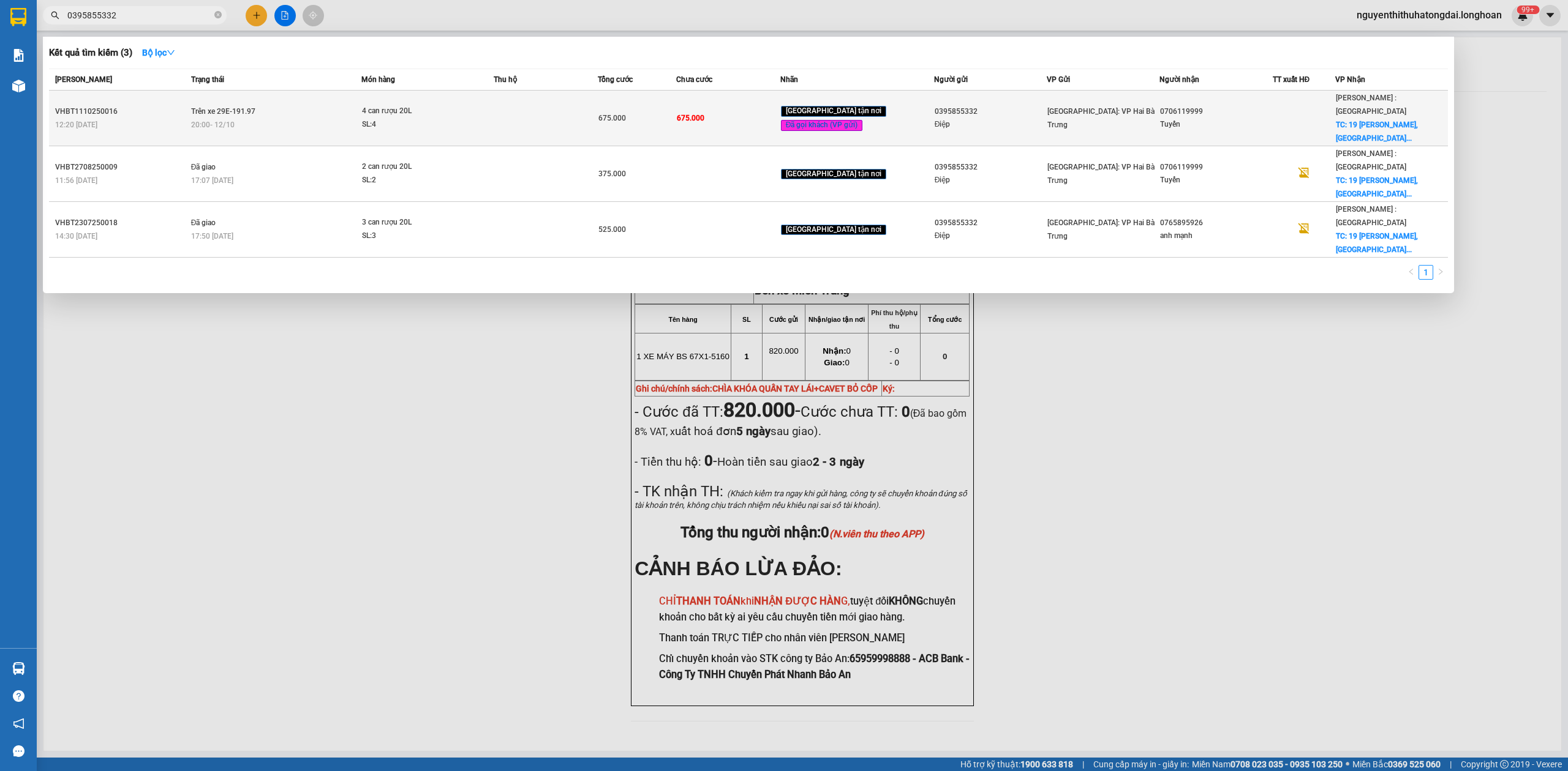
type input "0395855332"
click at [532, 100] on td at bounding box center [545, 118] width 104 height 56
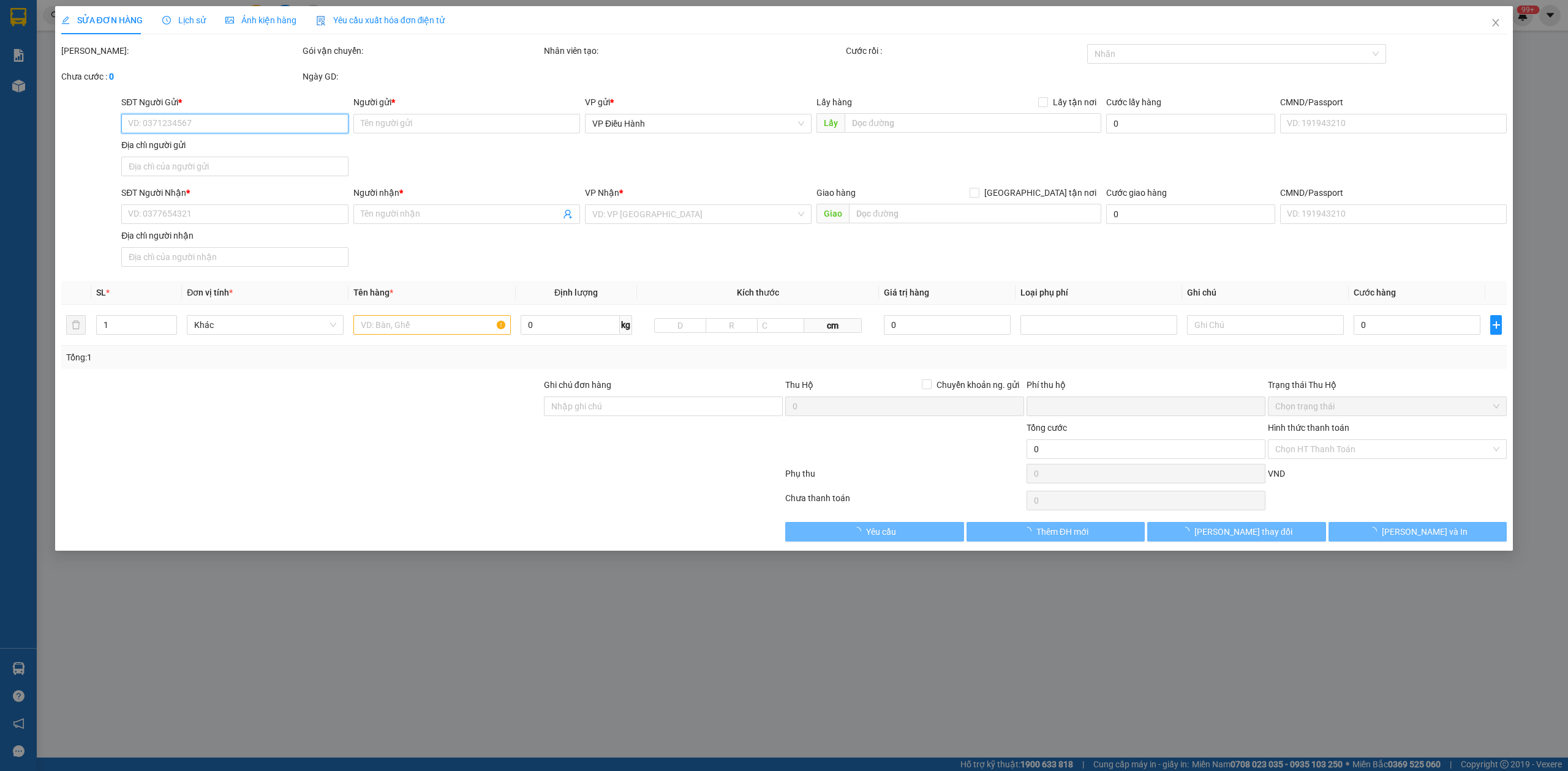
type input "0395855332"
type input "Điệp"
type input "0706119999"
type input "Tuyến"
checkbox input "true"
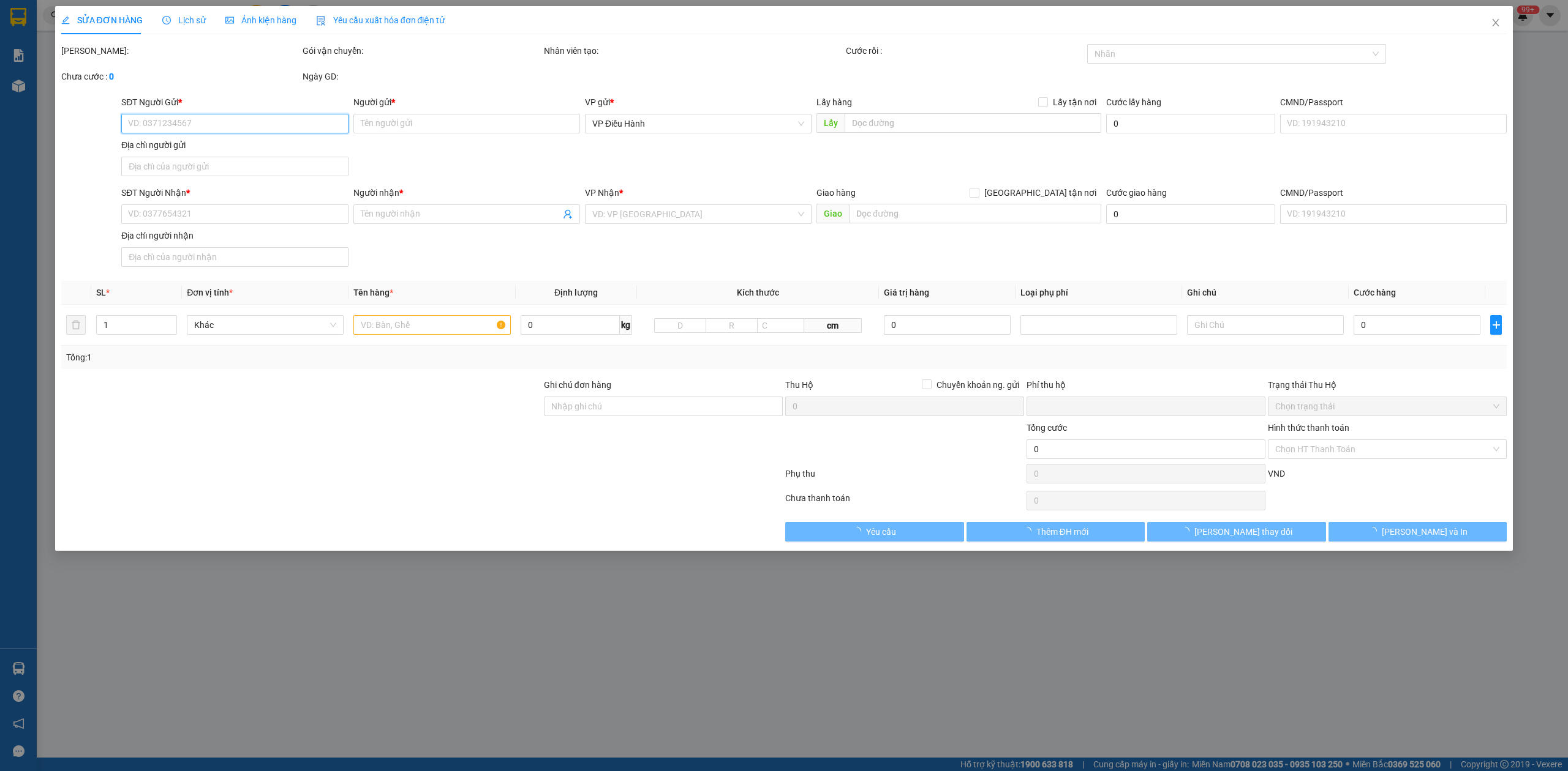
type input "19 [PERSON_NAME],[GEOGRAPHIC_DATA], [GEOGRAPHIC_DATA], [GEOGRAPHIC_DATA]"
type input "0"
type input "675.000"
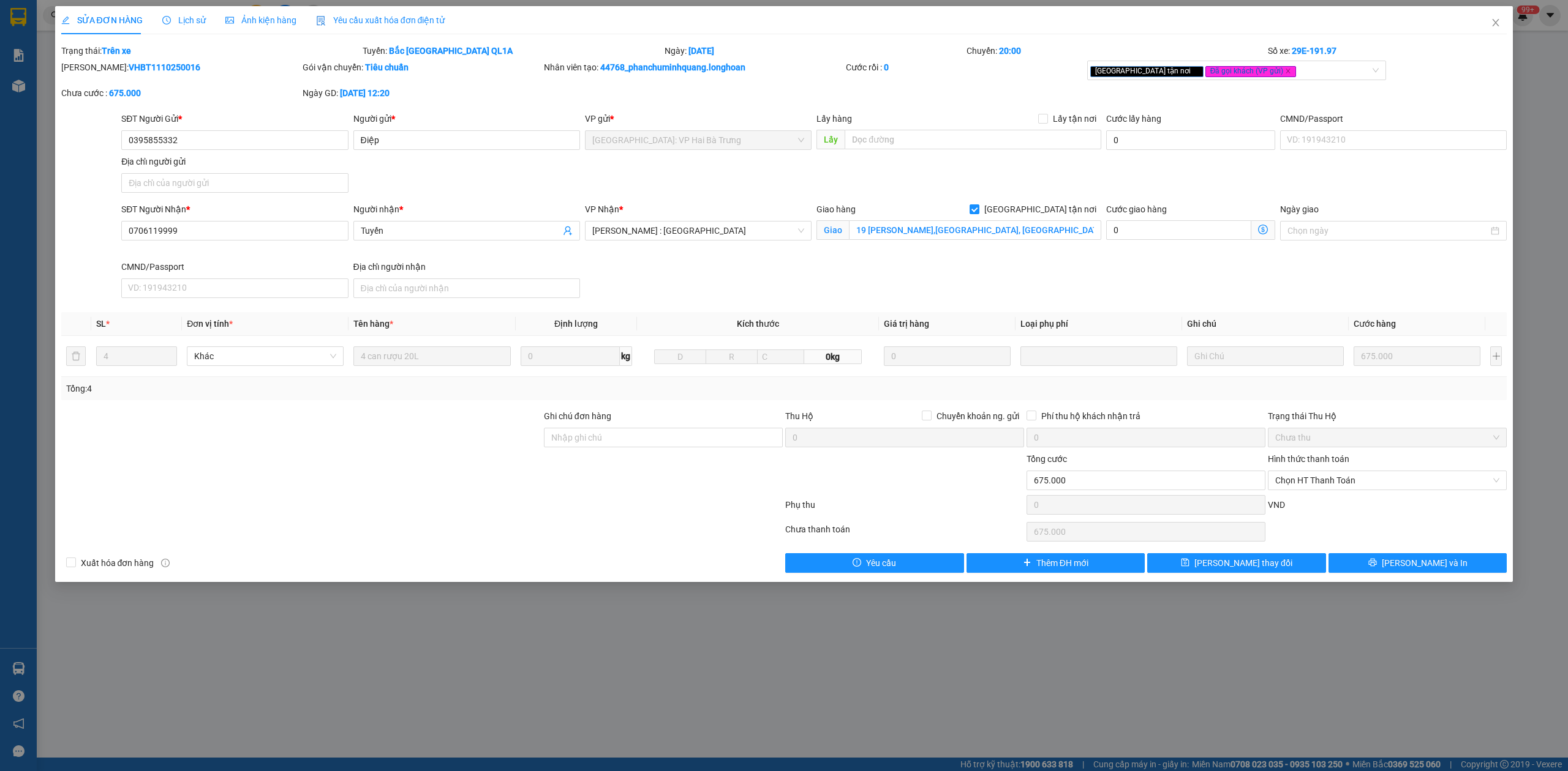
click at [178, 20] on span "Lịch sử" at bounding box center [184, 20] width 44 height 10
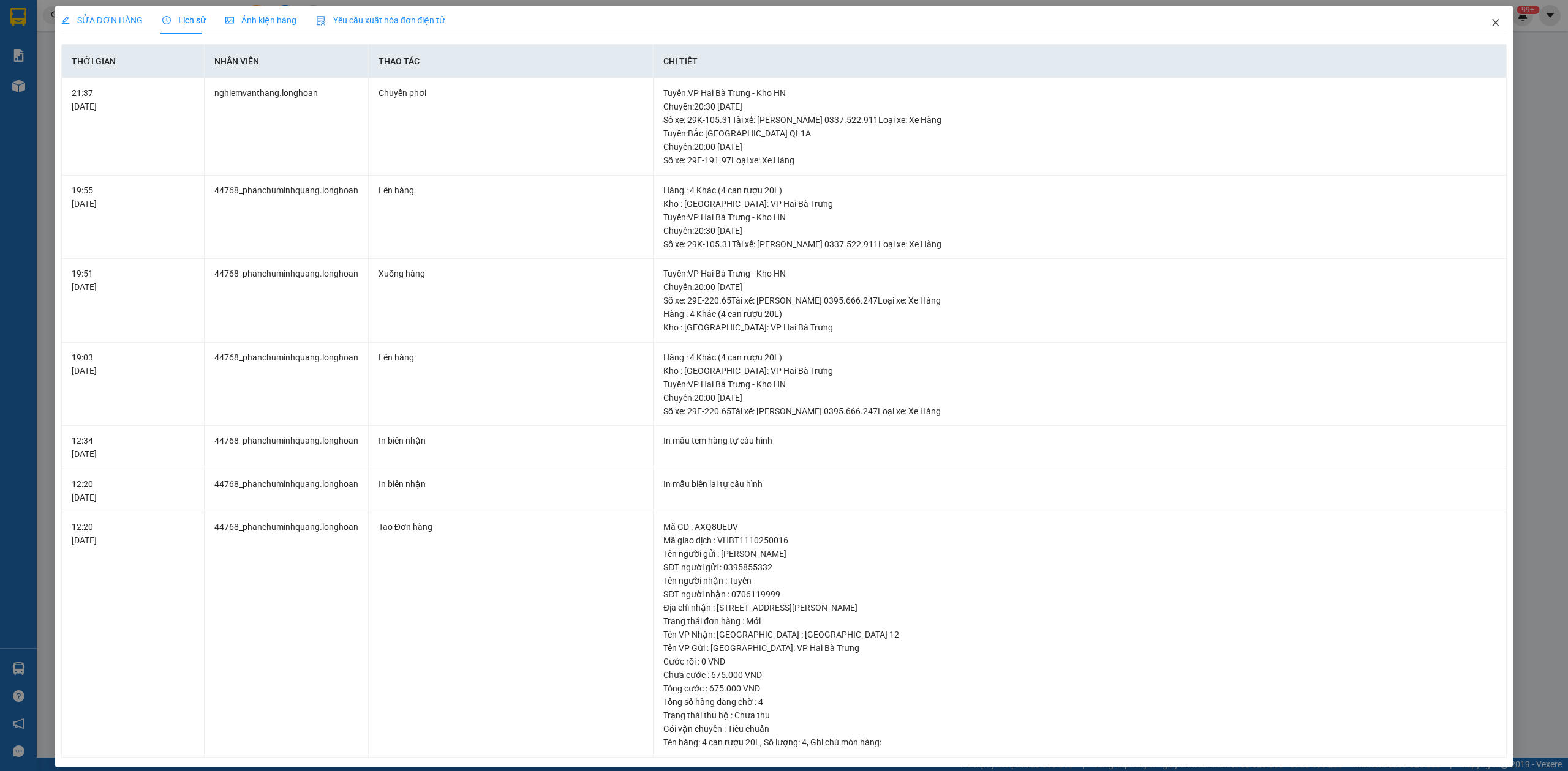
drag, startPoint x: 1479, startPoint y: 23, endPoint x: 1458, endPoint y: 13, distance: 23.3
click at [1479, 23] on span "Close" at bounding box center [1496, 24] width 35 height 35
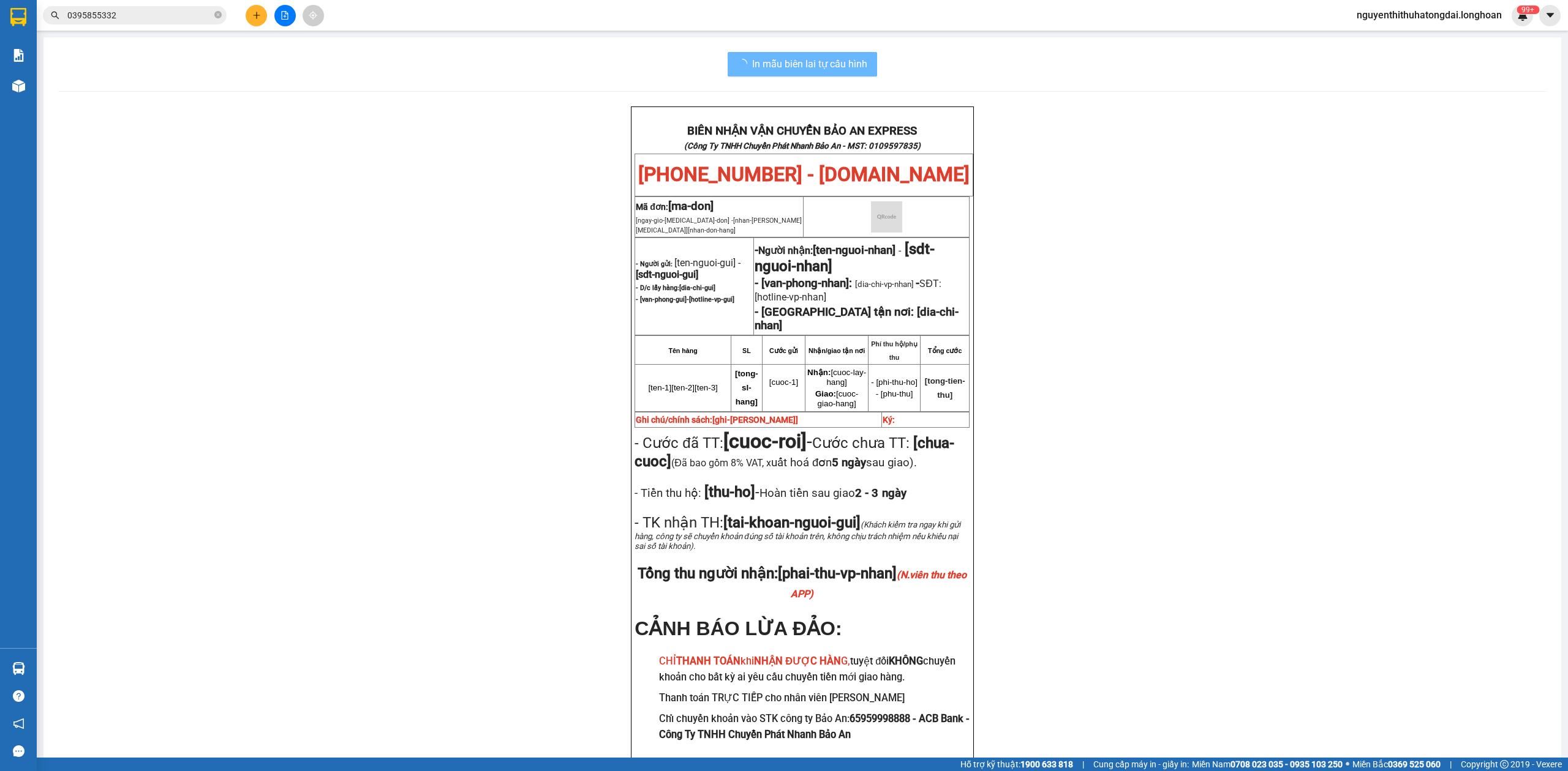
click at [120, 15] on input "0395855332" at bounding box center [139, 15] width 145 height 14
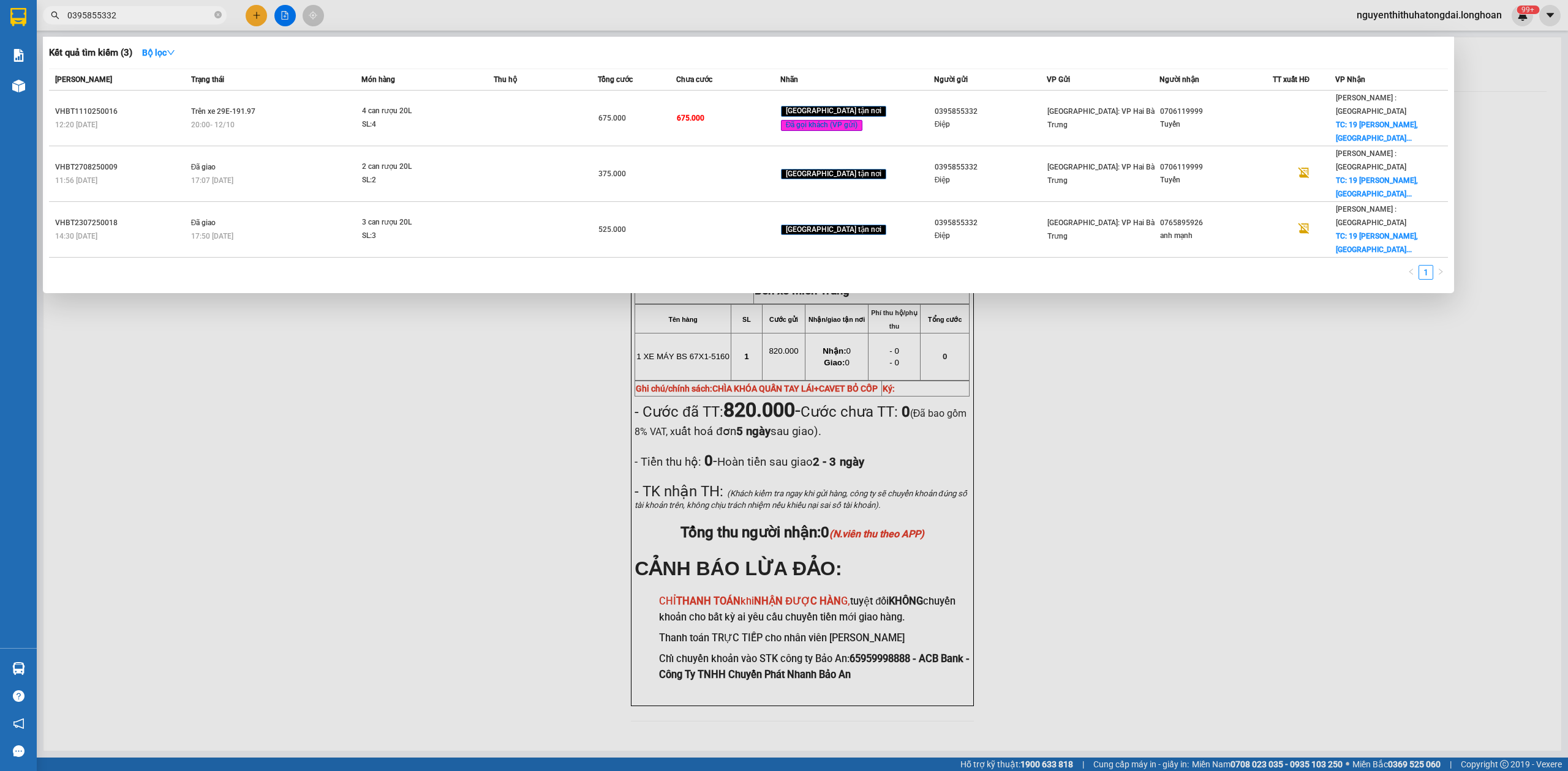
click at [119, 14] on input "0395855332" at bounding box center [139, 15] width 145 height 14
paste input "985521044"
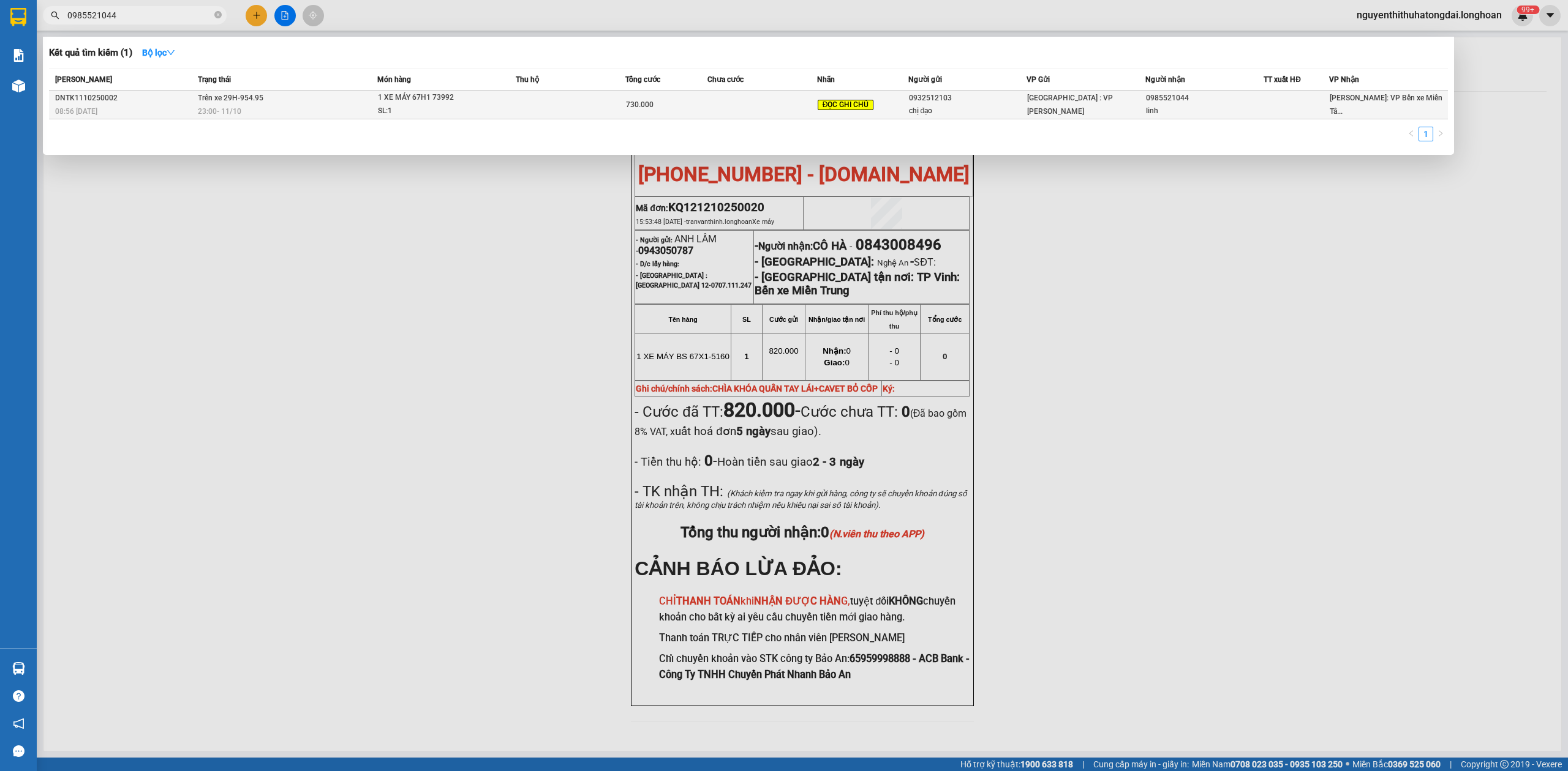
type input "0985521044"
click at [263, 102] on span "Trên xe 29H-954.95" at bounding box center [231, 98] width 66 height 8
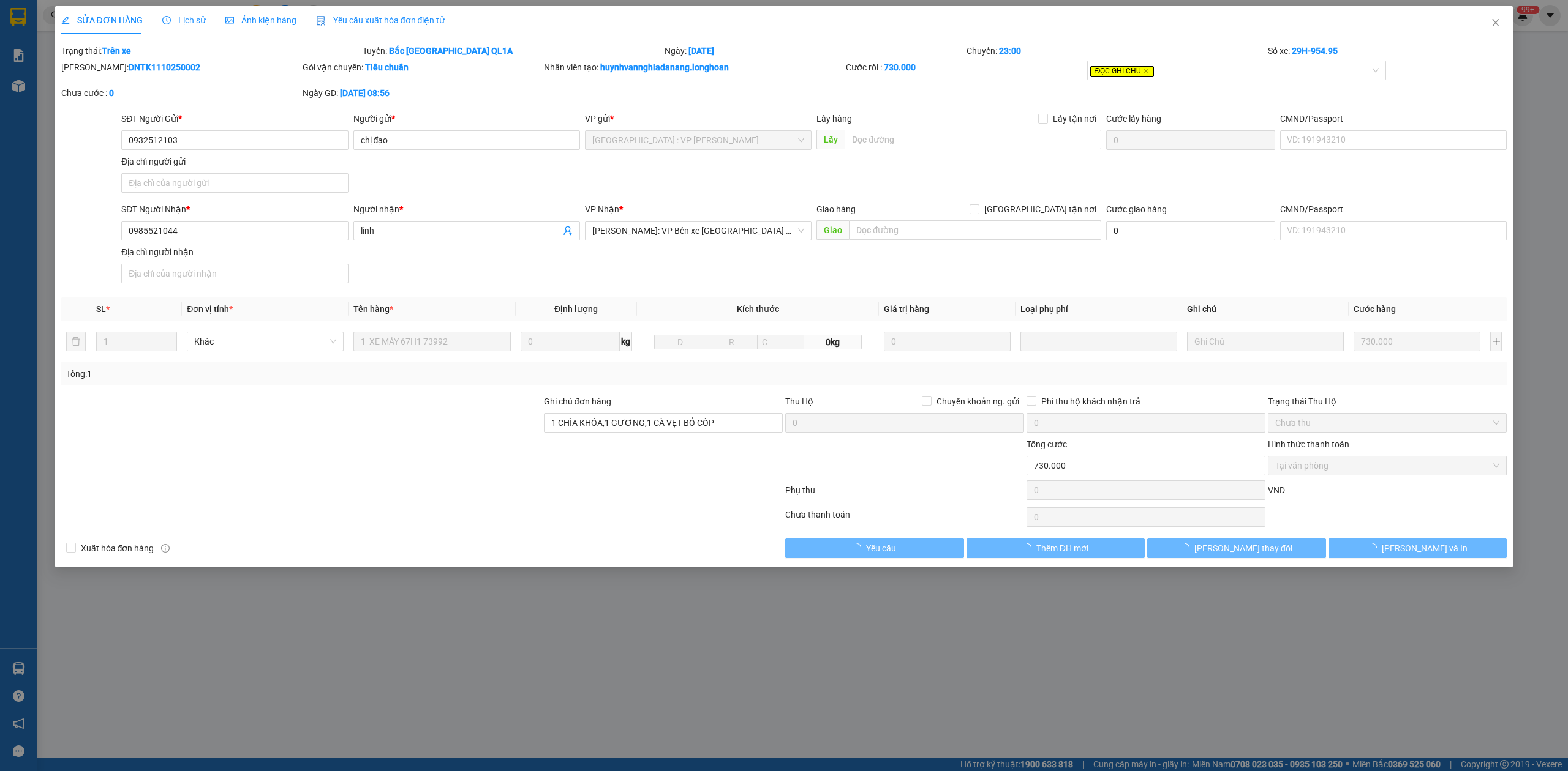
type input "0932512103"
type input "chị đạo"
type input "0985521044"
type input "linh"
type input "1 CHÌA KHÓA,1 GƯƠNG,1 CÀ VẸT BỎ CỐP"
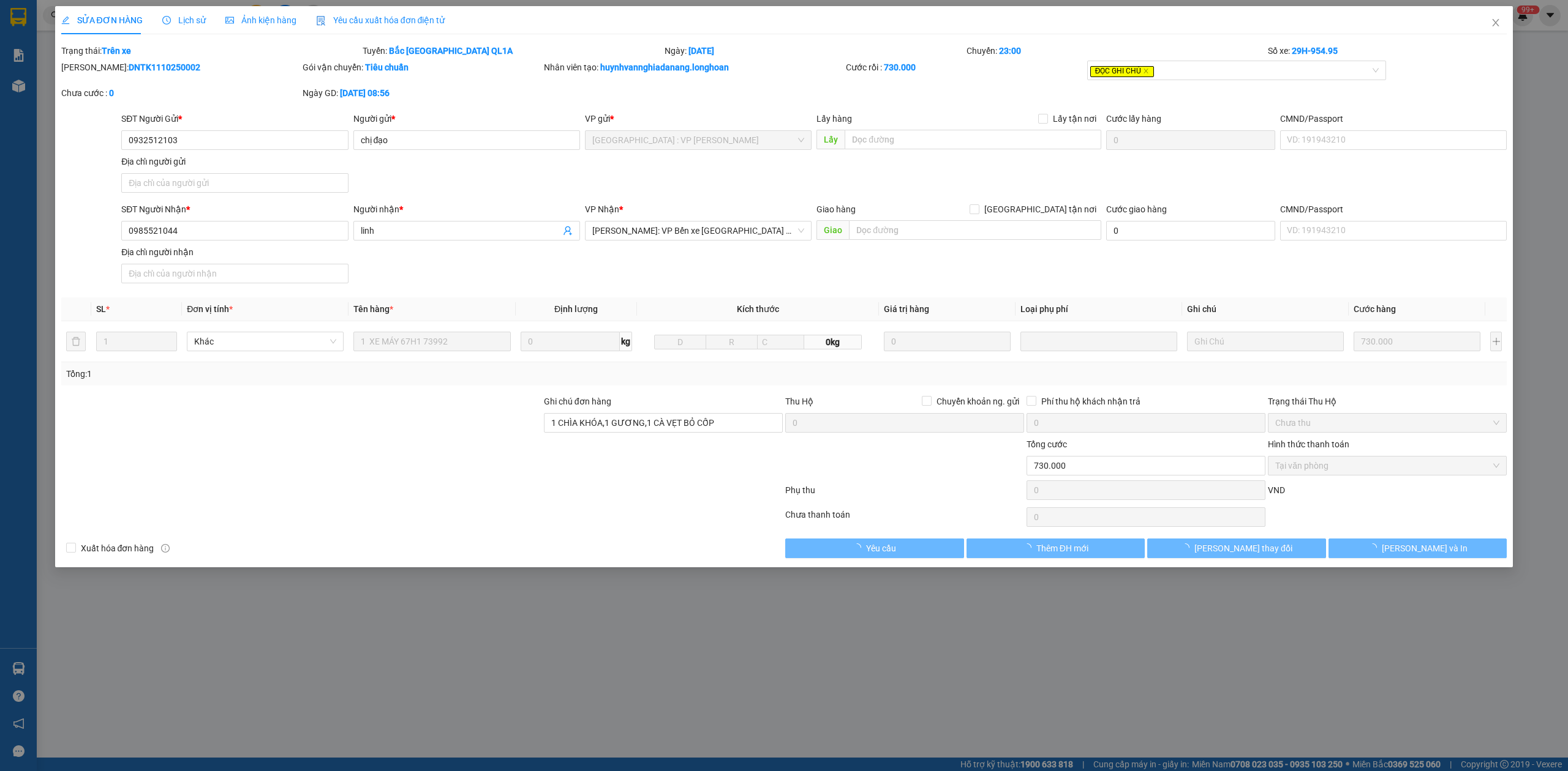
type input "0"
type input "730.000"
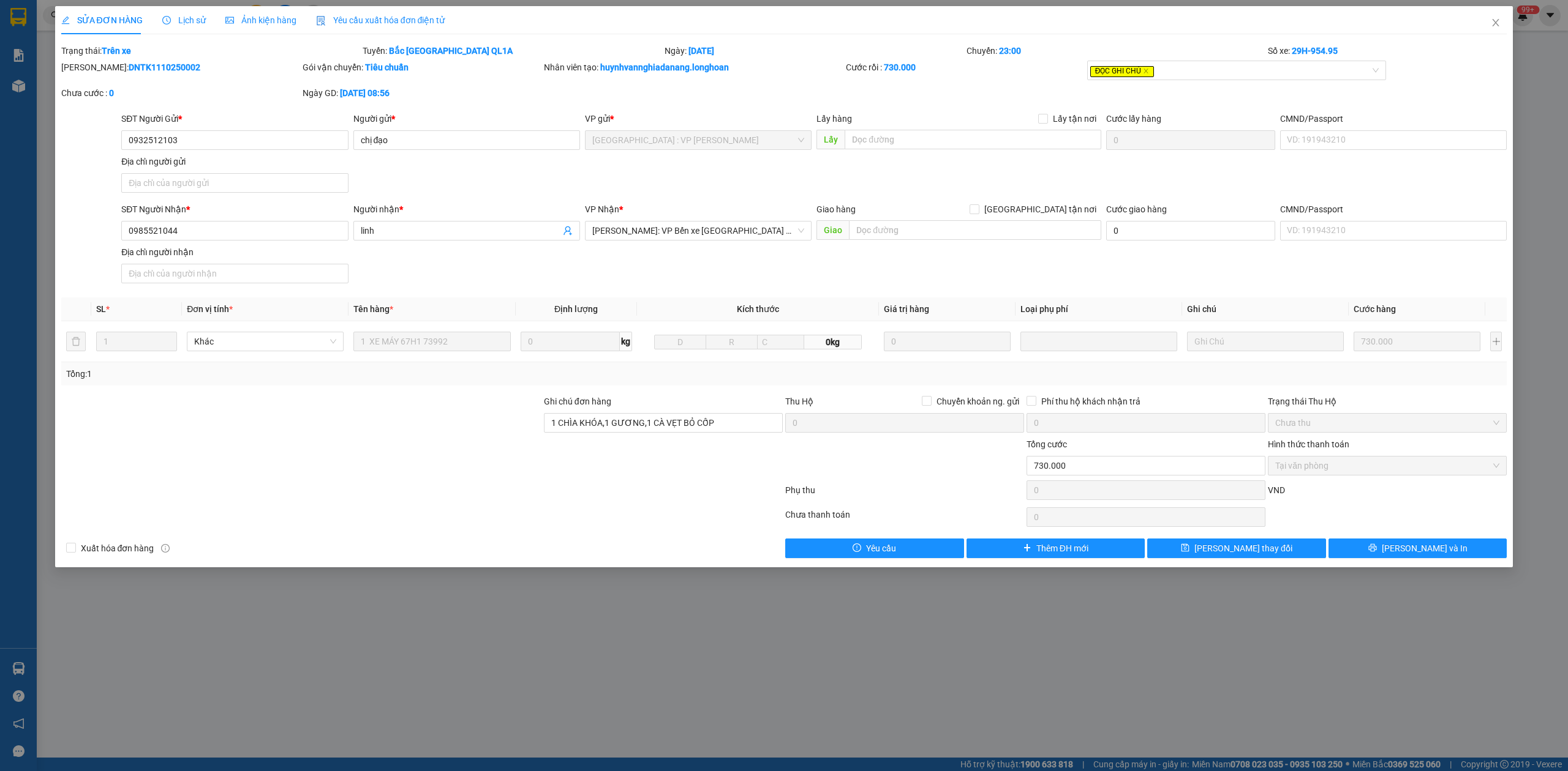
click at [184, 17] on span "Lịch sử" at bounding box center [184, 20] width 44 height 10
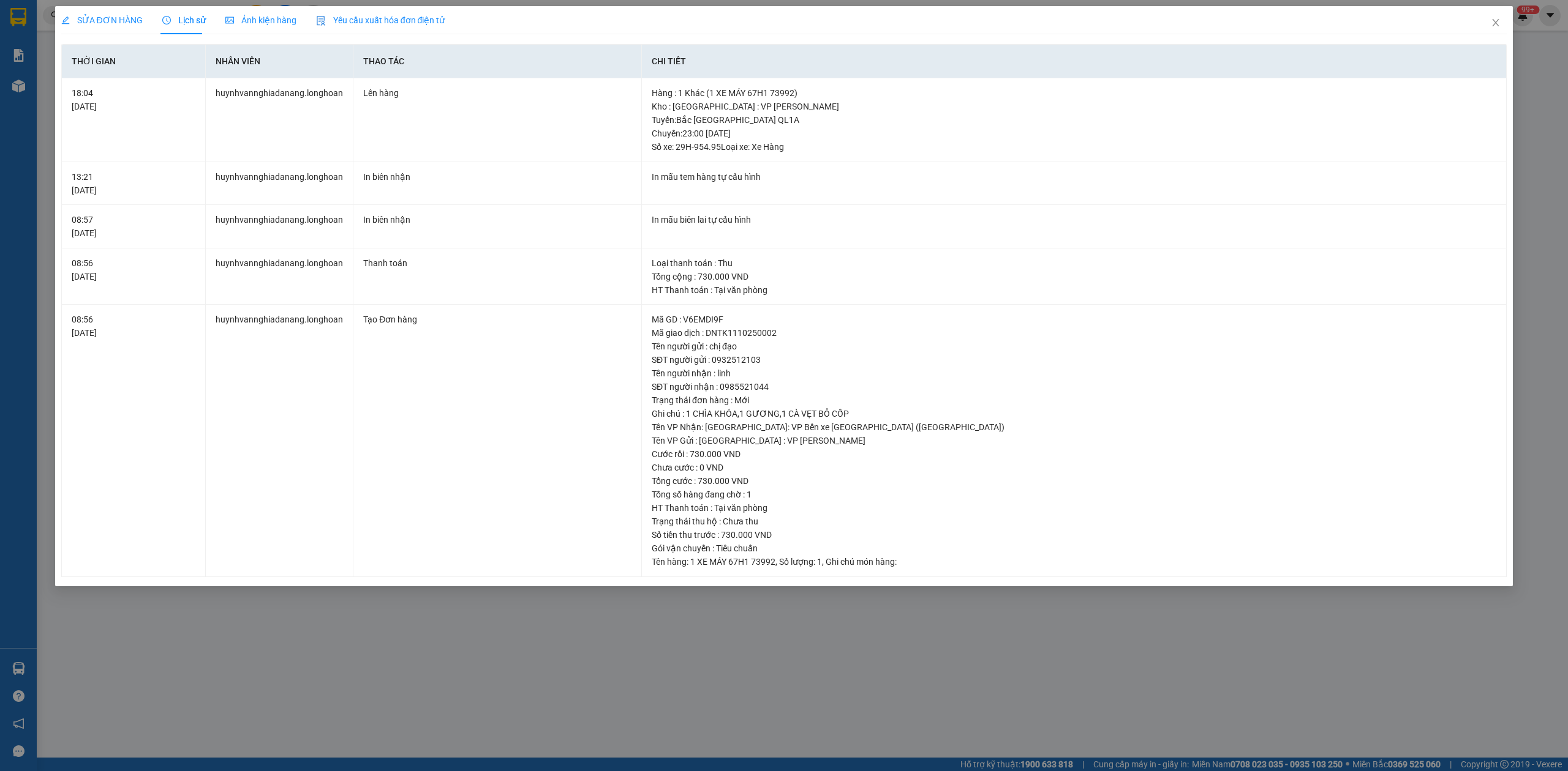
click at [101, 15] on span "SỬA ĐƠN HÀNG" at bounding box center [101, 20] width 81 height 10
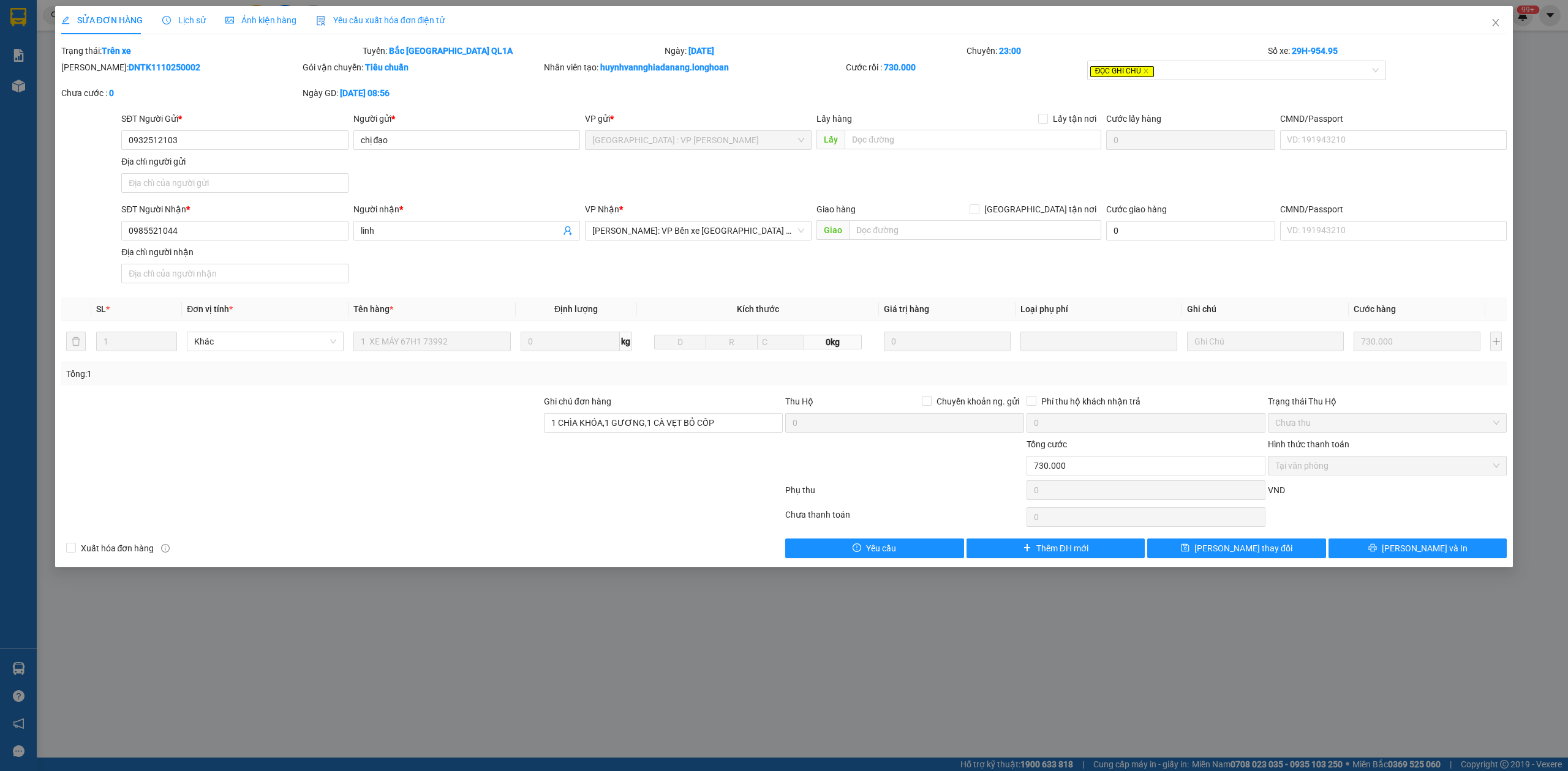
click at [170, 15] on span "Lịch sử" at bounding box center [184, 20] width 44 height 10
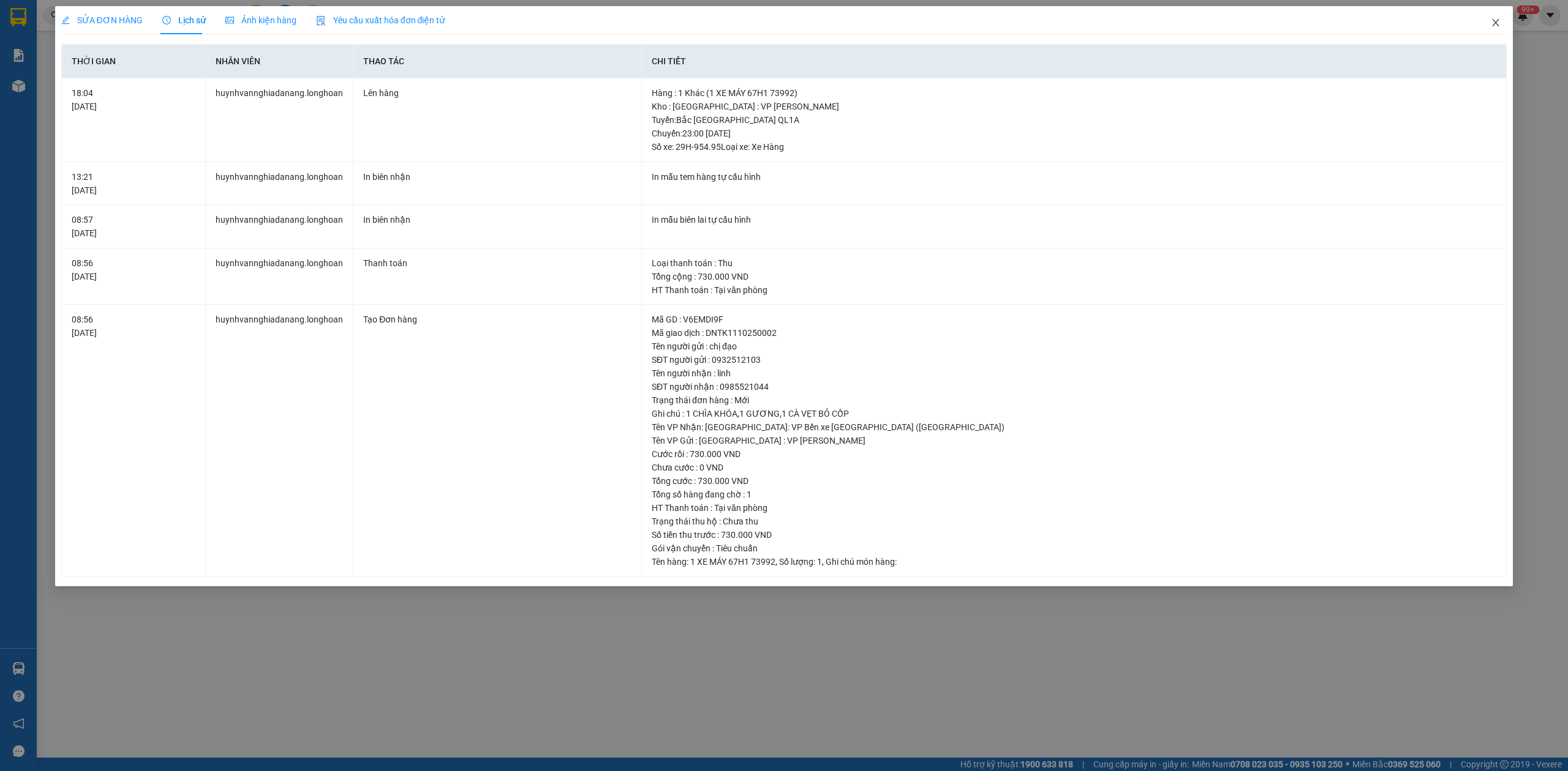
click at [1491, 23] on icon "close" at bounding box center [1495, 22] width 10 height 10
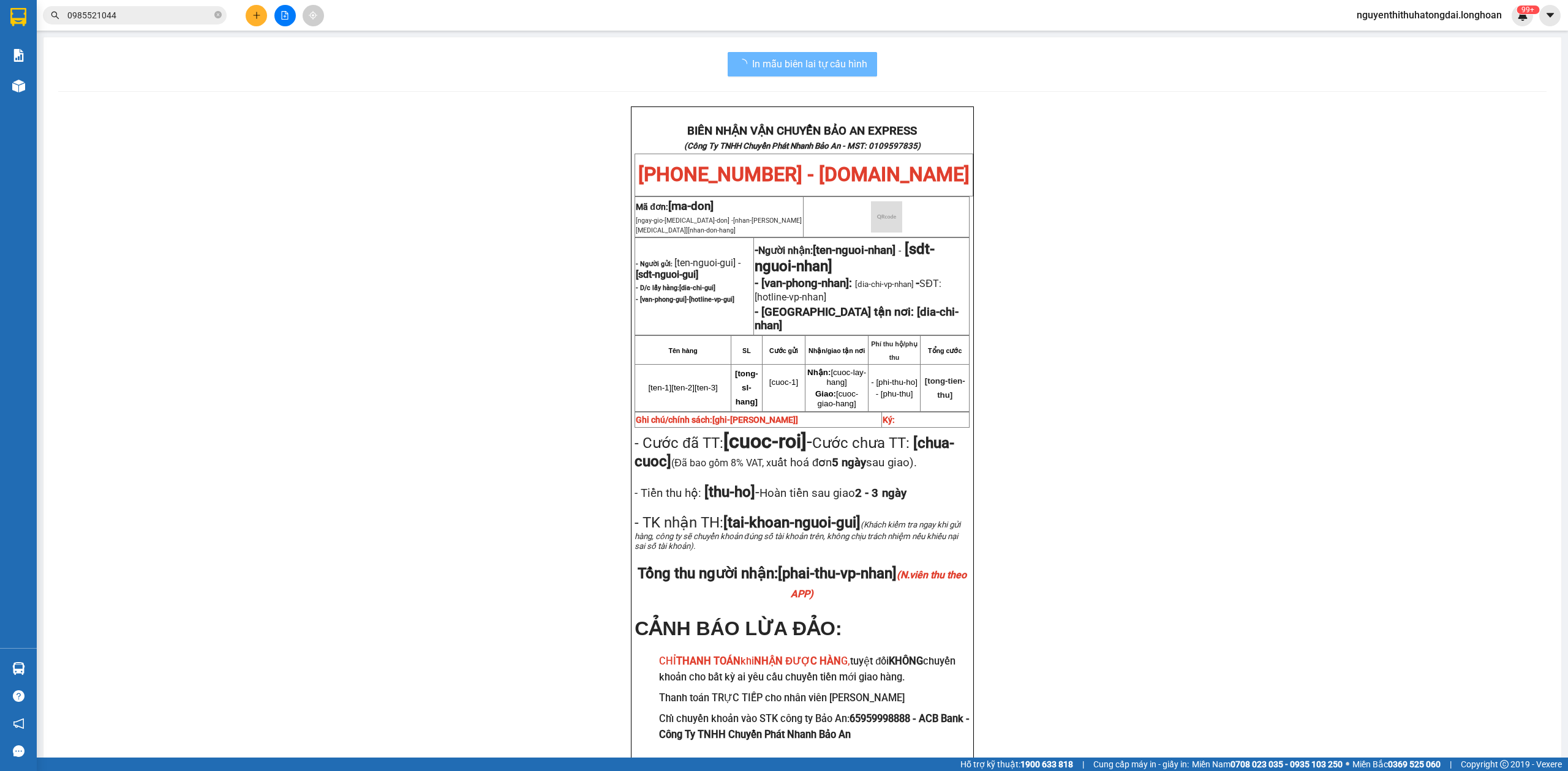
click at [149, 15] on input "0985521044" at bounding box center [139, 15] width 145 height 14
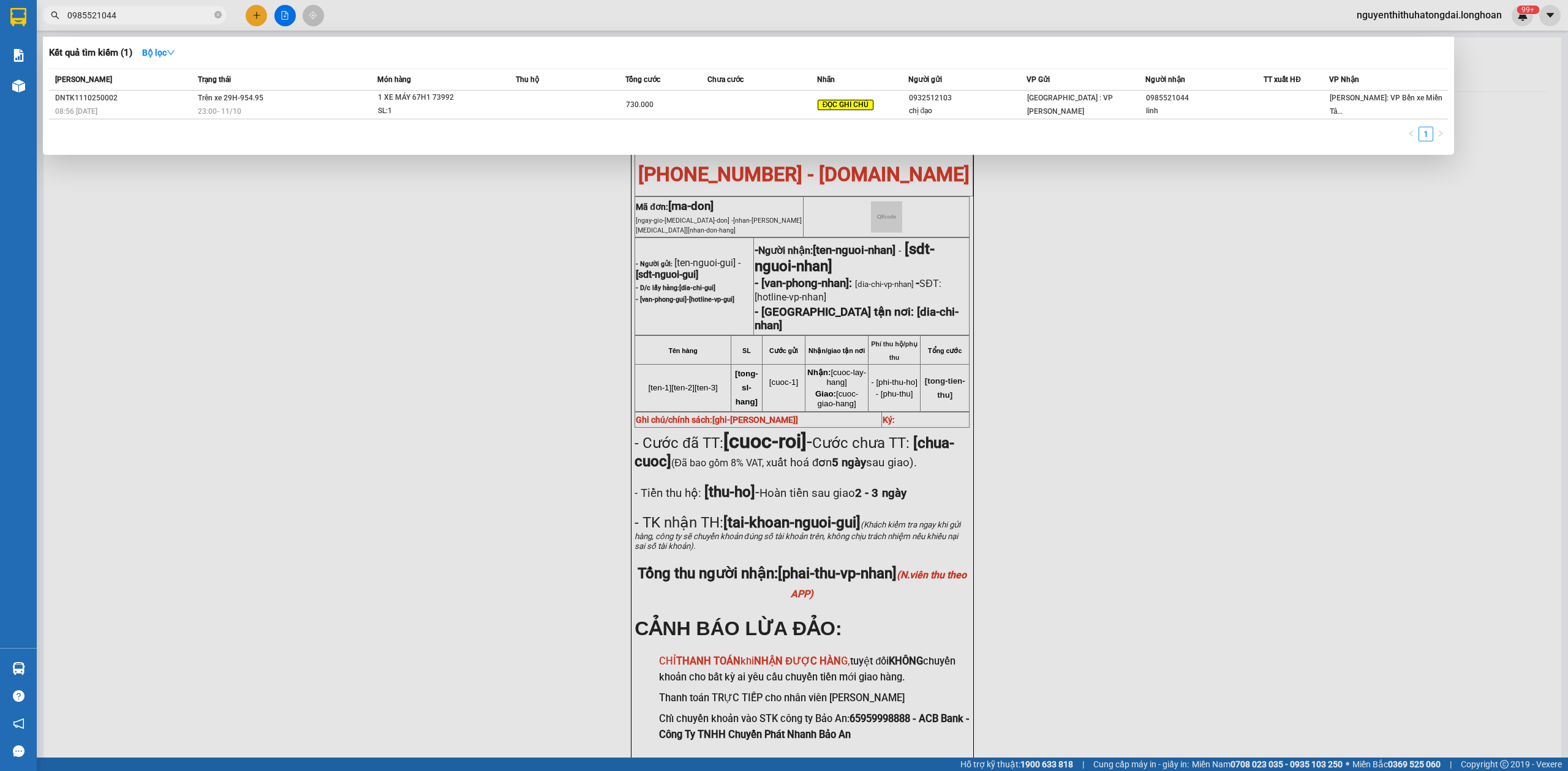
click at [149, 15] on input "0985521044" at bounding box center [139, 15] width 145 height 14
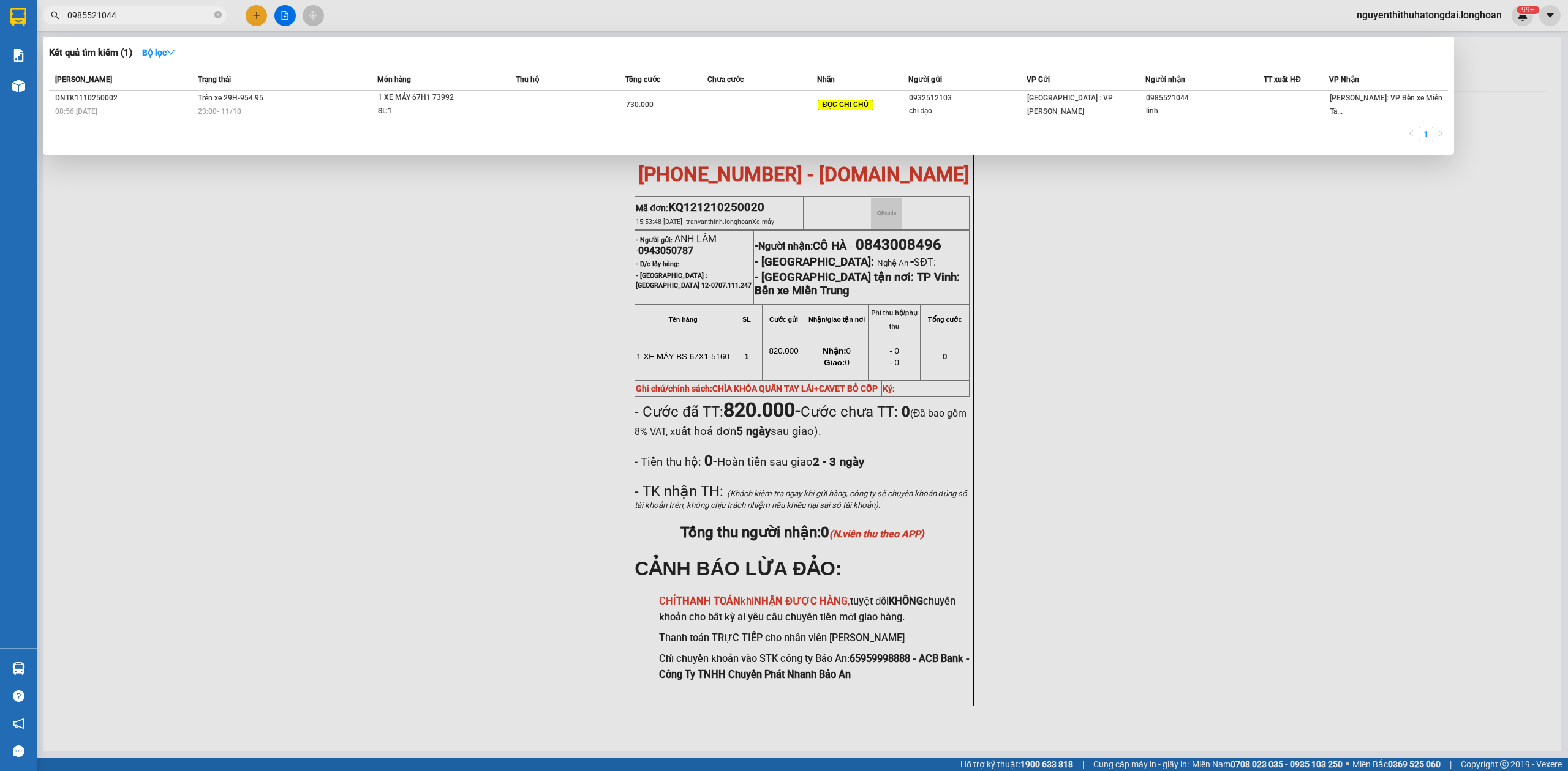
paste input "0:10 0904553358"
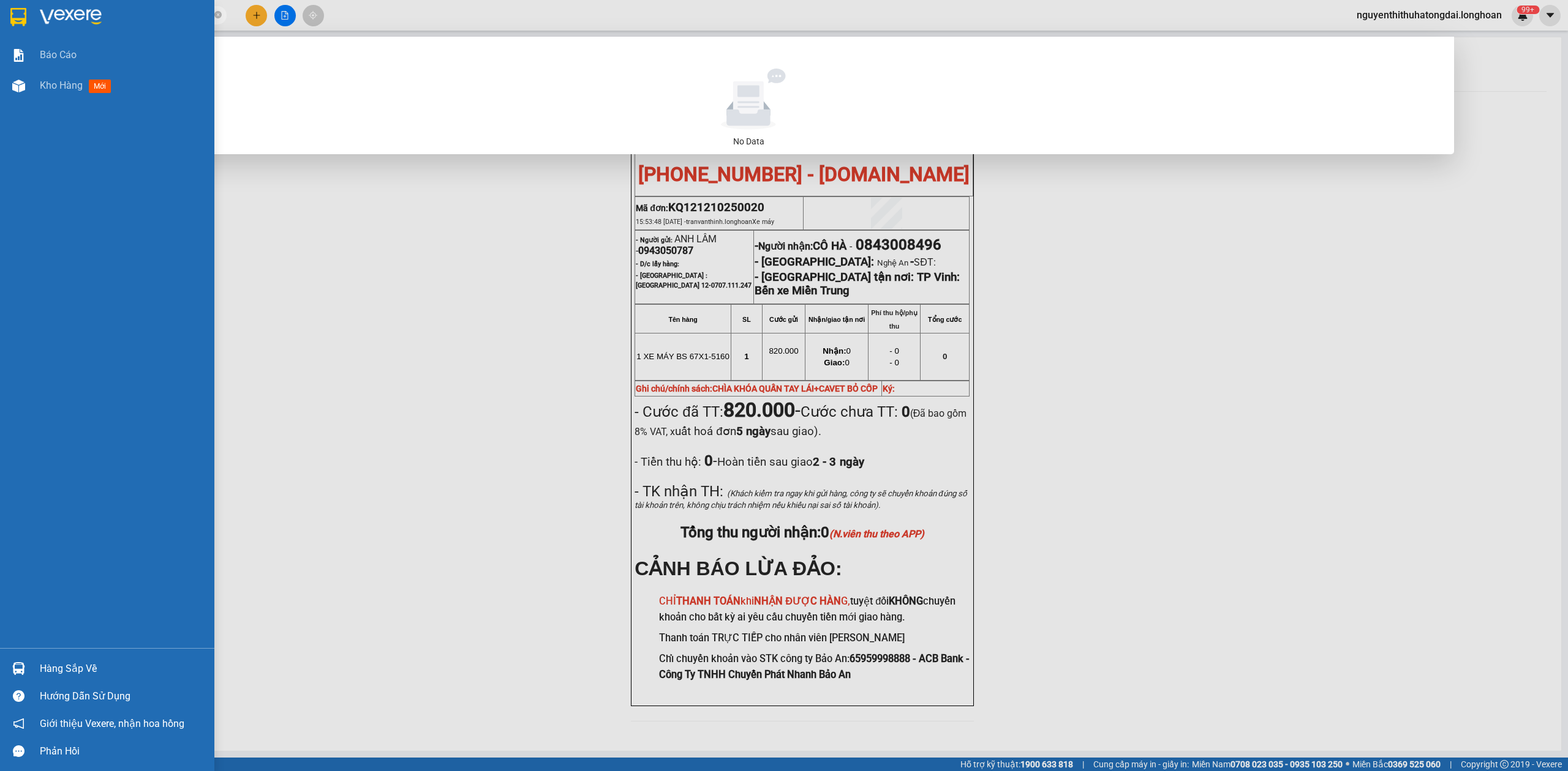
drag, startPoint x: 94, startPoint y: 15, endPoint x: 8, endPoint y: 3, distance: 86.8
click at [8, 3] on section "Kết quả tìm kiếm ( 0 ) Bộ lọc No Data 00:10 0904553358 nguyenthithuhatongdai.lo…" at bounding box center [784, 386] width 1568 height 771
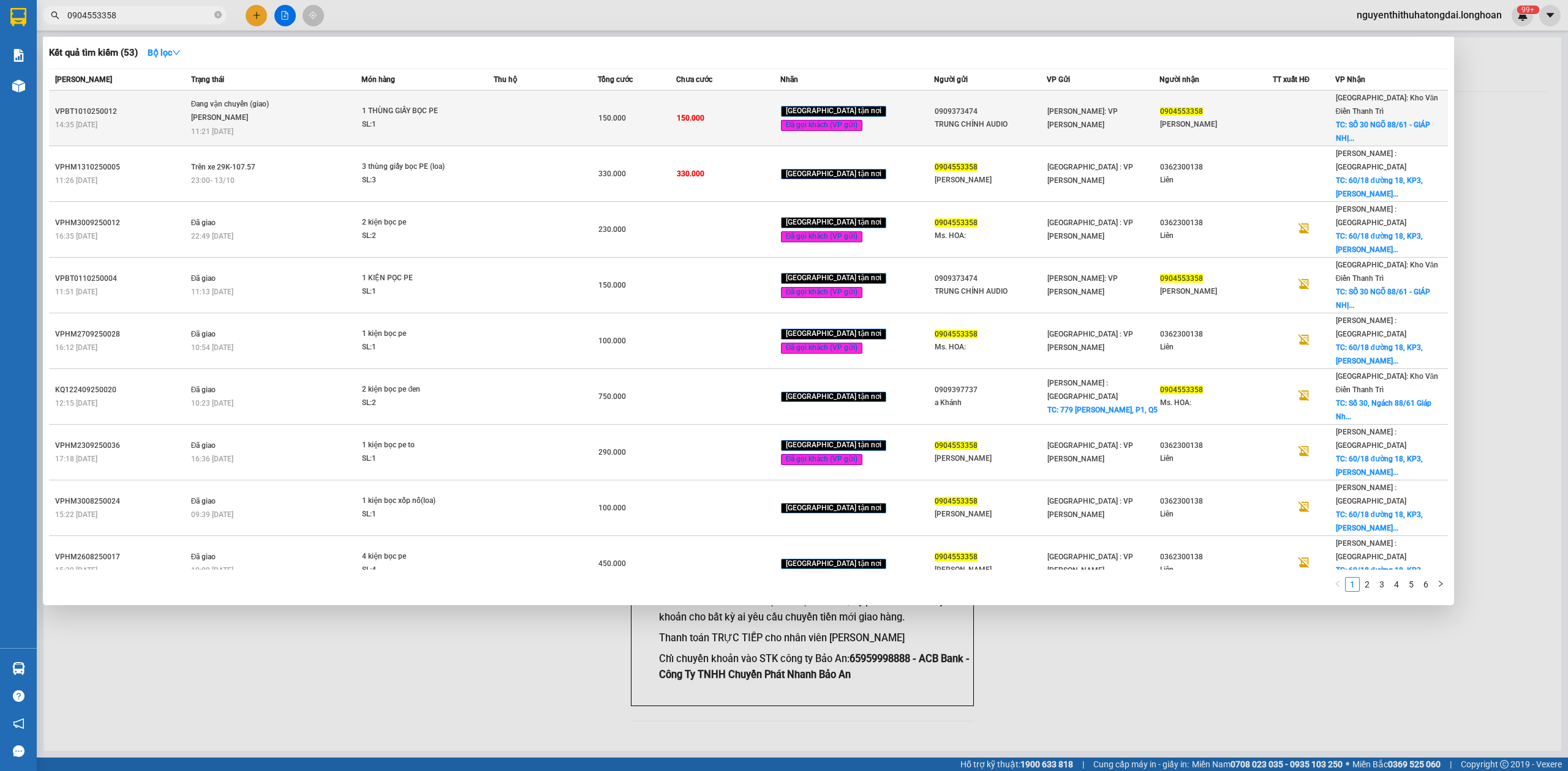
type input "0904553358"
click at [376, 105] on div "1 THÙNG GIẤY BỌC PE" at bounding box center [407, 111] width 92 height 14
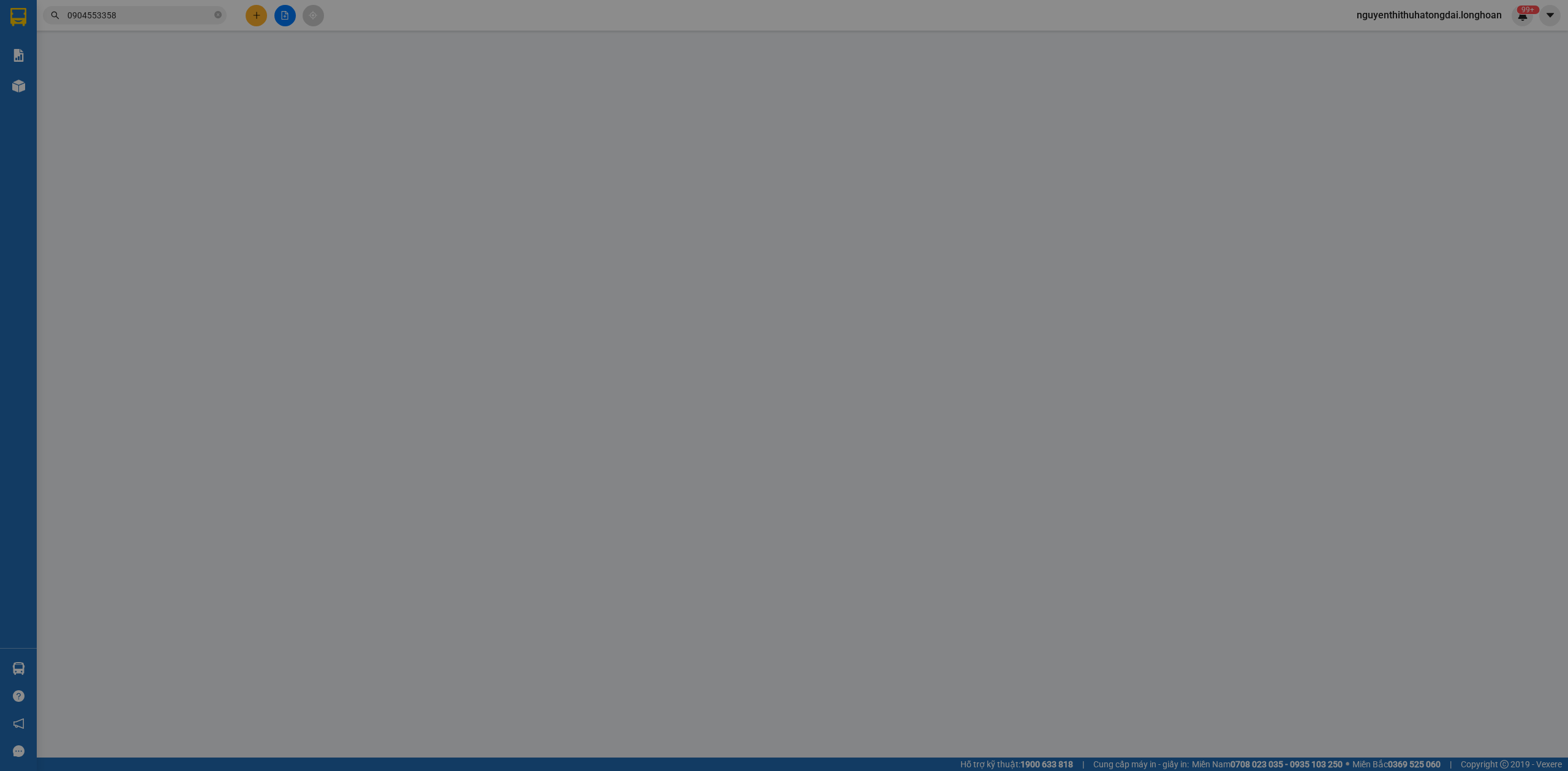
type input "0909373474"
type input "TRUNG CHÍNH AUDIO"
type input "0904553358"
type input "[PERSON_NAME]"
checkbox input "true"
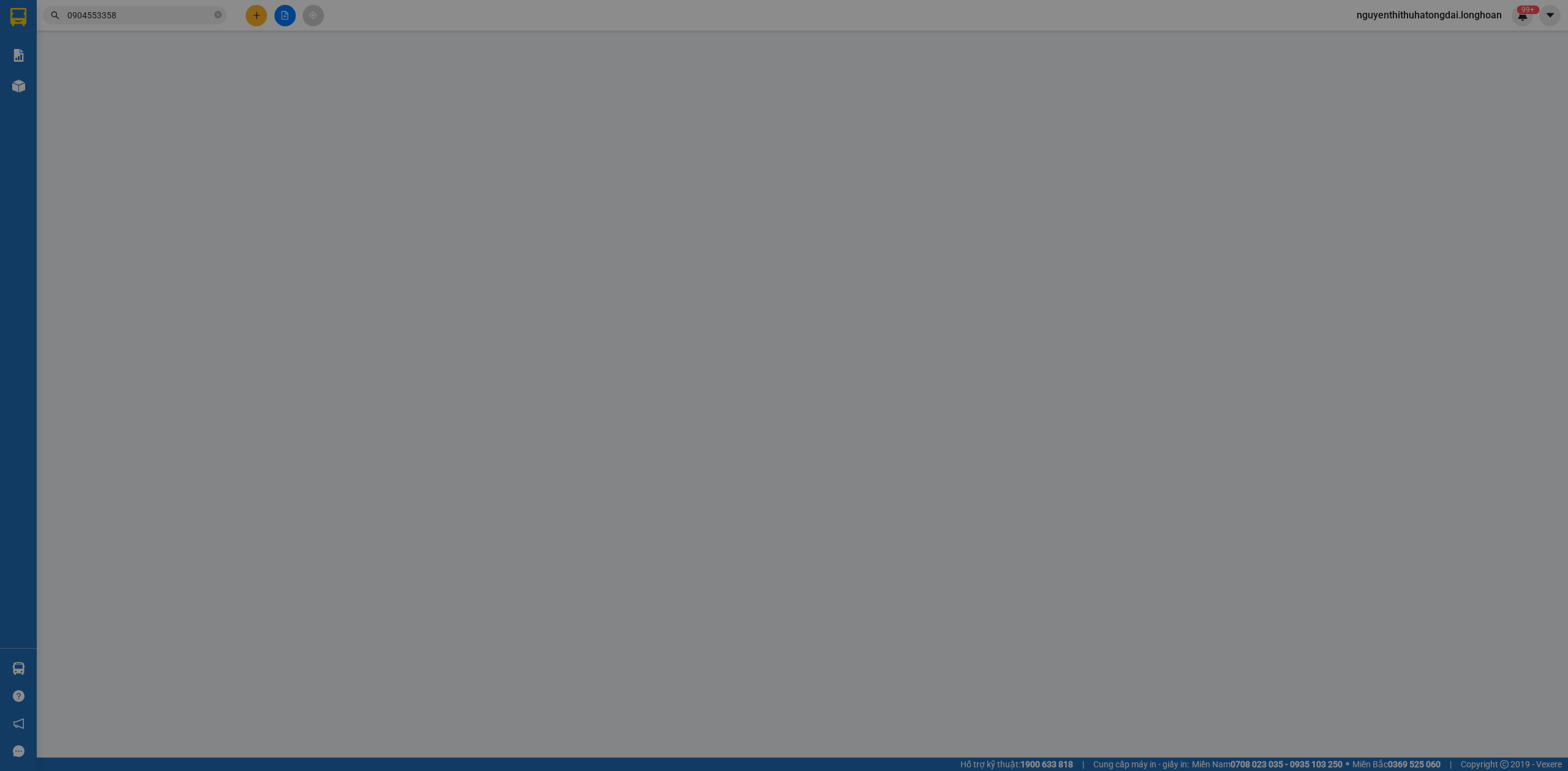
type input "SỐ 30 NGÕ 88/61 - GIÁP NHỊ - [GEOGRAPHIC_DATA] - [GEOGRAPHIC_DATA]"
type input "VẬN CHUYỂN NHẸ TAY - HƯ VỠ KHÔNG ĐỀN"
type input "0"
type input "150.000"
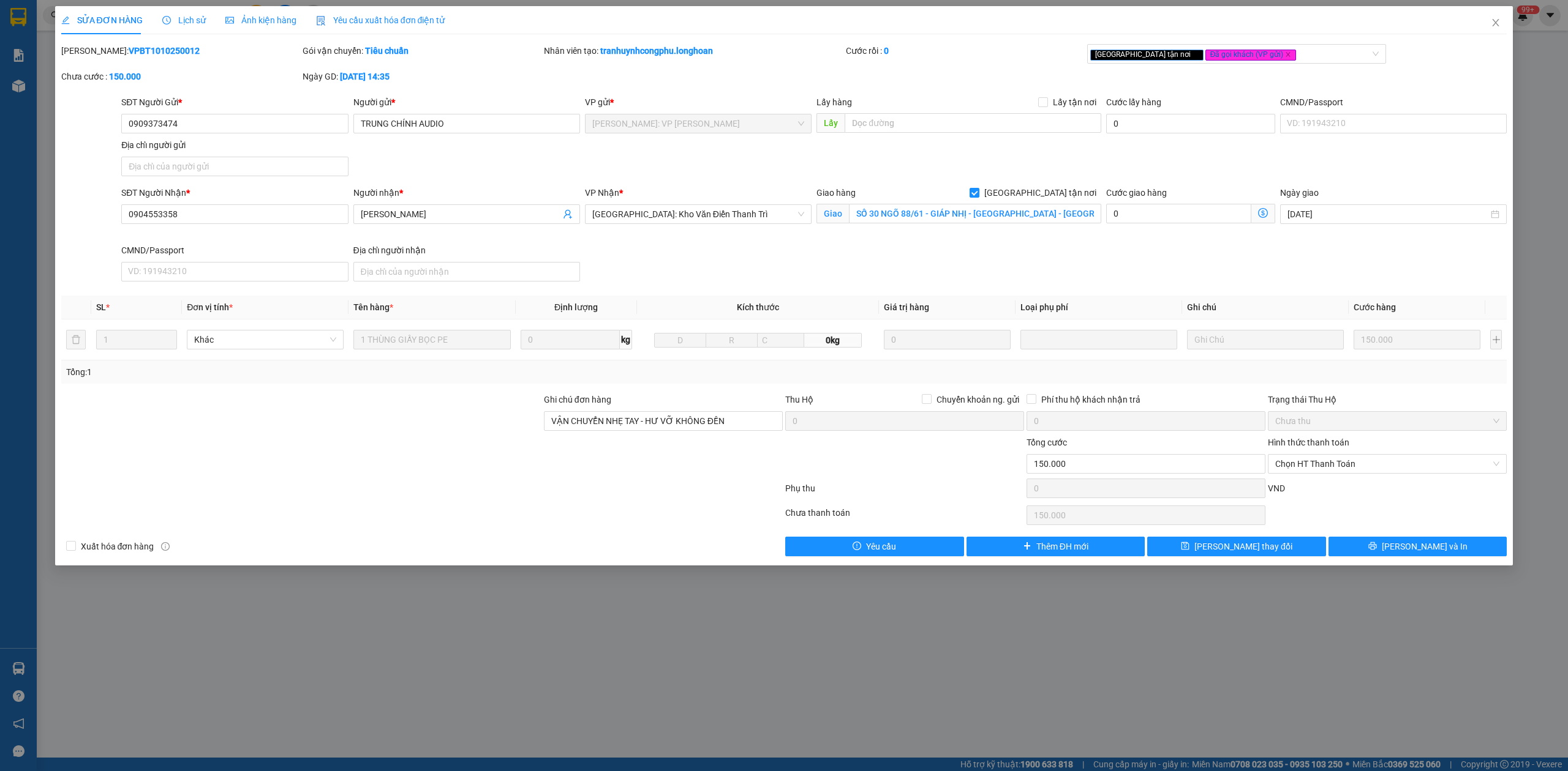
click at [184, 22] on span "Lịch sử" at bounding box center [184, 20] width 44 height 10
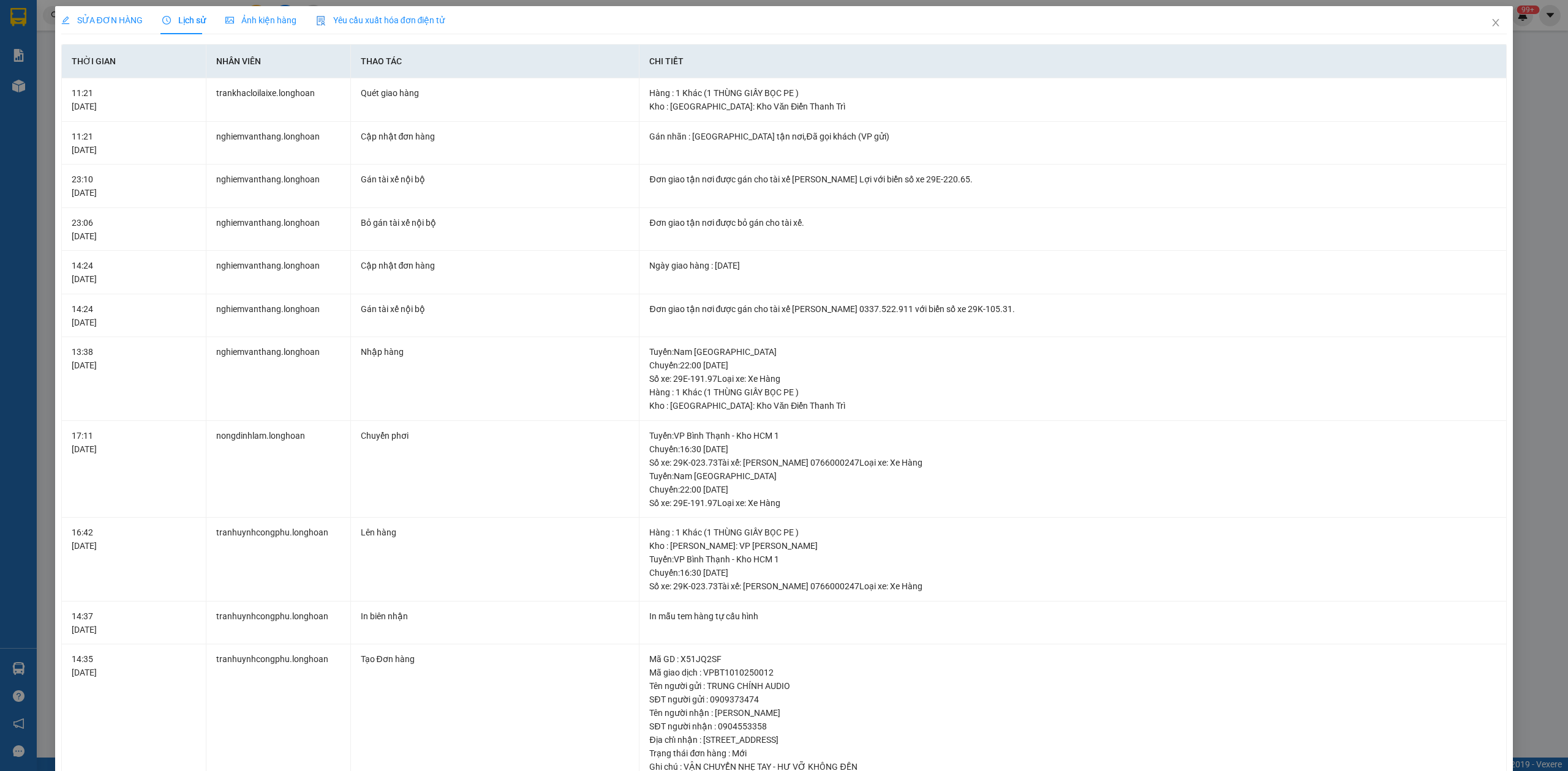
click at [103, 20] on span "SỬA ĐƠN HÀNG" at bounding box center [101, 20] width 81 height 10
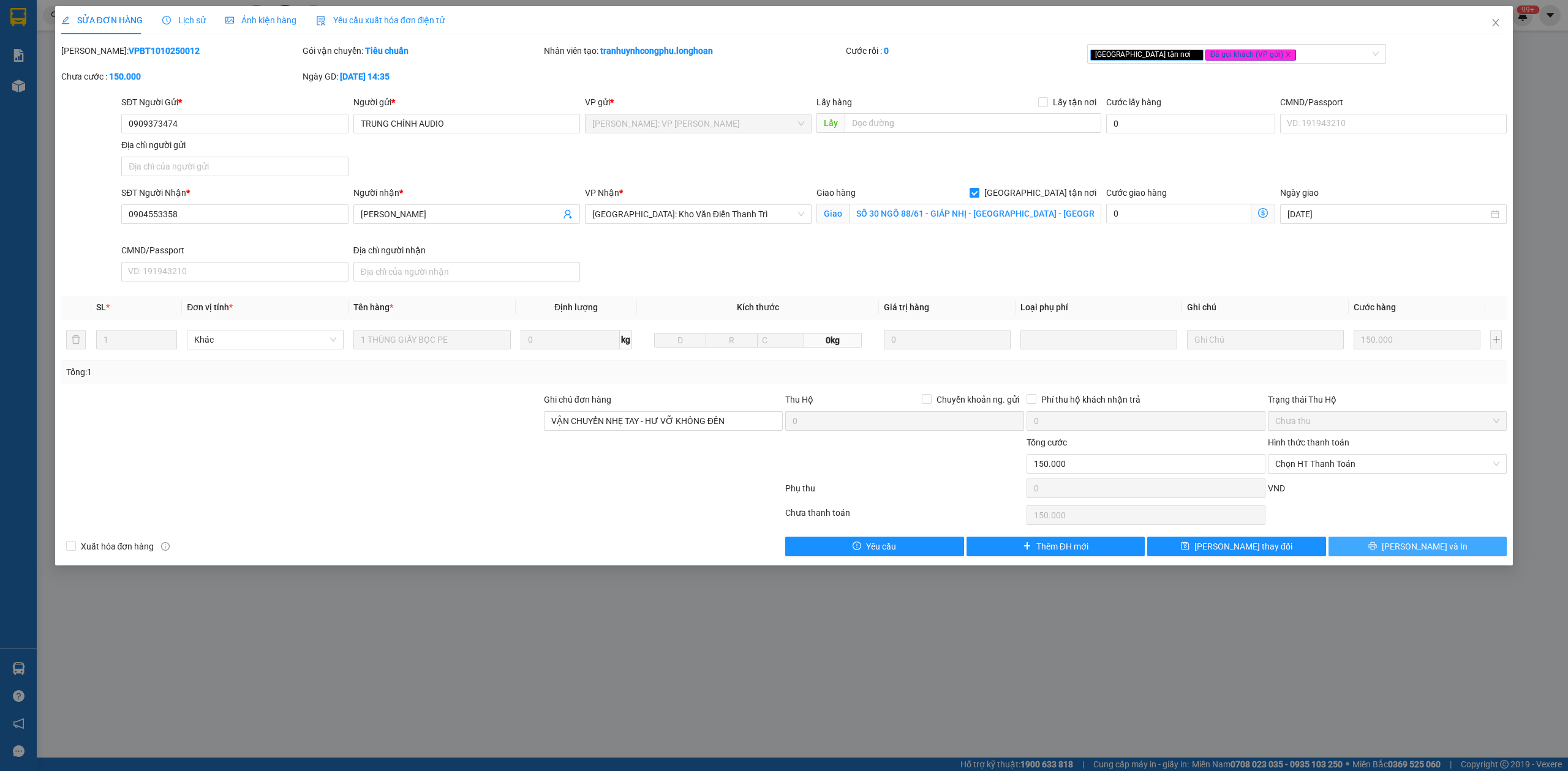
click at [1471, 551] on button "[PERSON_NAME] và In" at bounding box center [1418, 546] width 179 height 19
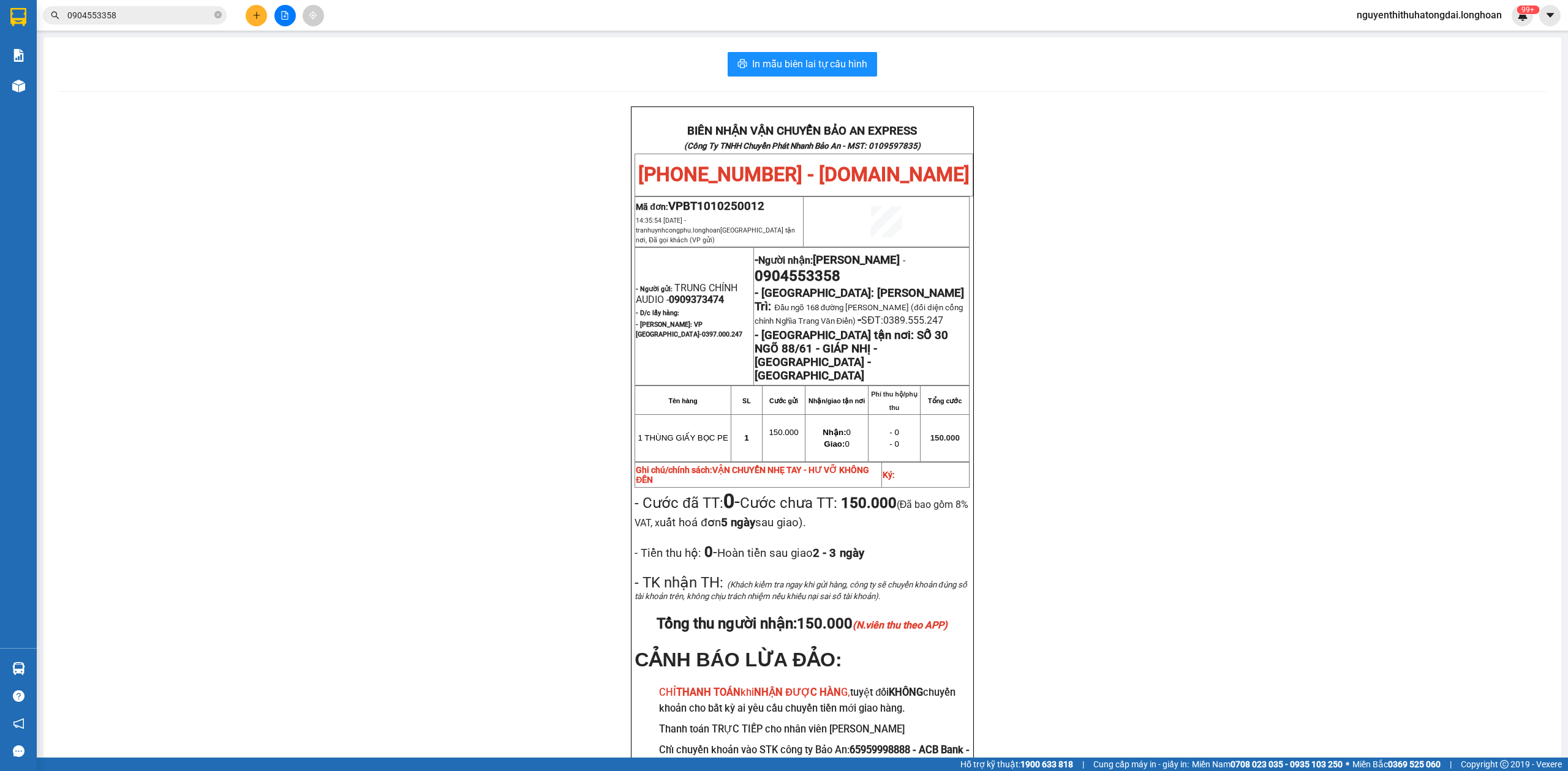
click at [176, 26] on div "Kết quả tìm kiếm ( 53 ) Bộ lọc Mã ĐH Trạng thái Món hàng Thu hộ Tổng cước Chưa …" at bounding box center [119, 15] width 239 height 22
click at [165, 13] on input "0904553358" at bounding box center [139, 15] width 145 height 14
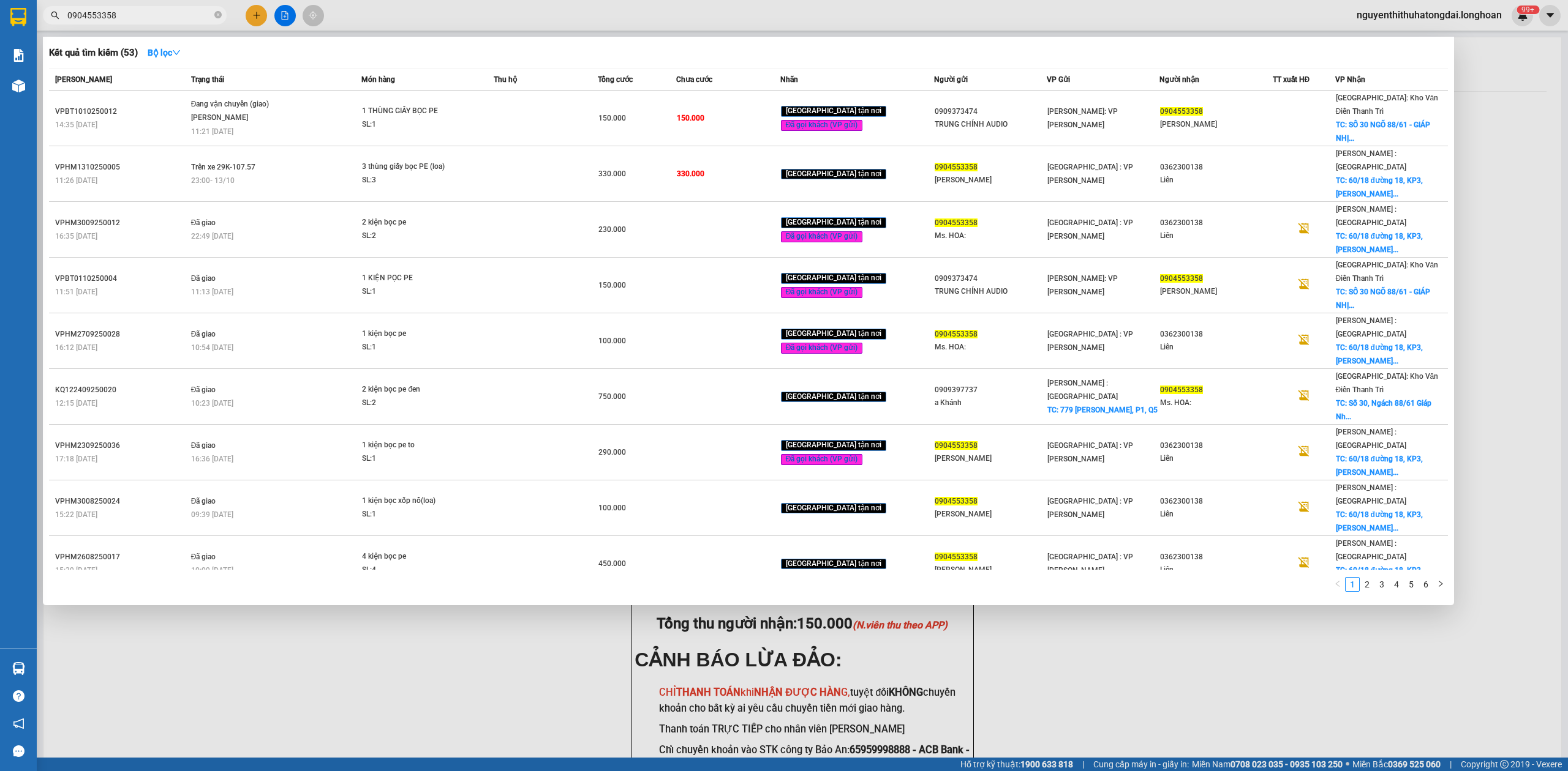
click at [165, 13] on input "0904553358" at bounding box center [139, 15] width 145 height 14
paste input "36414785"
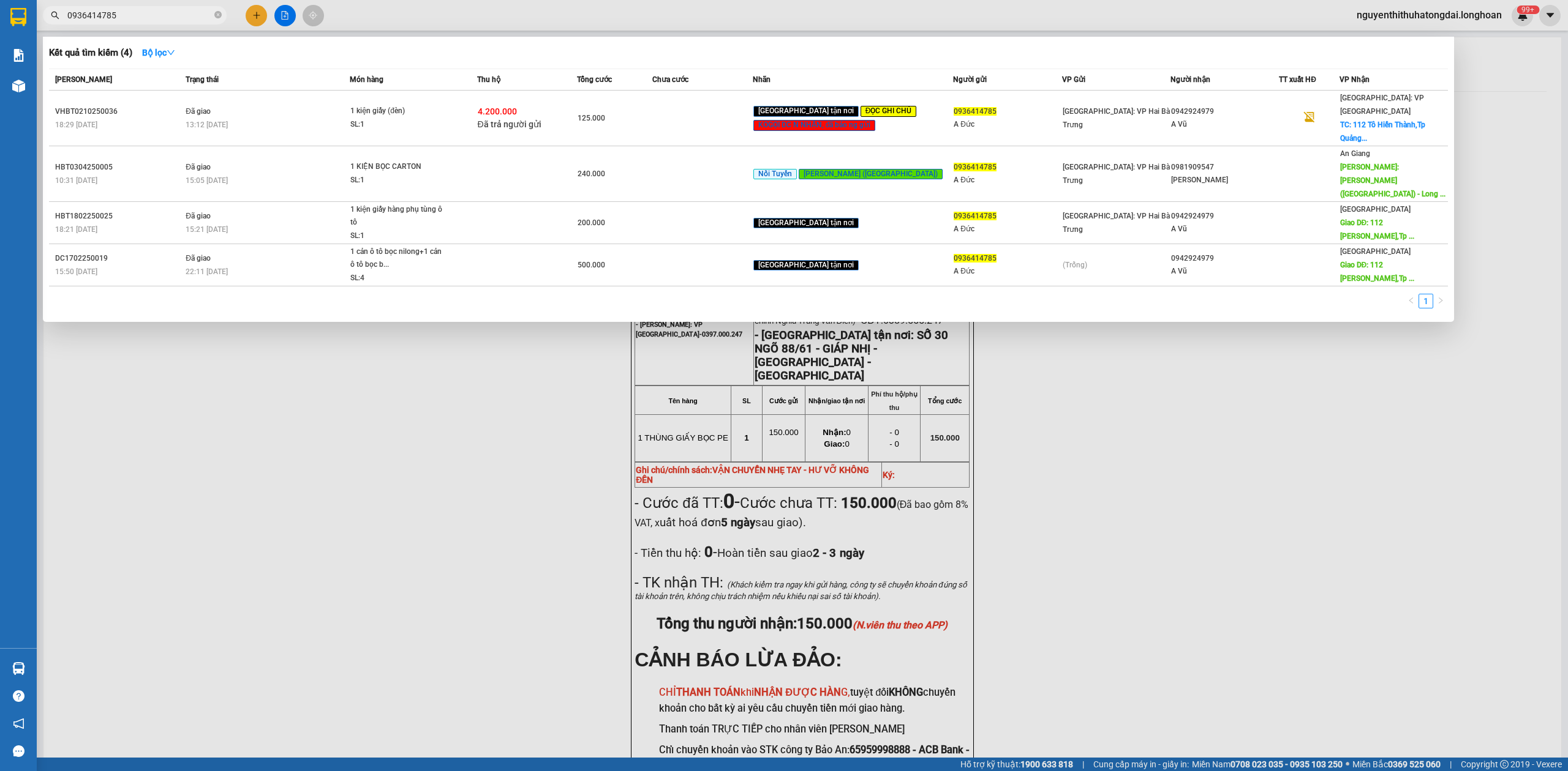
click at [157, 15] on input "0936414785" at bounding box center [139, 15] width 145 height 14
paste input "327473030"
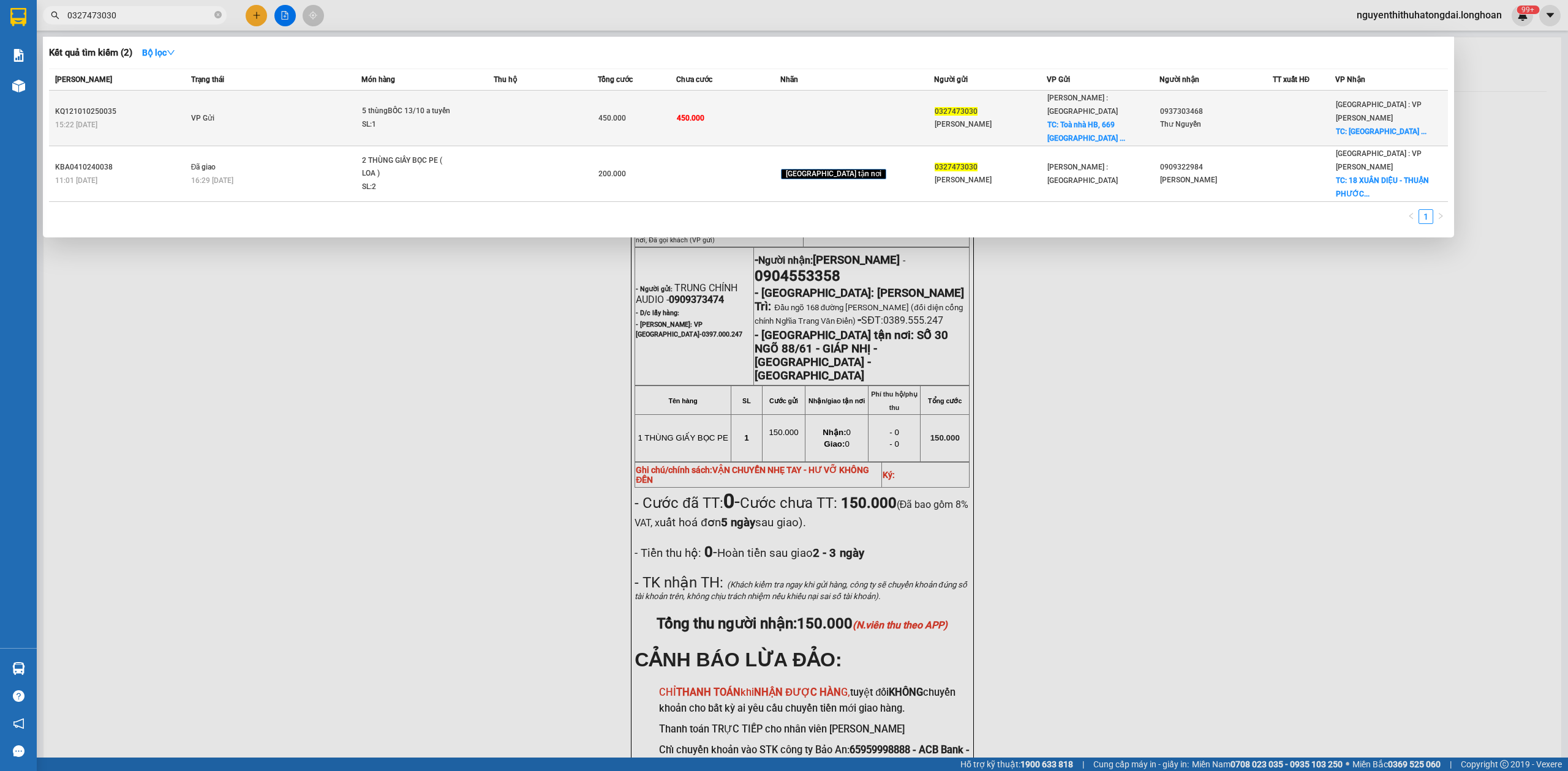
type input "0327473030"
click at [358, 104] on td "VP Gửi" at bounding box center [274, 118] width 174 height 56
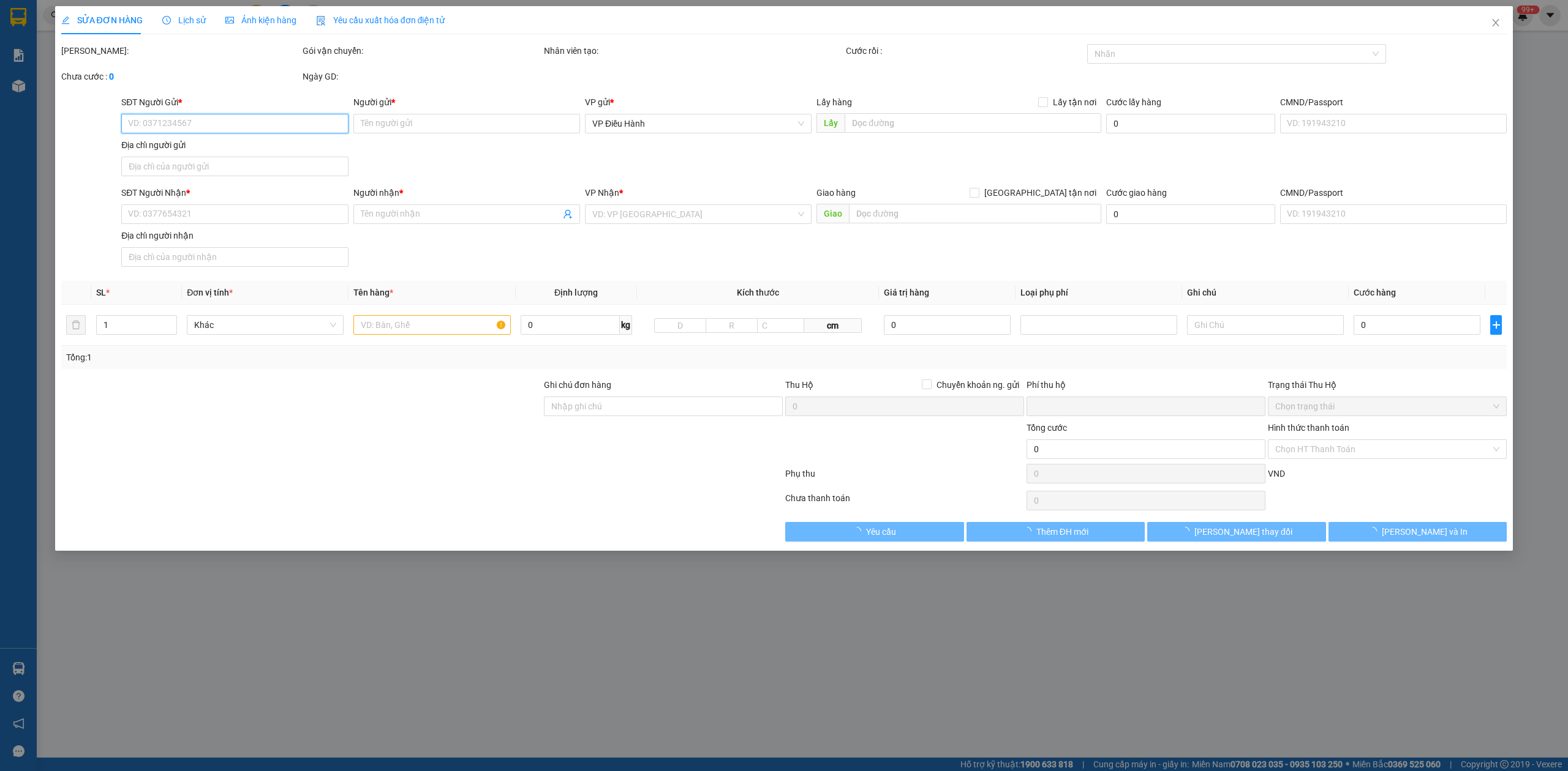
type input "0327473030"
type input "[PERSON_NAME]"
checkbox input "true"
type input "Toà nhà HB, [STREET_ADDRESS]"
type input "0937303468"
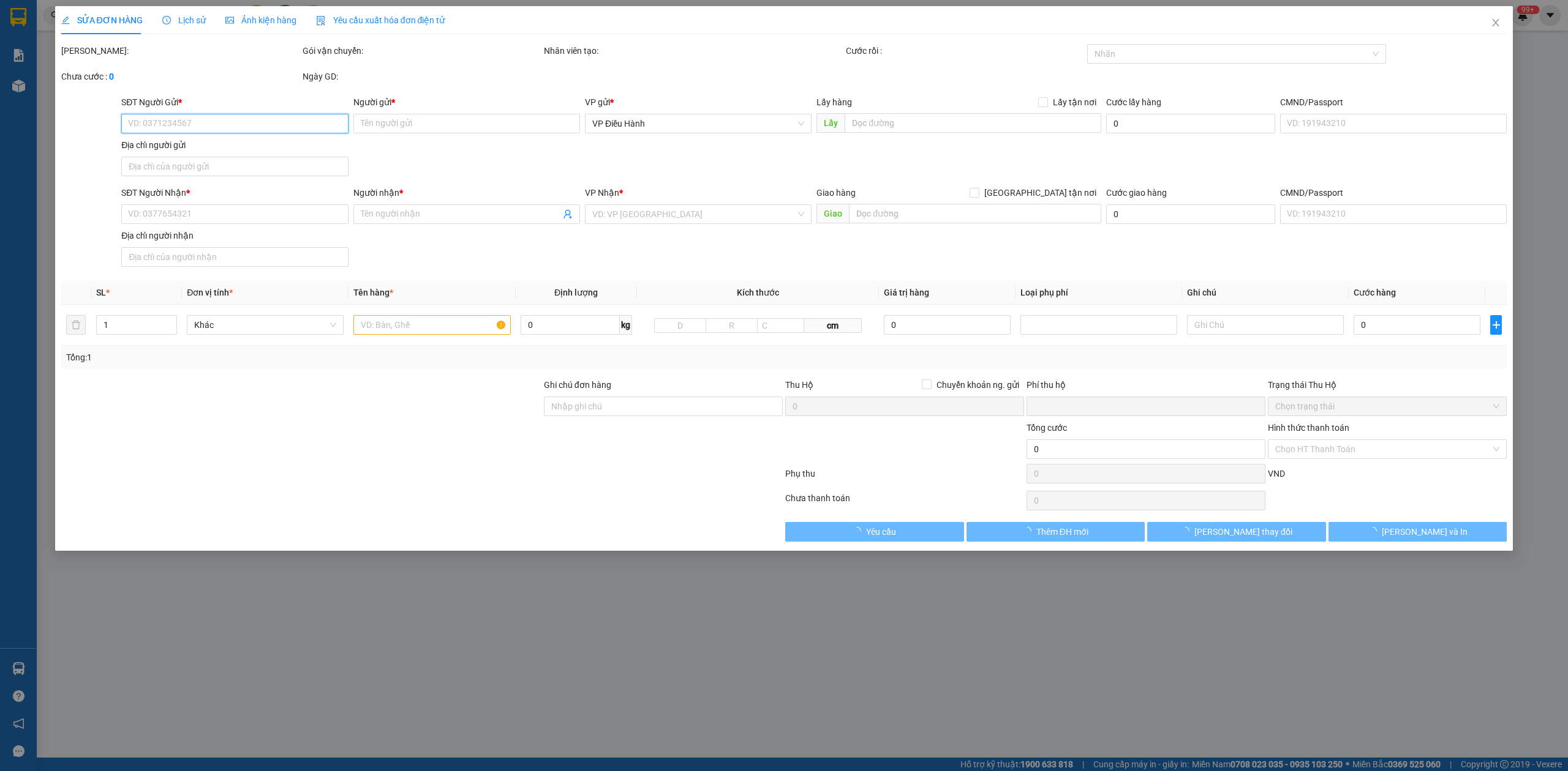
type input "Thư Nguyễn"
checkbox input "true"
type input "[GEOGRAPHIC_DATA] [GEOGRAPHIC_DATA] 107 [GEOGRAPHIC_DATA], [GEOGRAPHIC_DATA], […"
type input "[DATE] ĐEM GIAO"
type input "0"
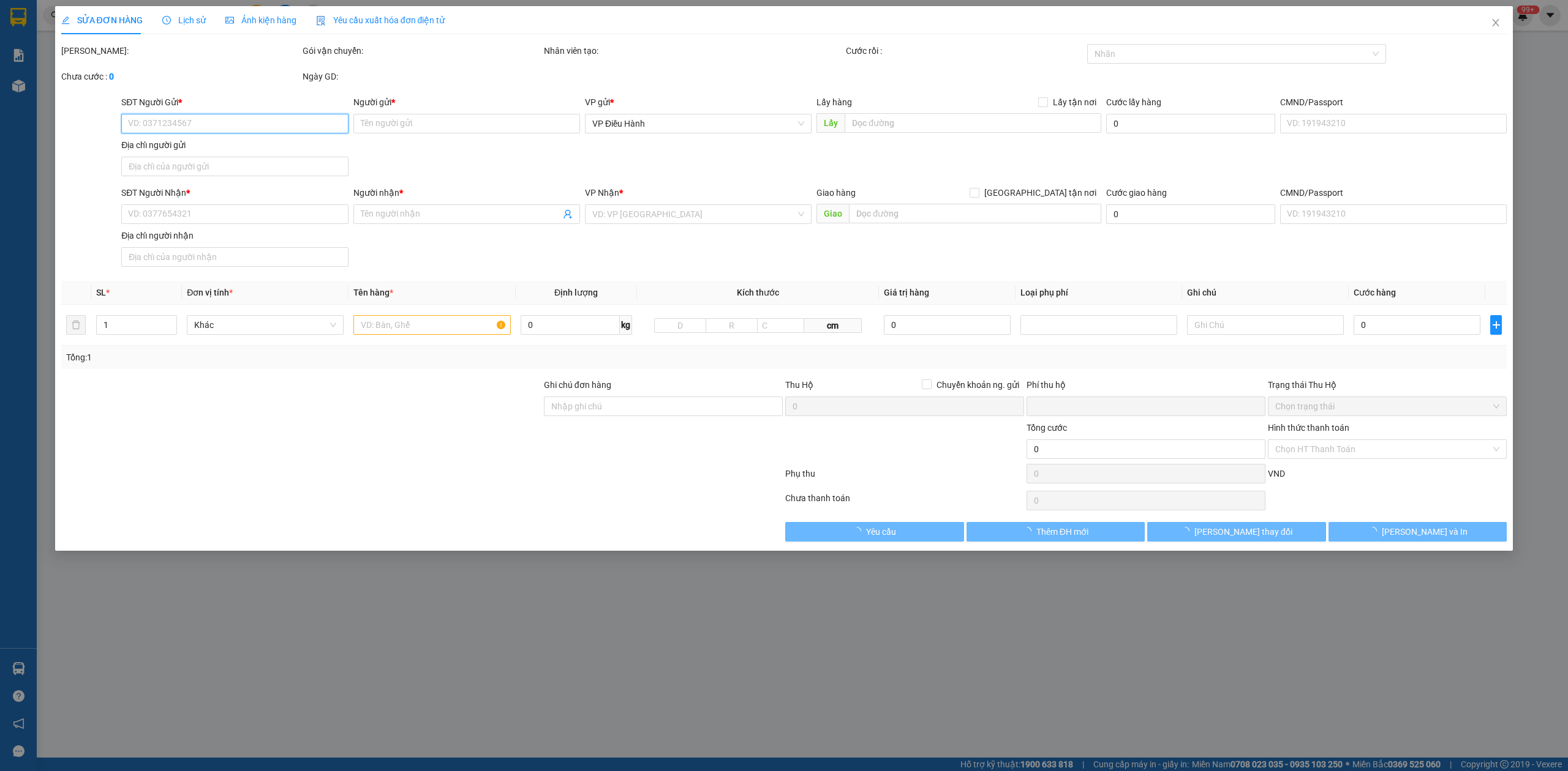
type input "450.000"
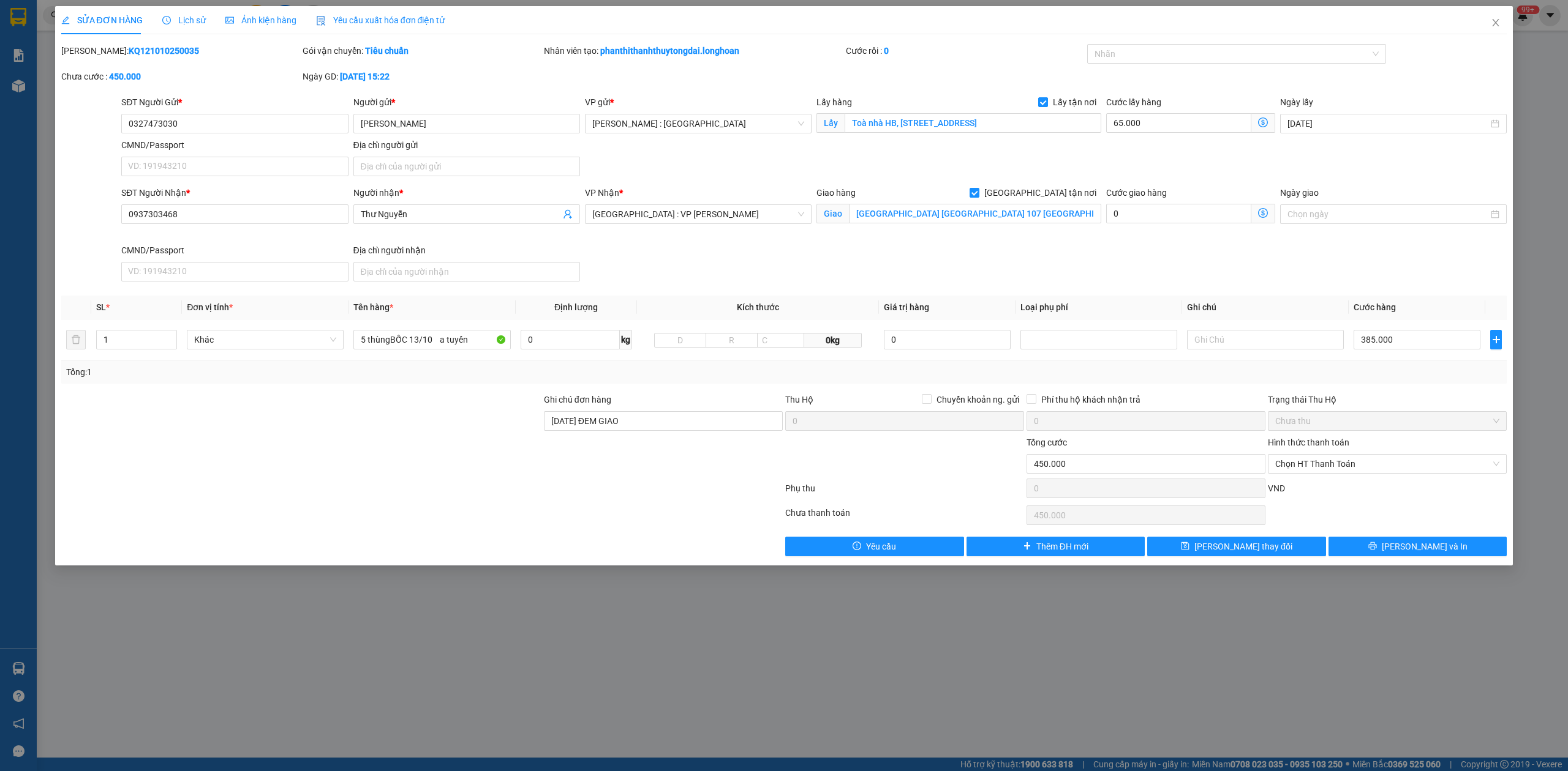
click at [182, 19] on span "Lịch sử" at bounding box center [184, 20] width 44 height 10
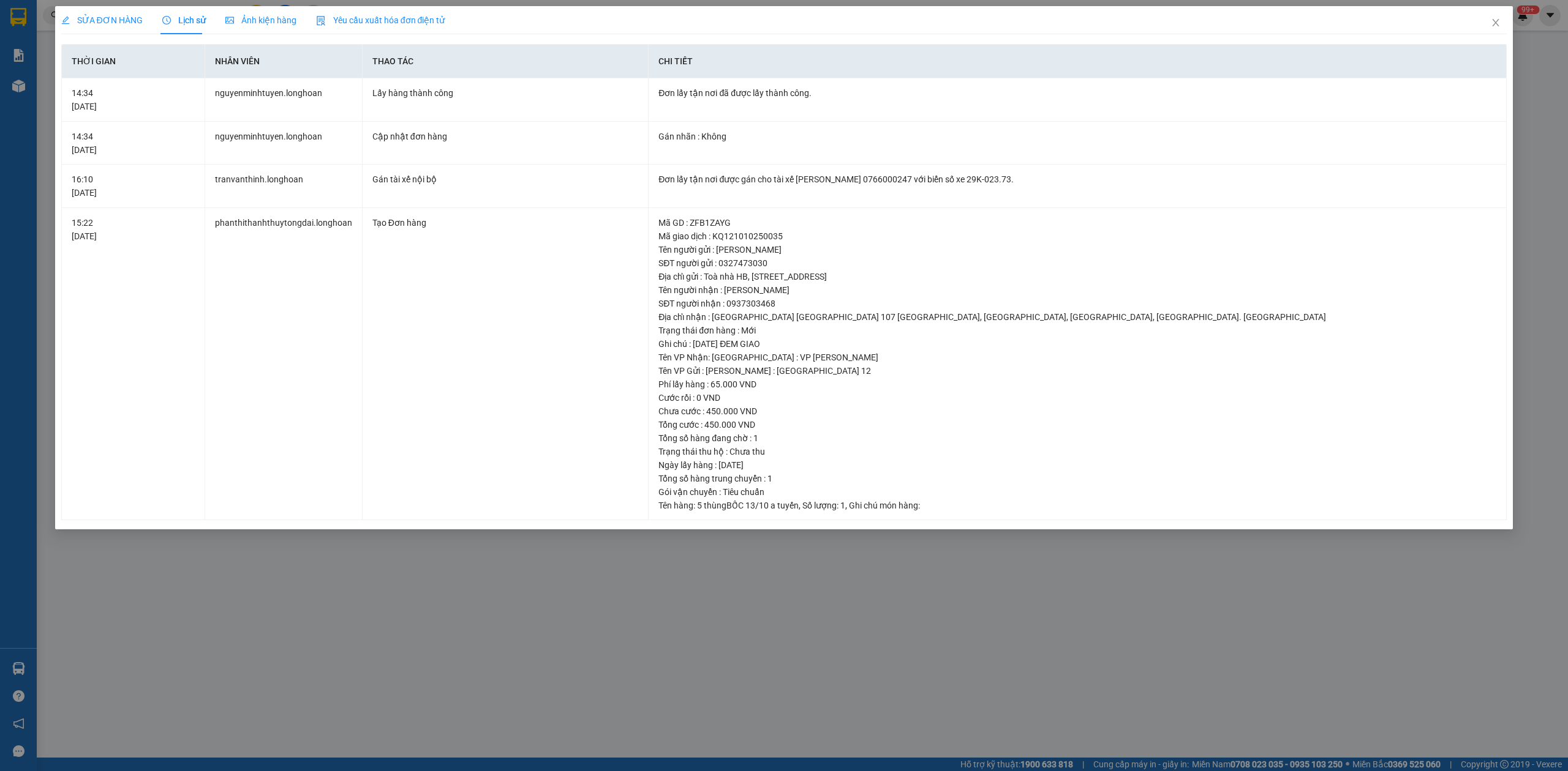
click at [97, 15] on span "SỬA ĐƠN HÀNG" at bounding box center [101, 20] width 81 height 10
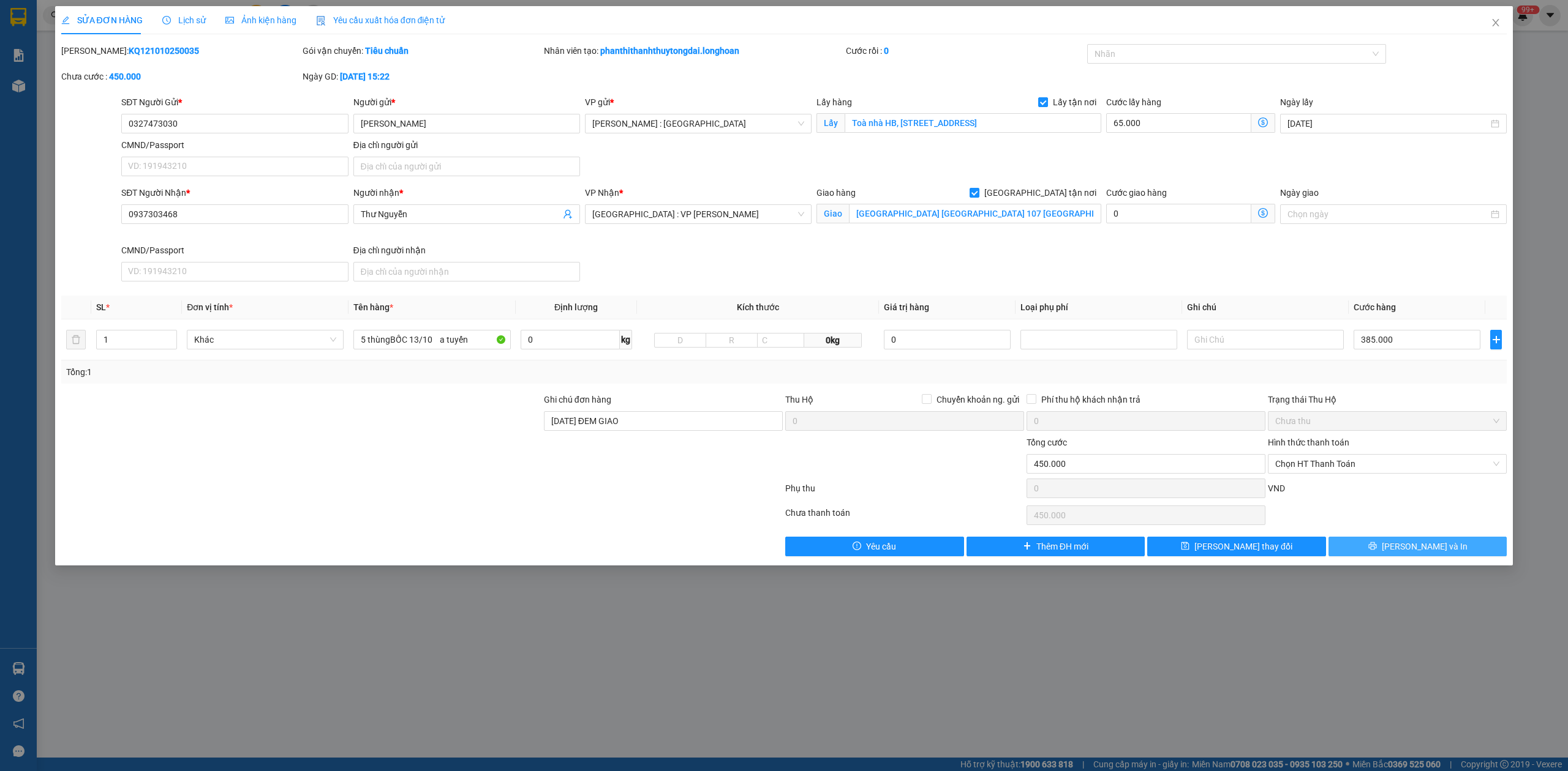
click at [1434, 551] on span "[PERSON_NAME] và In" at bounding box center [1424, 546] width 86 height 14
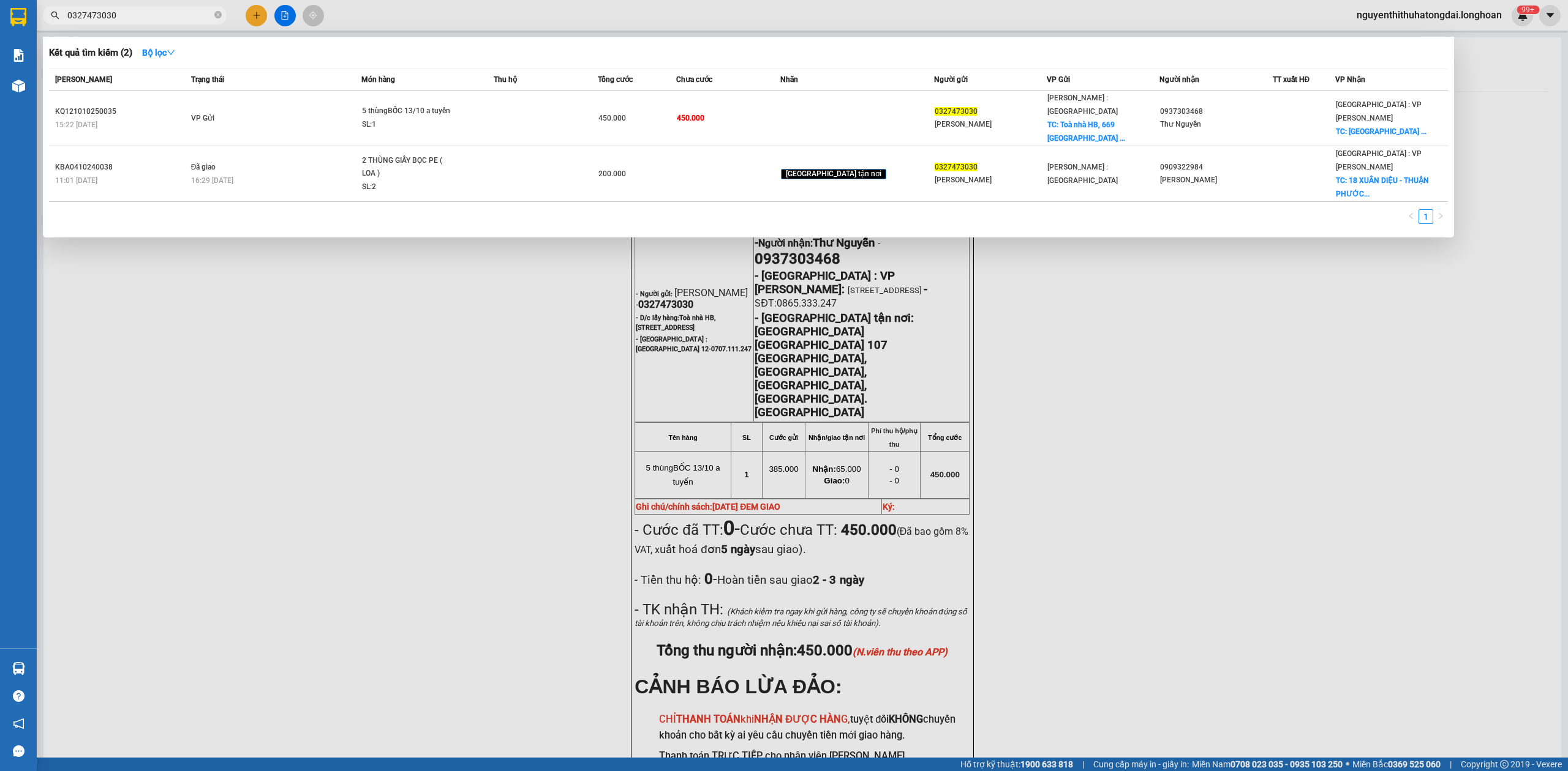
click at [129, 17] on input "0327473030" at bounding box center [139, 15] width 145 height 14
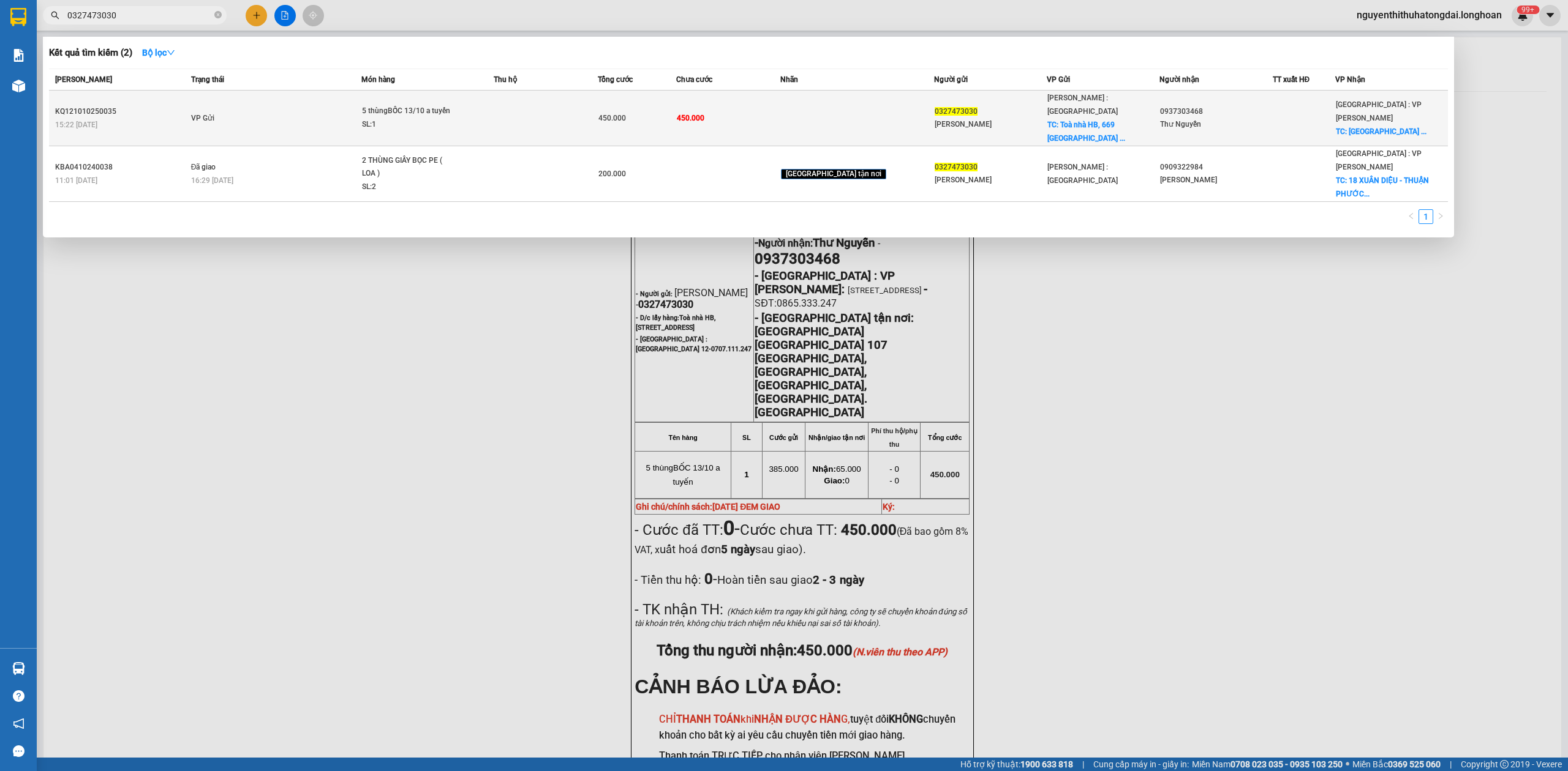
click at [287, 91] on td "VP Gửi" at bounding box center [274, 118] width 174 height 56
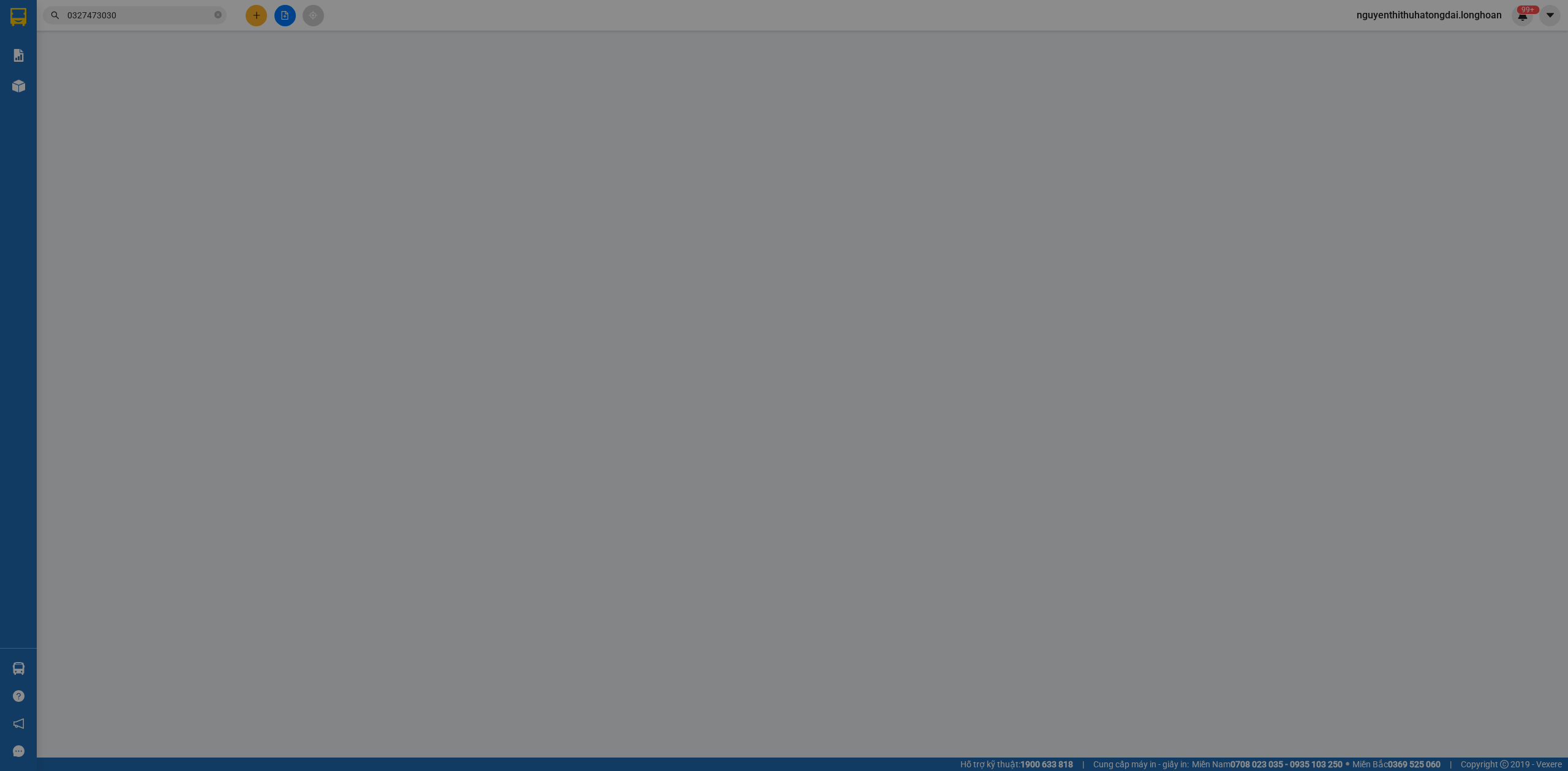
type input "0327473030"
type input "[PERSON_NAME]"
checkbox input "true"
type input "Toà nhà HB, [STREET_ADDRESS]"
type input "0937303468"
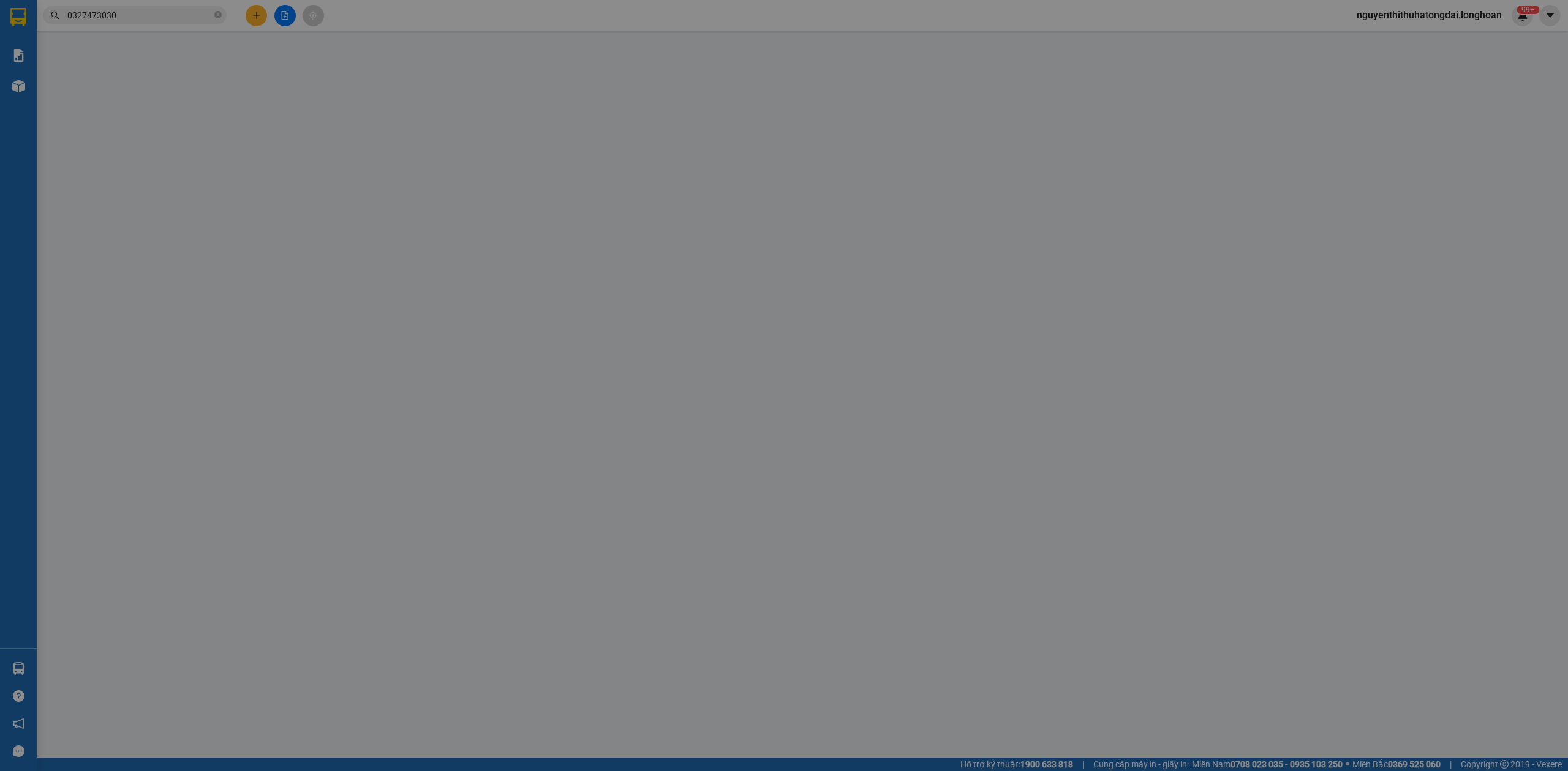
type input "Thư Nguyễn"
checkbox input "true"
type input "[GEOGRAPHIC_DATA] [GEOGRAPHIC_DATA] 107 [GEOGRAPHIC_DATA], [GEOGRAPHIC_DATA], […"
type input "[DATE] ĐEM GIAO"
type input "0"
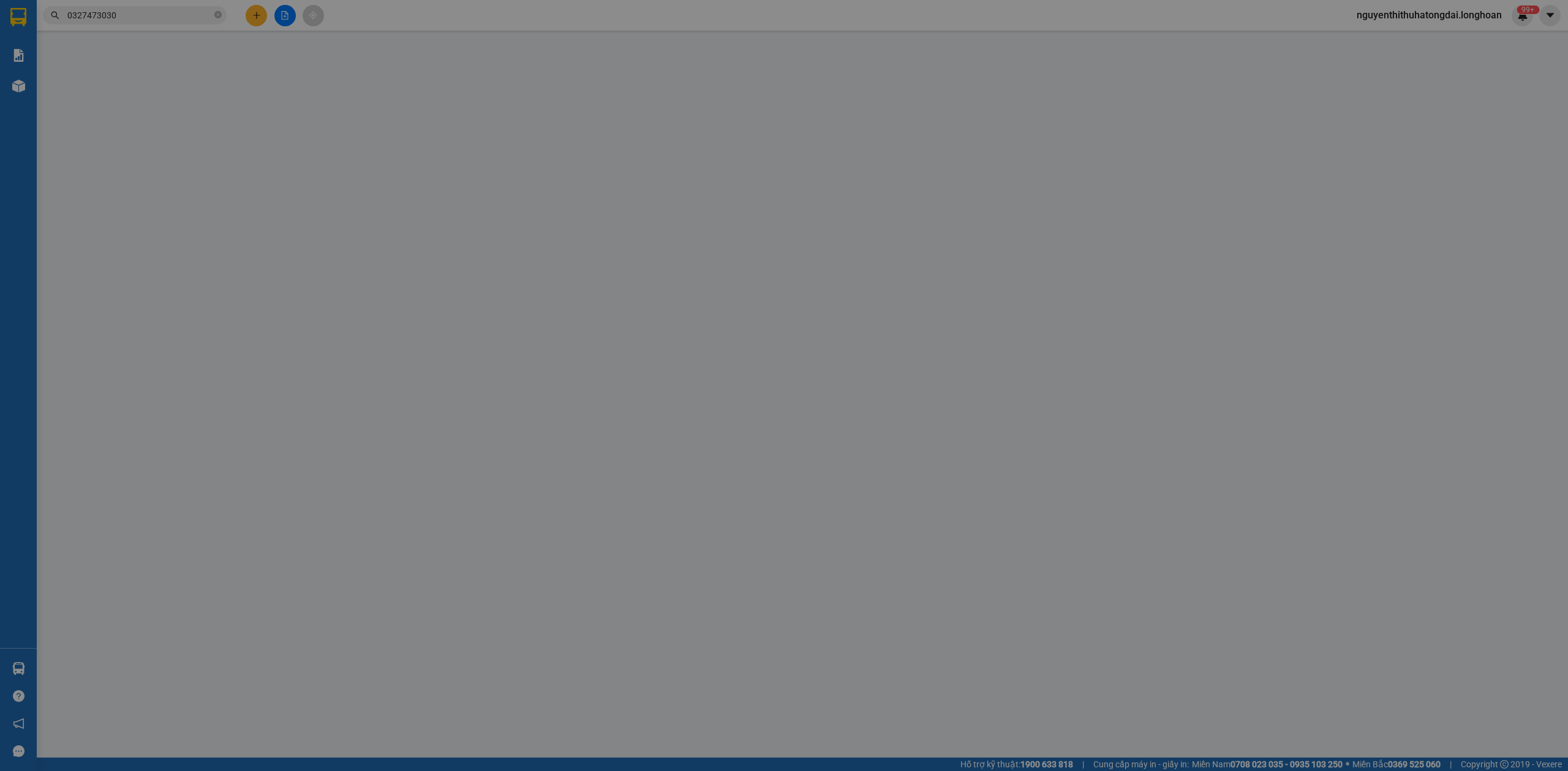
type input "450.000"
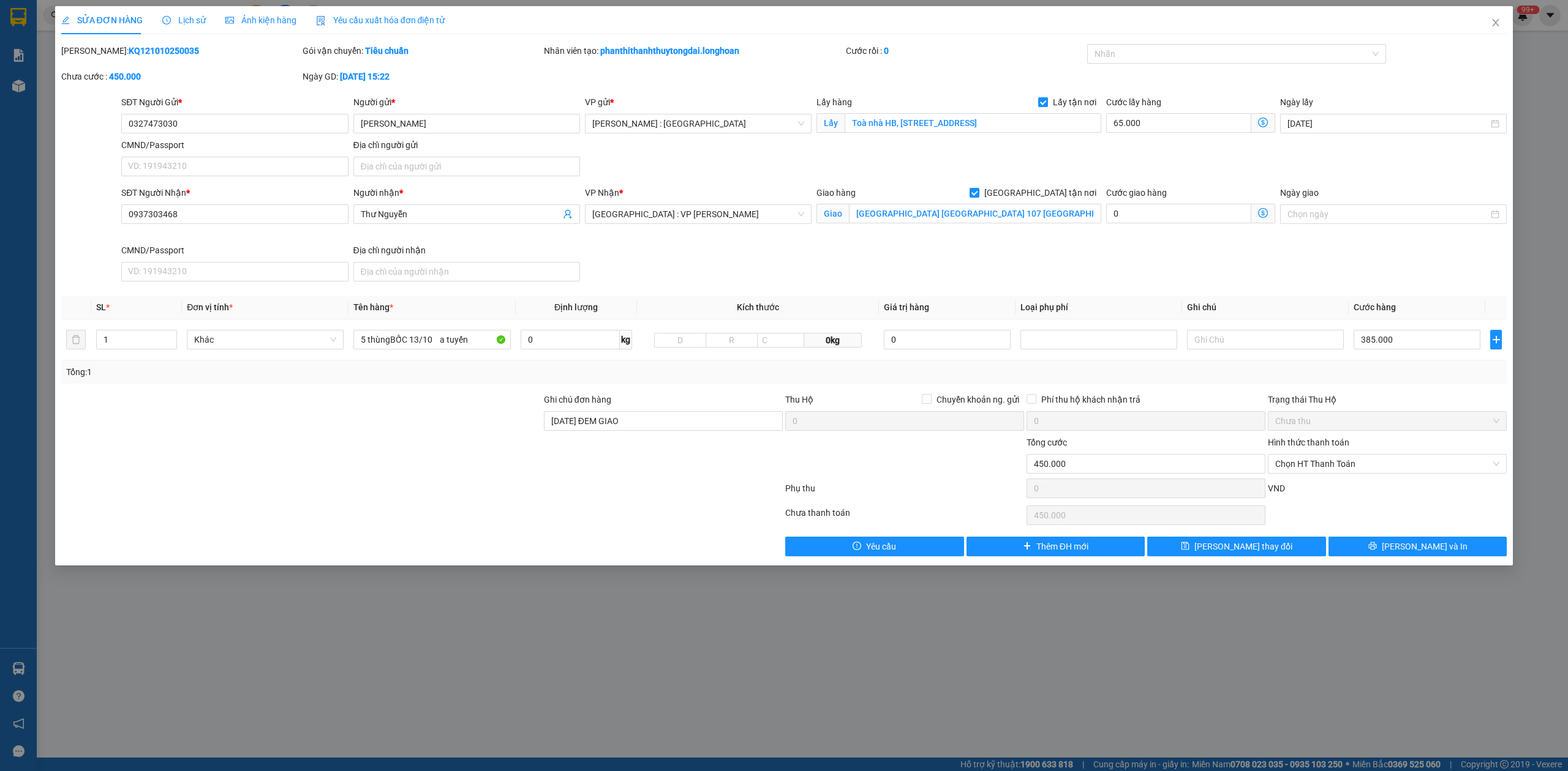
click at [171, 25] on span "Lịch sử" at bounding box center [184, 20] width 44 height 10
